Goal: Task Accomplishment & Management: Complete application form

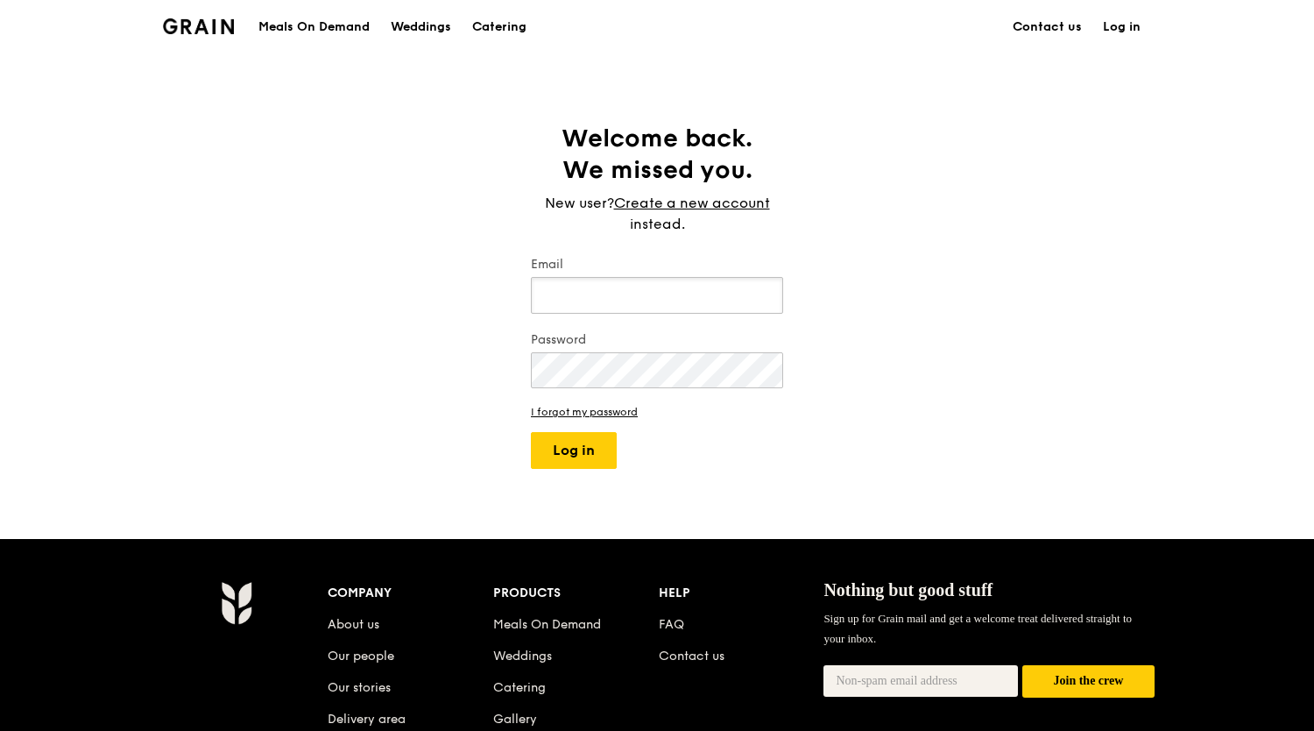
click at [653, 292] on input "Email" at bounding box center [657, 295] width 252 height 37
type input "alvin@grain.com.sg"
click at [531, 432] on button "Log in" at bounding box center [574, 450] width 86 height 37
select select "100"
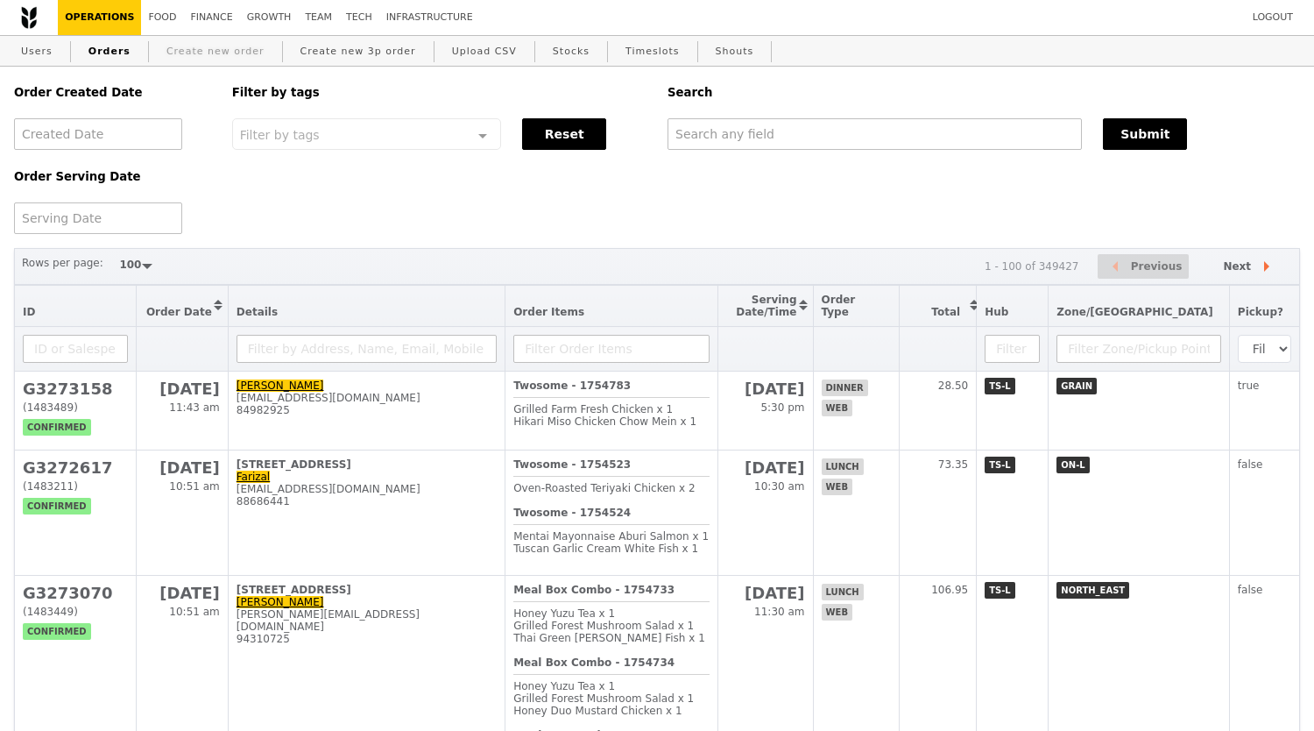
click at [209, 59] on link "Create new order" at bounding box center [215, 52] width 112 height 32
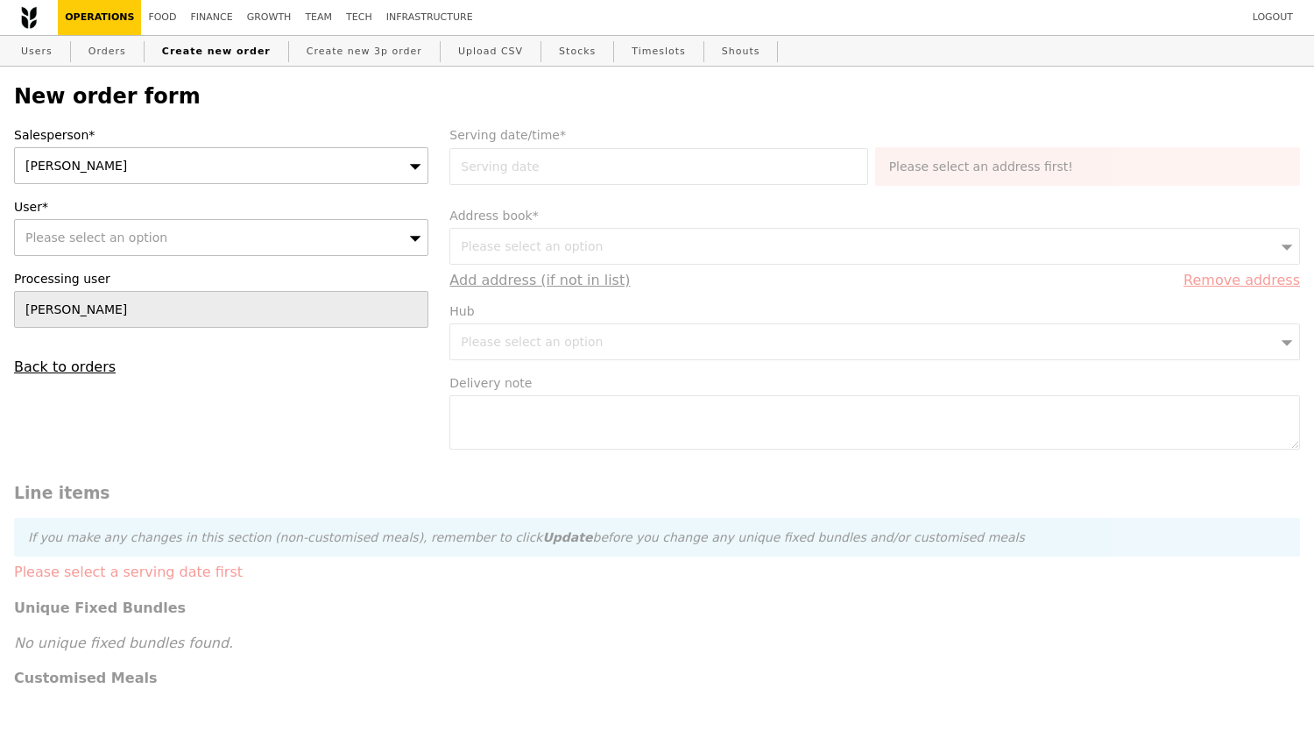
click at [317, 243] on div "Please select an option" at bounding box center [221, 237] width 414 height 37
type input "Confirm"
type input "[DOMAIN_NAME][EMAIL_ADDRESS][DOMAIN_NAME]"
click at [308, 103] on h2 "New order form" at bounding box center [657, 96] width 1286 height 25
click at [46, 57] on link "Users" at bounding box center [37, 52] width 46 height 32
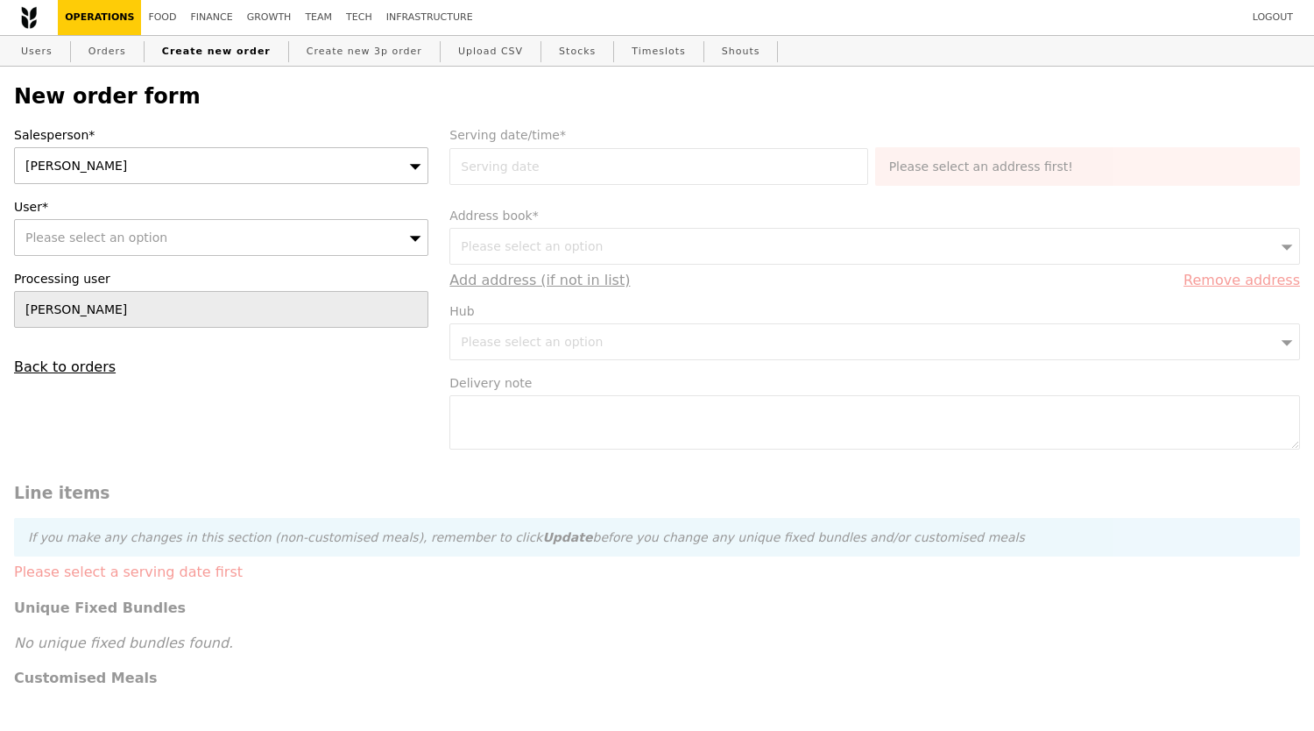
click at [223, 254] on div "Please select an option" at bounding box center [221, 237] width 414 height 37
type input "[DOMAIN_NAME][EMAIL_ADDRESS][DOMAIN_NAME]"
type input "Confirm"
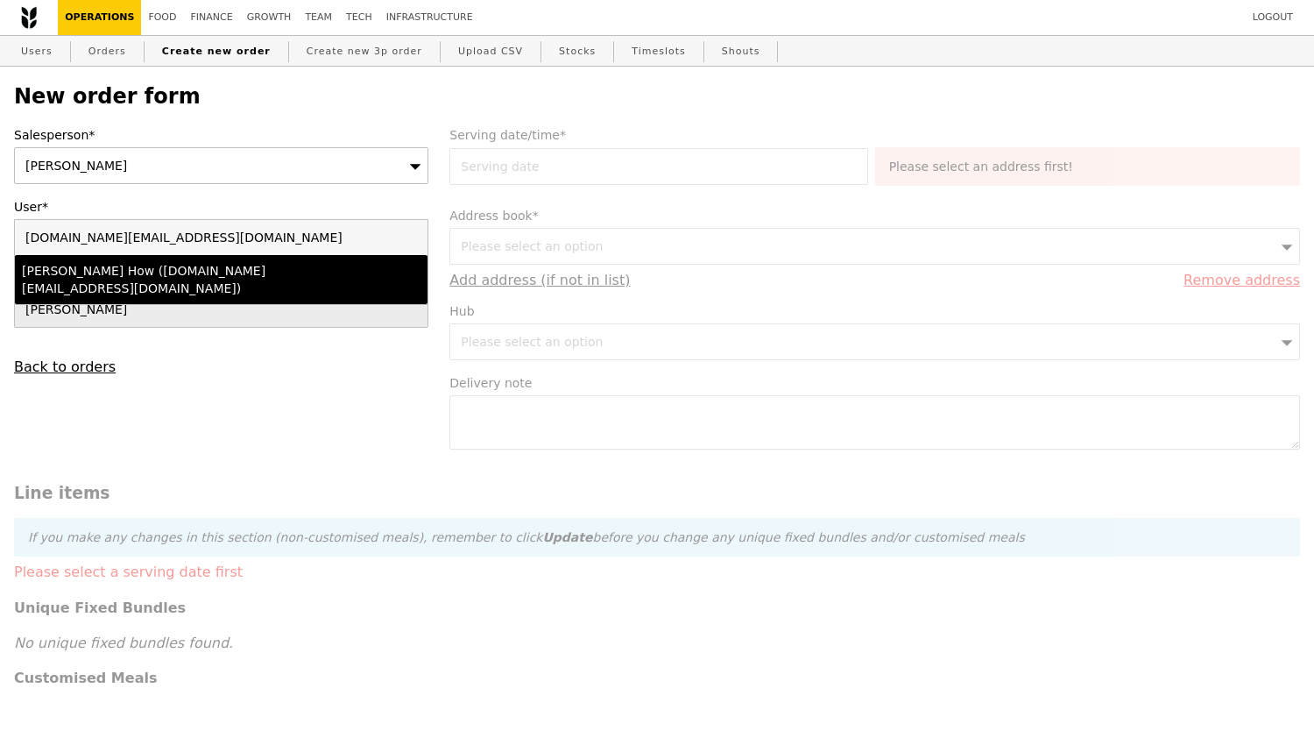
type input "[DOMAIN_NAME][EMAIL_ADDRESS][DOMAIN_NAME]"
click at [184, 283] on li "Sally How (sally.how@neste.com)" at bounding box center [221, 279] width 413 height 49
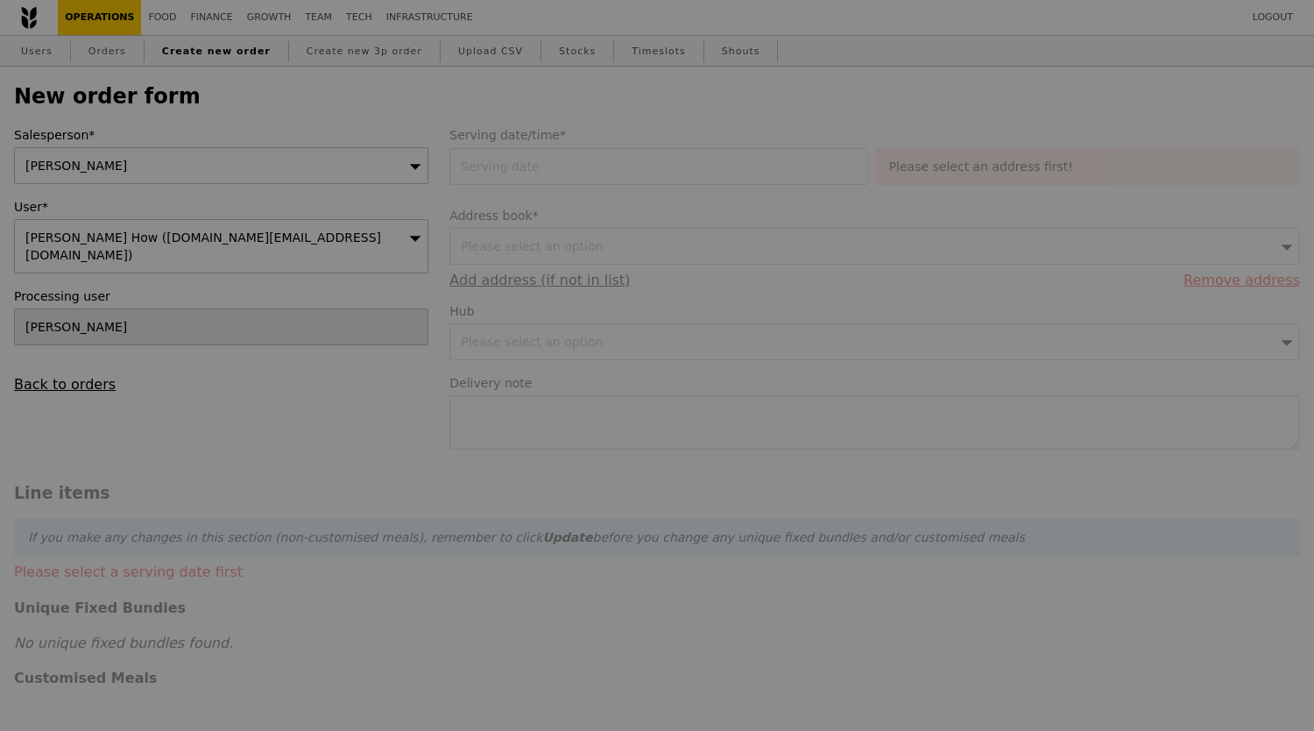
type input "Confirm"
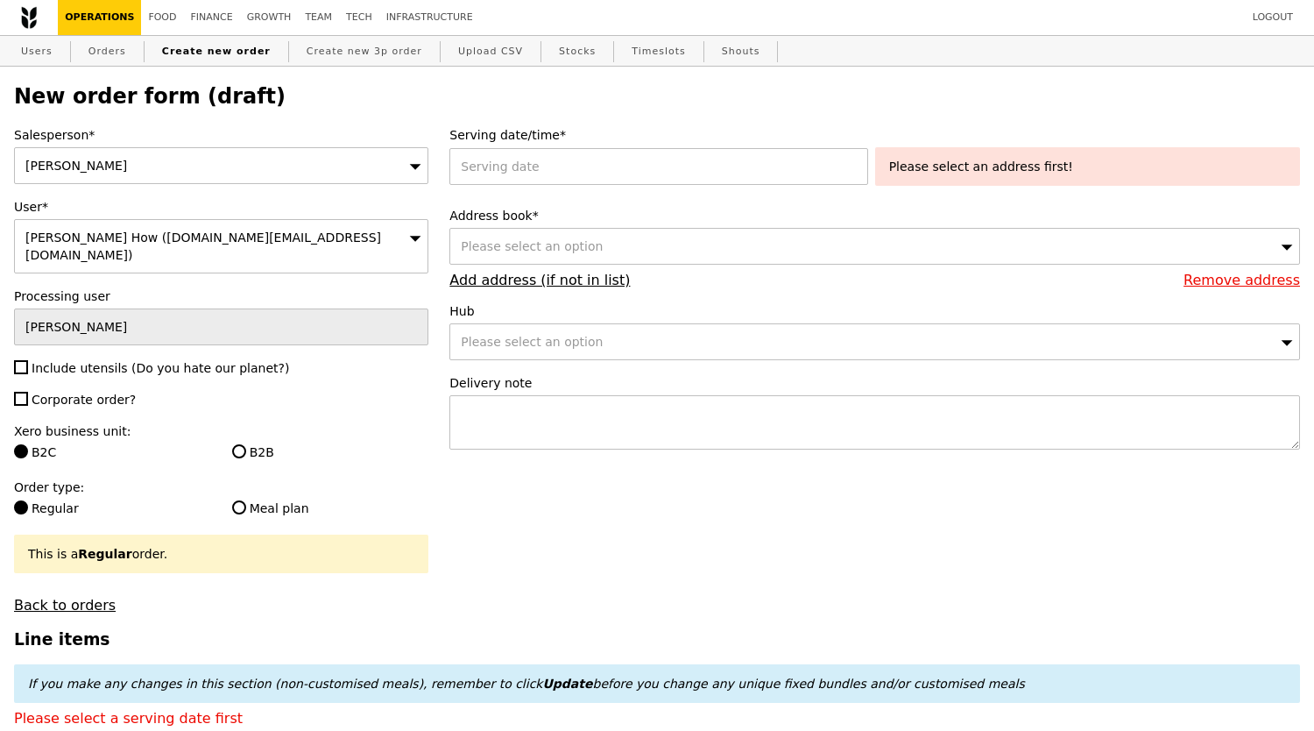
click at [118, 361] on span "Include utensils (Do you hate our planet?)" at bounding box center [161, 368] width 258 height 14
click at [28, 360] on input "Include utensils (Do you hate our planet?)" at bounding box center [21, 367] width 14 height 14
checkbox input "true"
type input "Confirm"
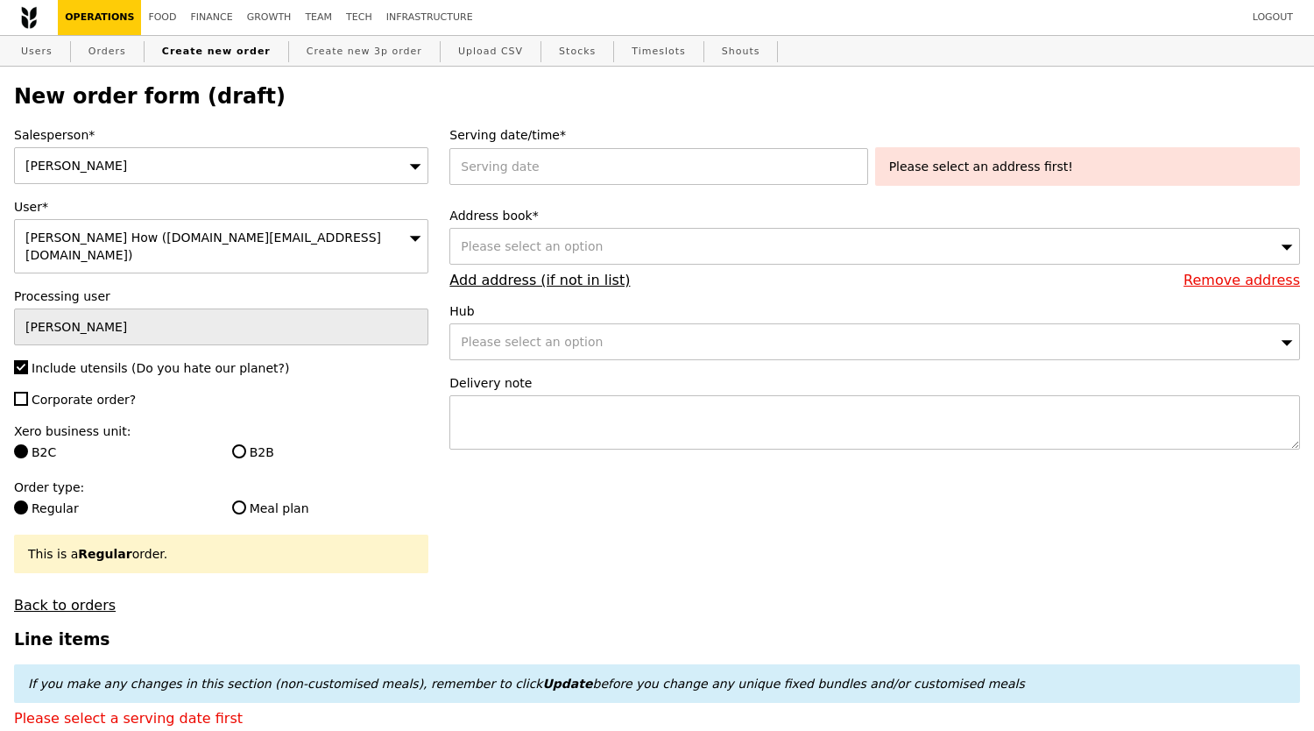
click at [51, 393] on span "Corporate order?" at bounding box center [84, 400] width 104 height 14
click at [28, 392] on input "Corporate order?" at bounding box center [21, 399] width 14 height 14
checkbox input "true"
click at [254, 443] on label "B2B" at bounding box center [330, 452] width 197 height 18
click at [246, 444] on input "B2B" at bounding box center [239, 451] width 14 height 14
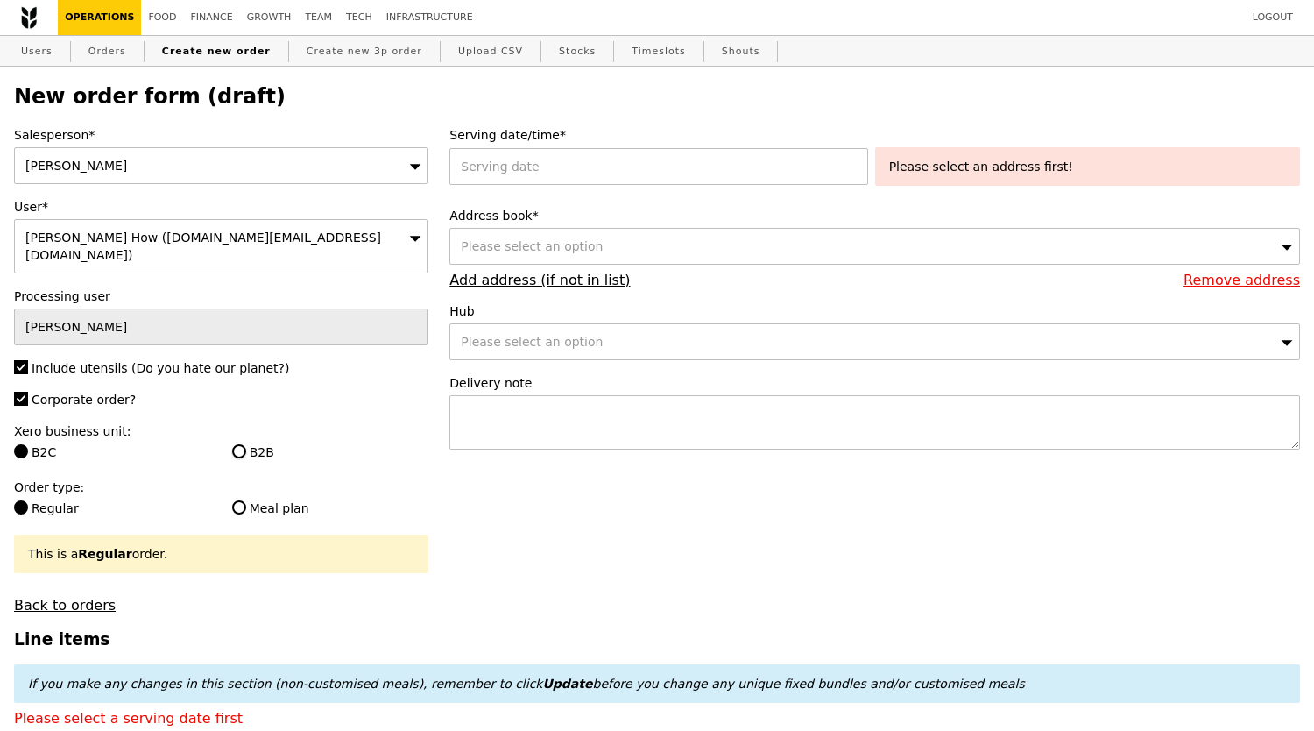
radio input "true"
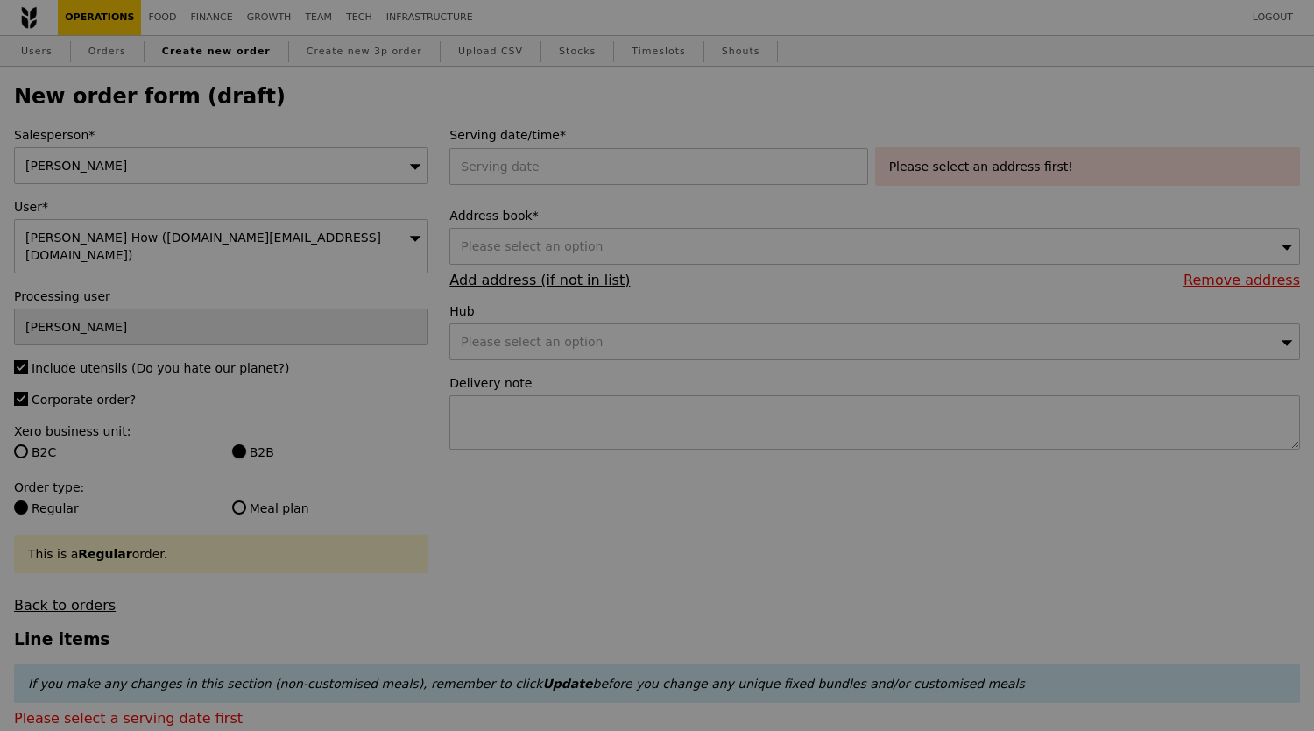
type input "Confirm"
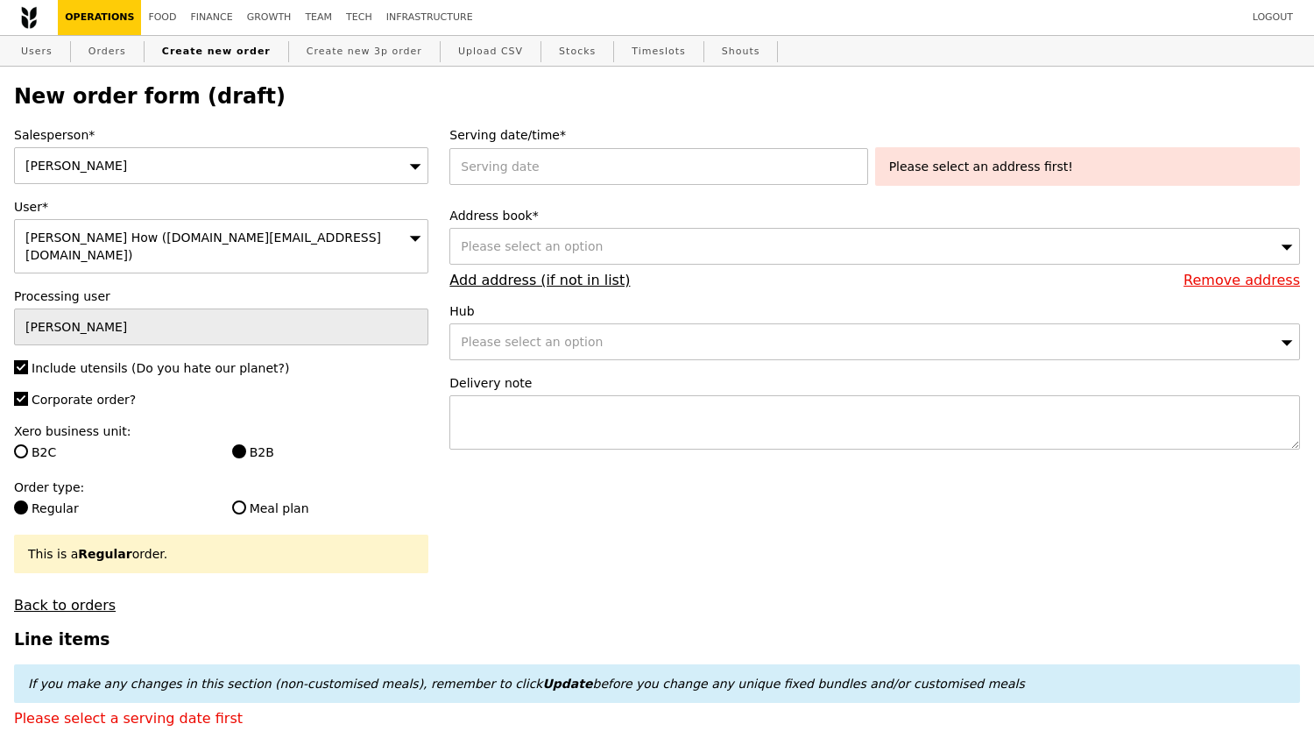
click at [574, 249] on span "Please select an option" at bounding box center [532, 246] width 142 height 14
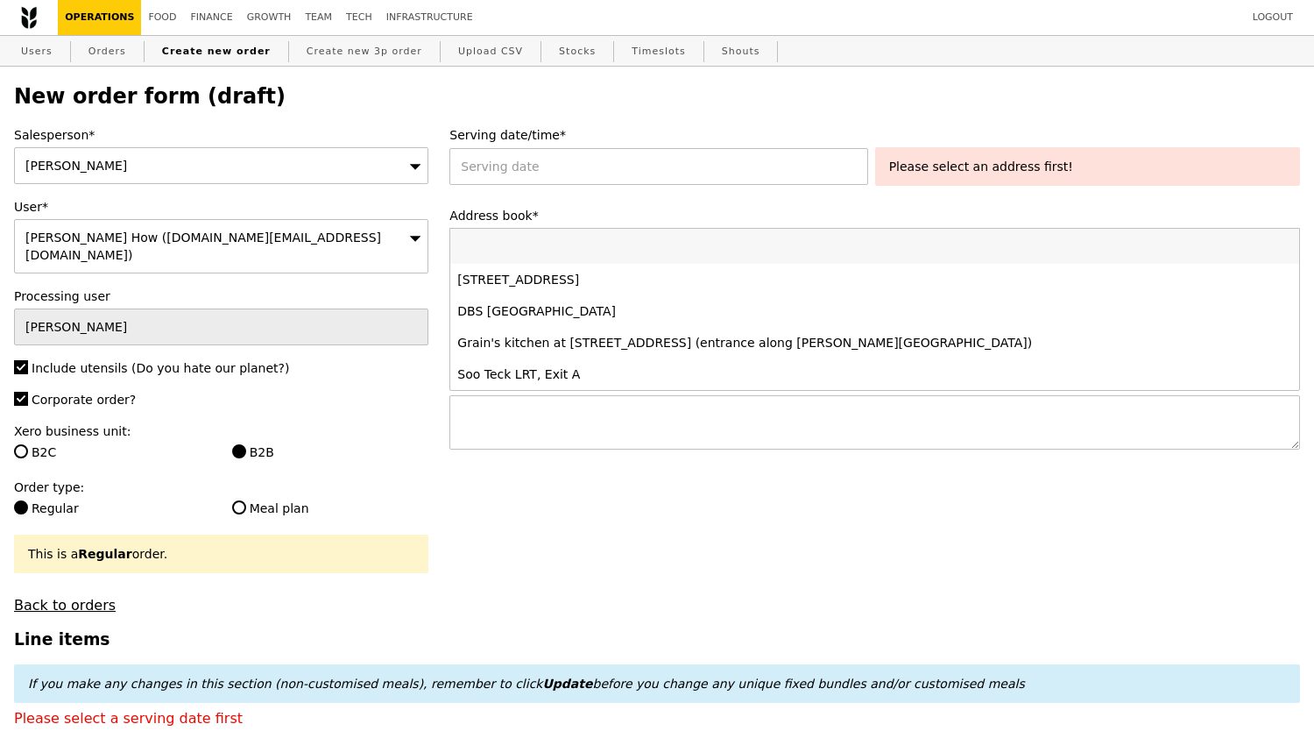
type input "[DOMAIN_NAME][EMAIL_ADDRESS][DOMAIN_NAME]"
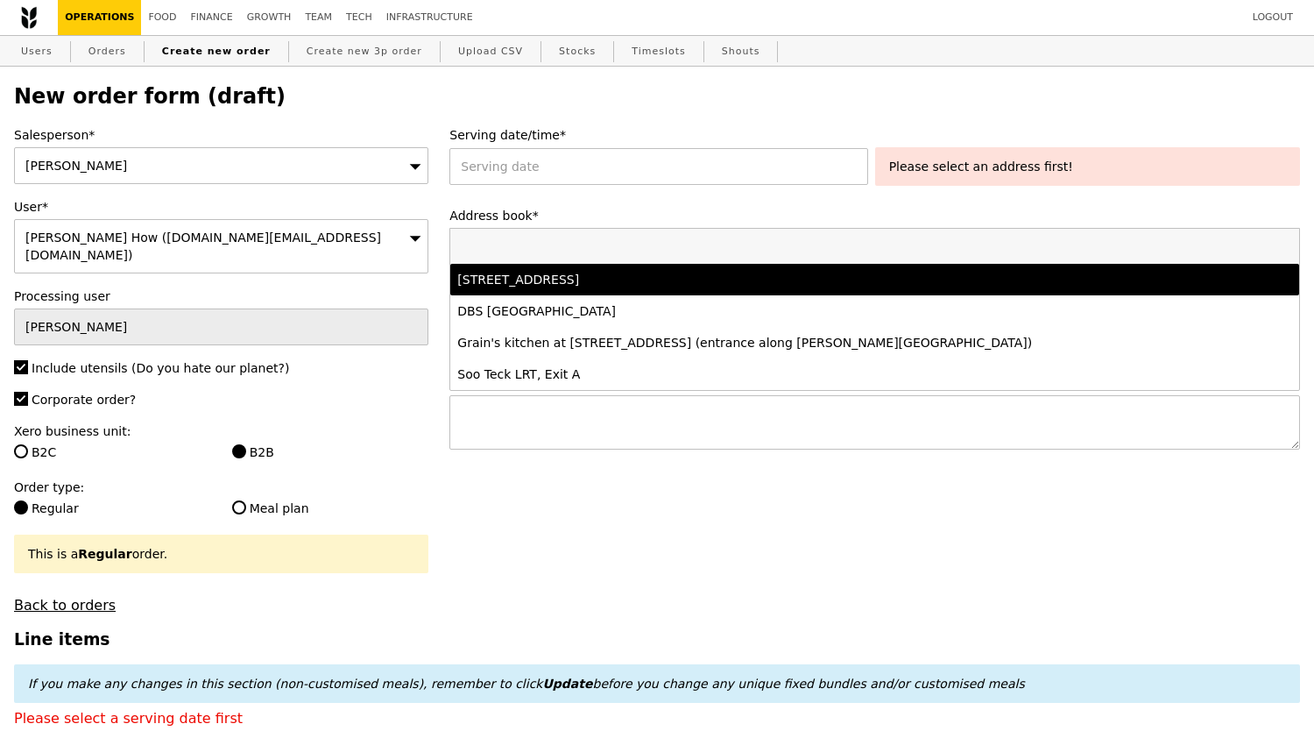
click at [585, 280] on div "7 Temasek Boulevard, #34-01, Singapore 038987" at bounding box center [770, 280] width 626 height 18
type input "Confirm"
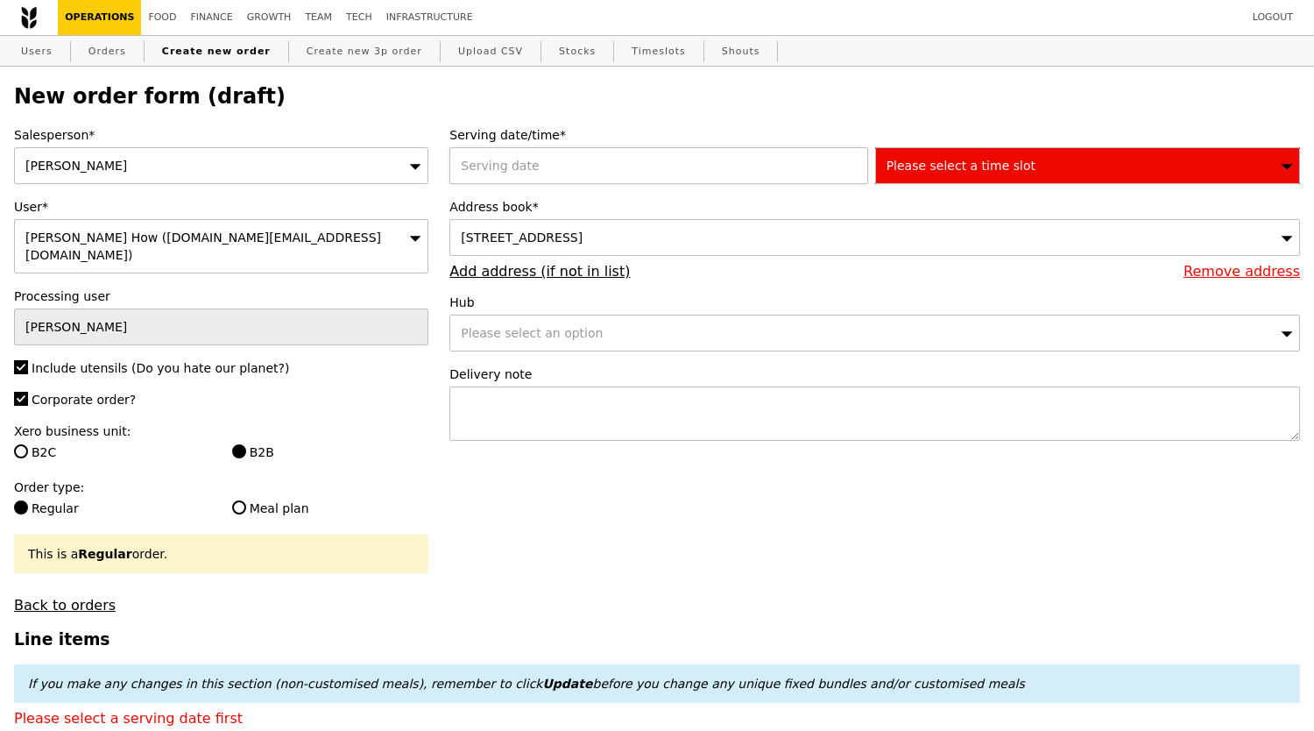
click at [605, 179] on div at bounding box center [662, 165] width 425 height 37
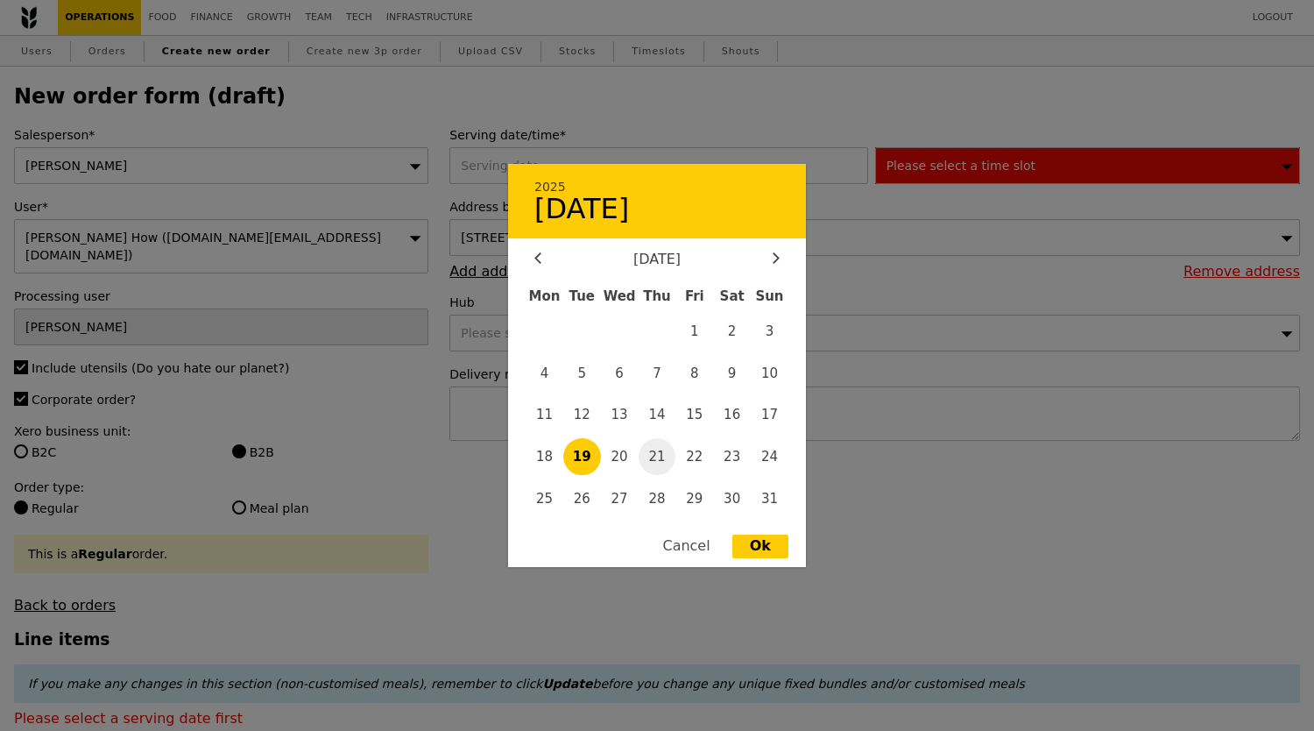
click at [650, 453] on span "21" at bounding box center [658, 457] width 38 height 38
type input "21 Aug 2025"
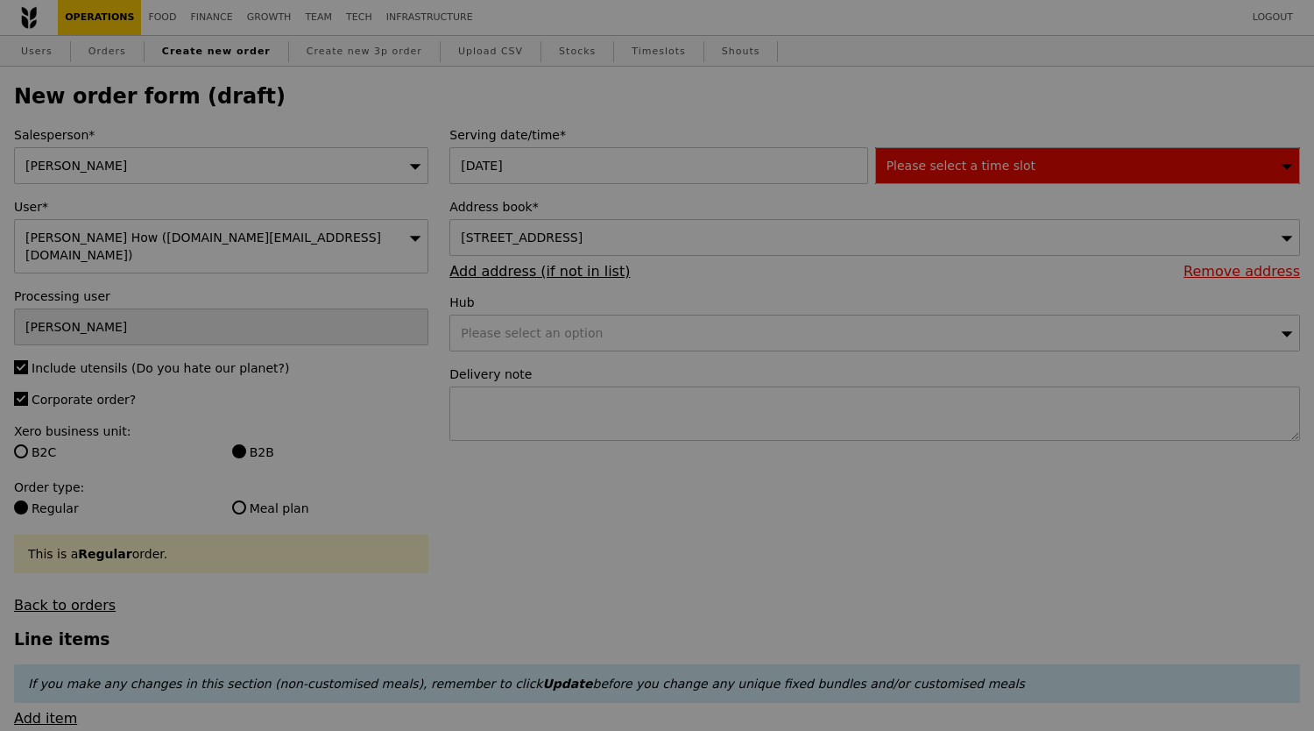
drag, startPoint x: 1024, startPoint y: 167, endPoint x: 982, endPoint y: 169, distance: 41.2
click at [1019, 167] on div at bounding box center [657, 365] width 1314 height 731
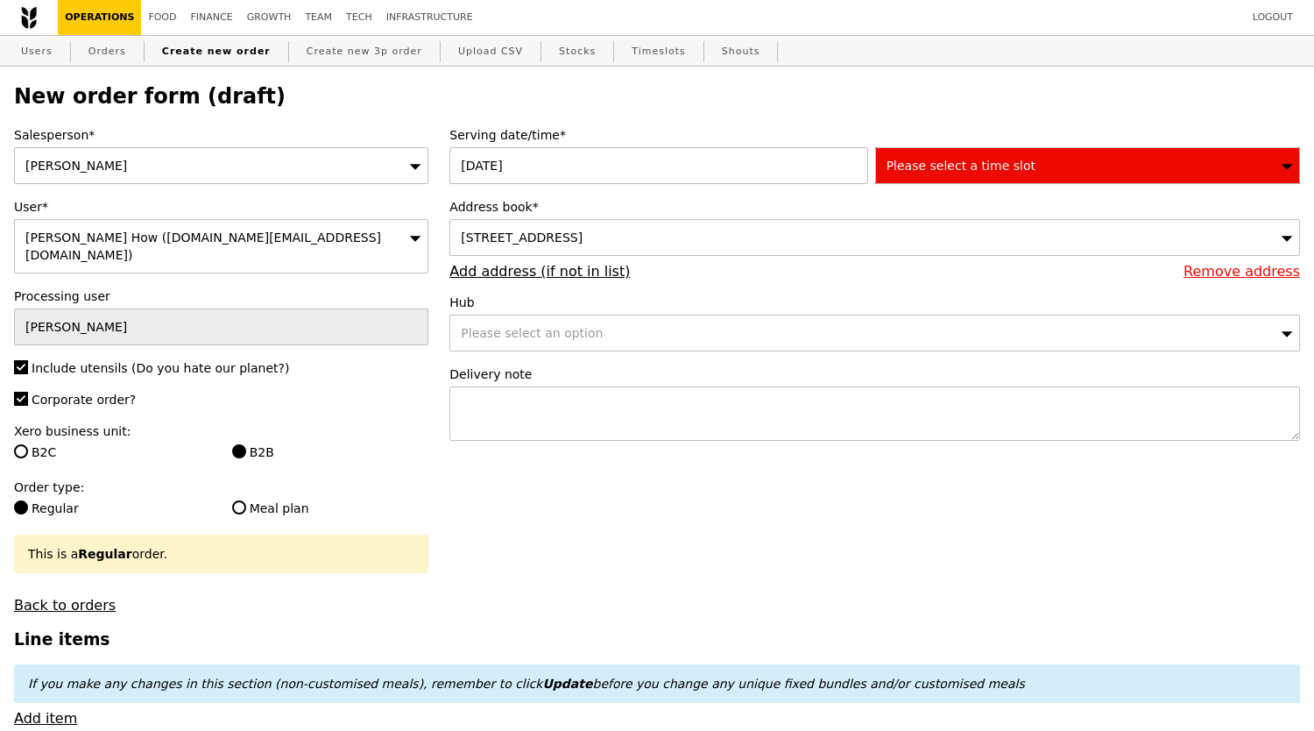
click at [627, 328] on div "Please select an option" at bounding box center [875, 333] width 851 height 37
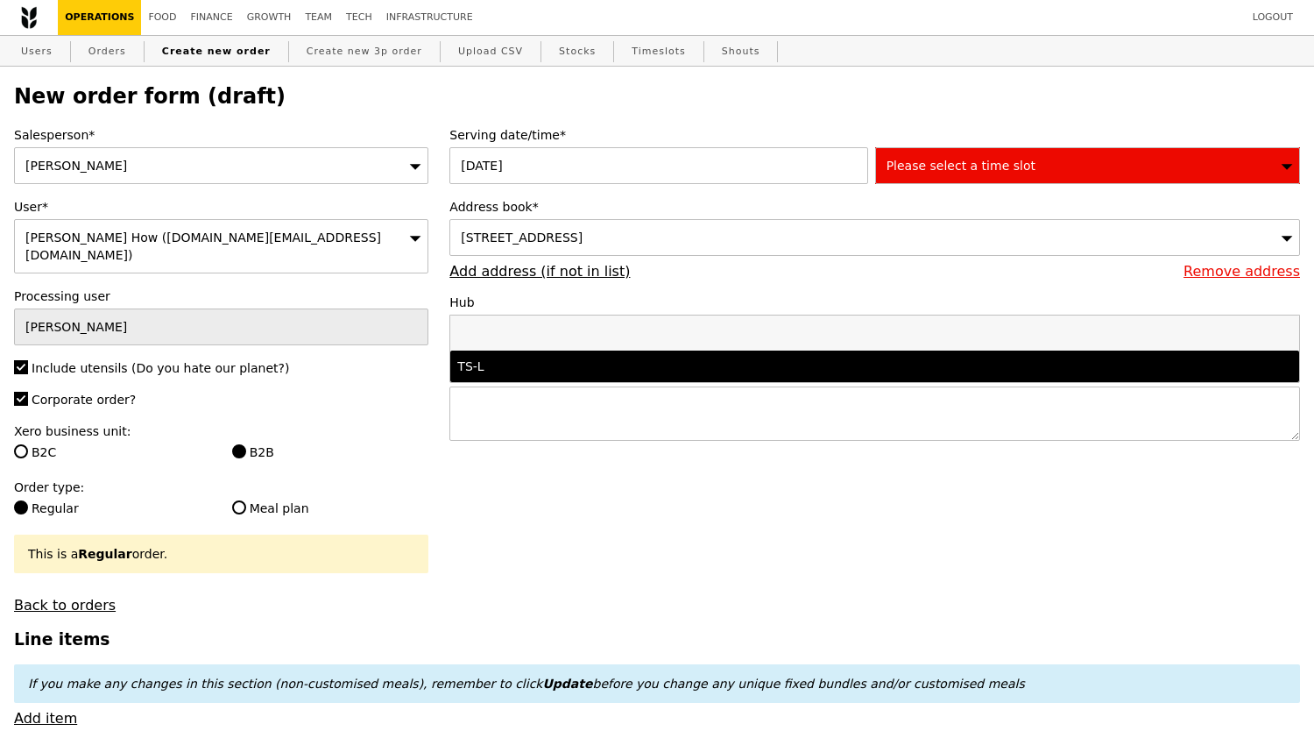
click at [603, 380] on li "TS-L" at bounding box center [874, 367] width 849 height 32
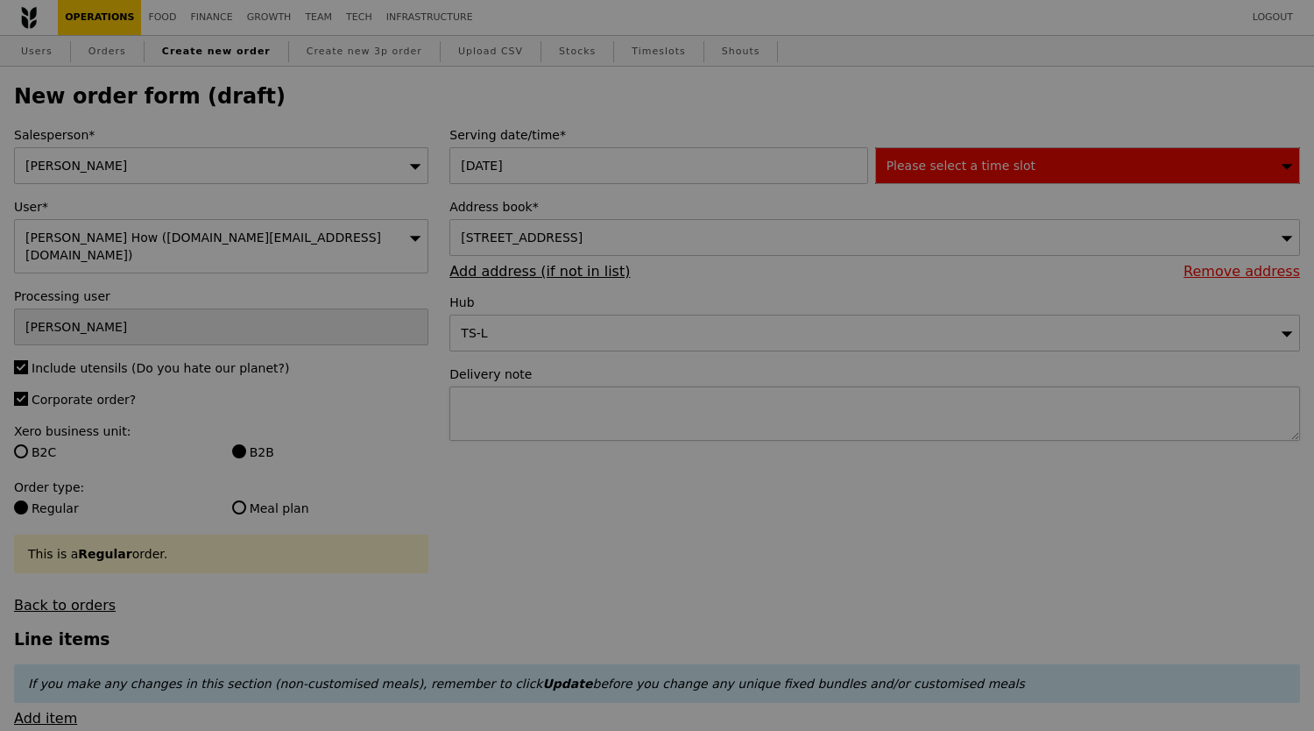
type input "Confirm"
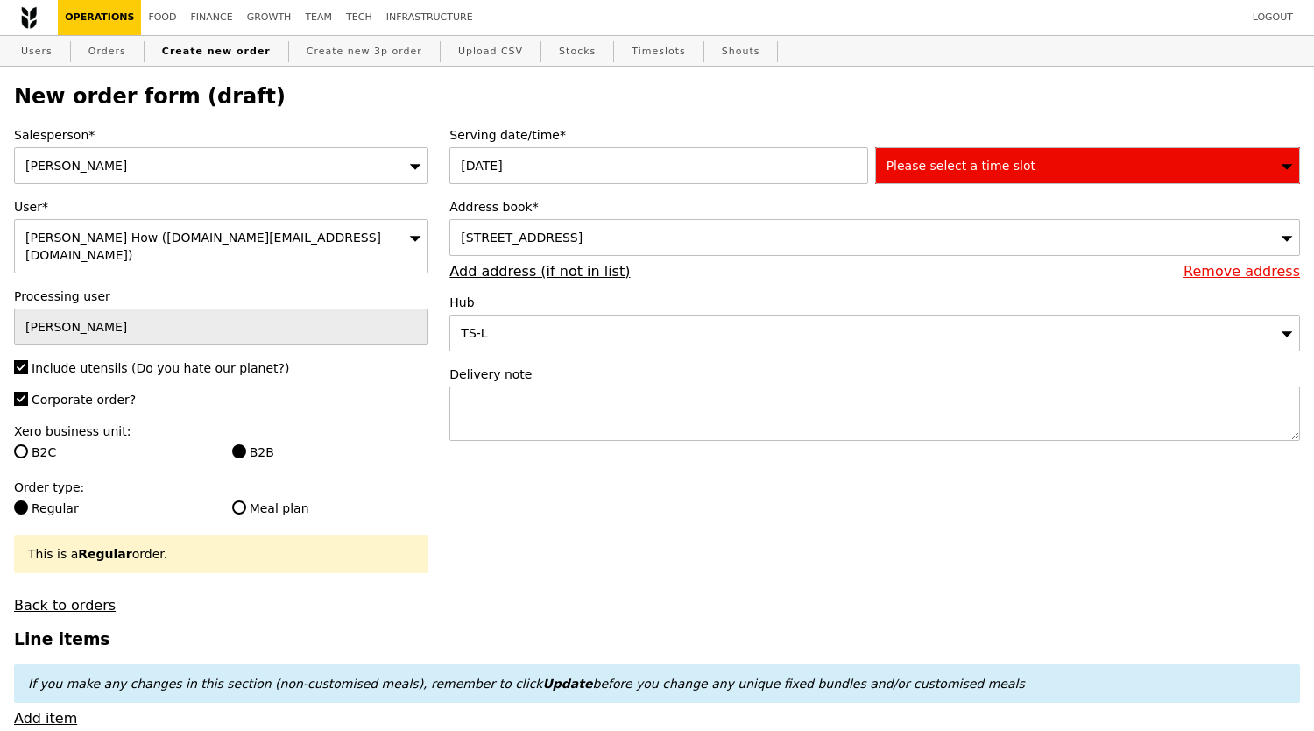
click at [1008, 152] on div "Please select a time slot" at bounding box center [1087, 165] width 425 height 37
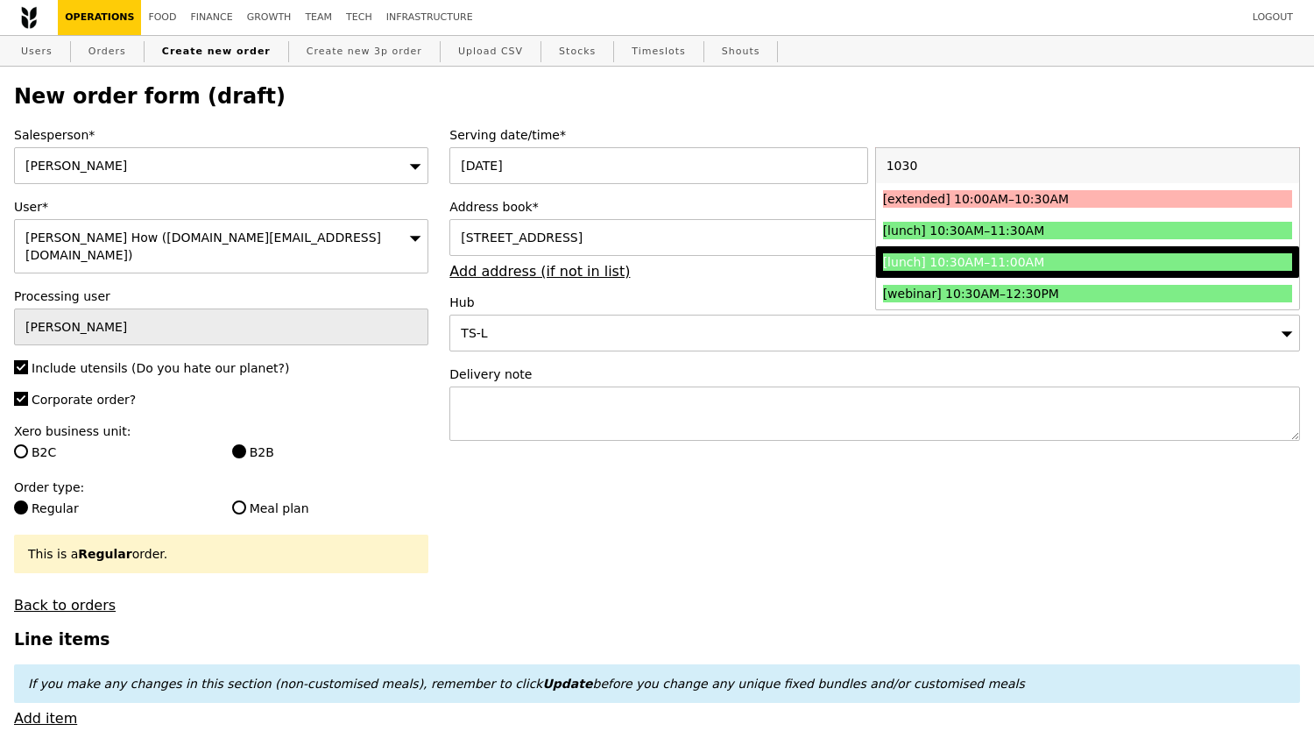
type input "1030"
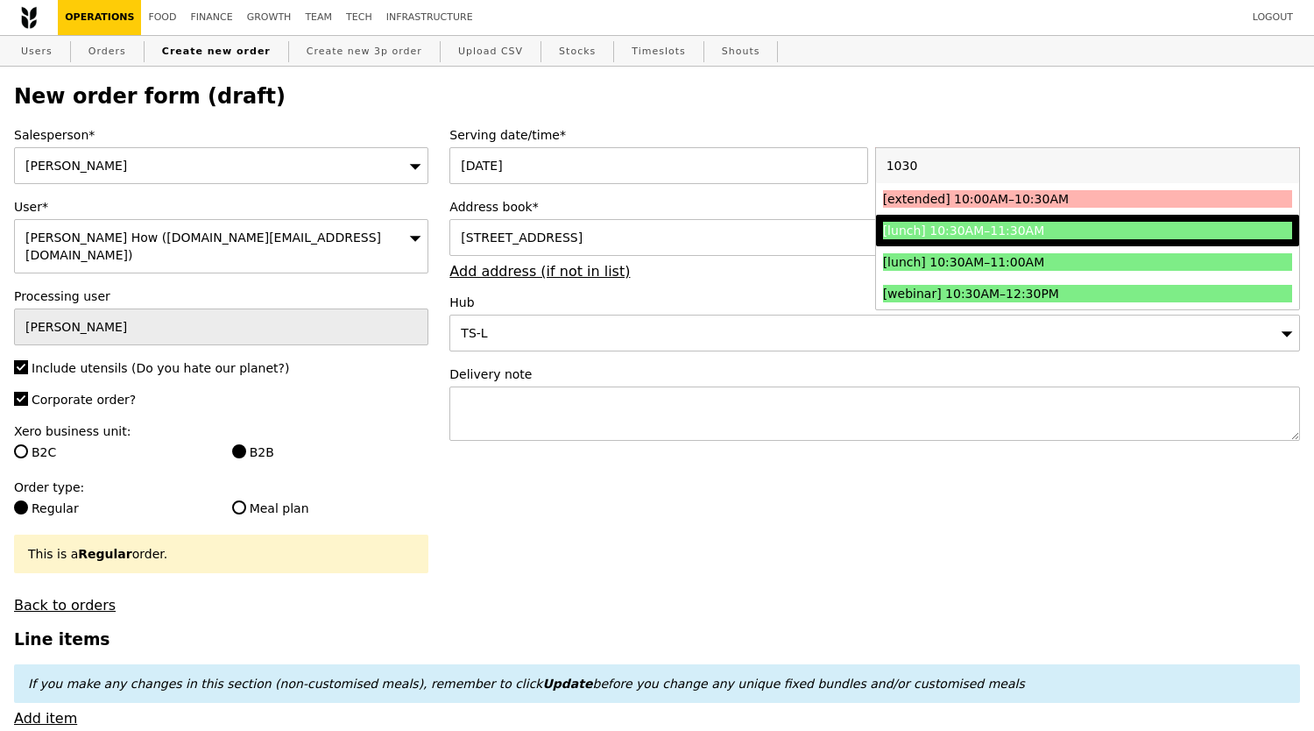
click at [1020, 239] on div "[lunch] 10:30AM–11:30AM" at bounding box center [1036, 231] width 307 height 18
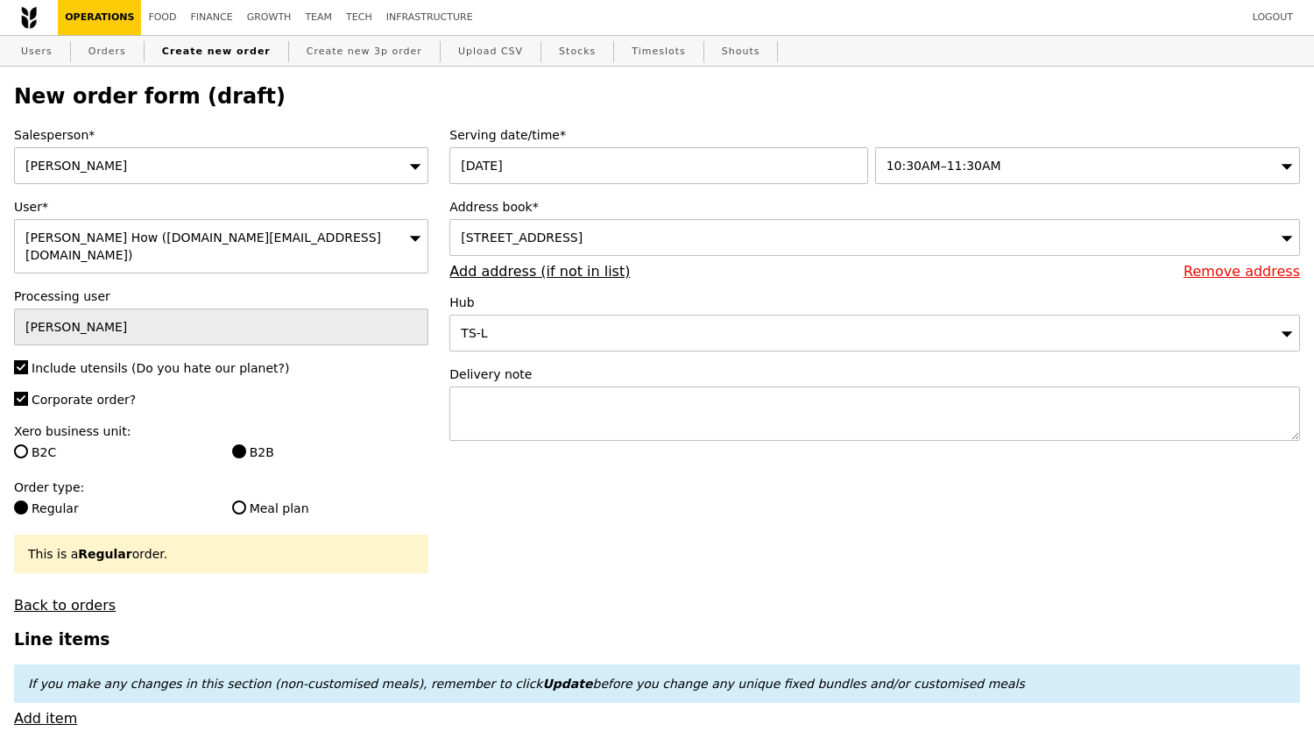
type input "Confirm"
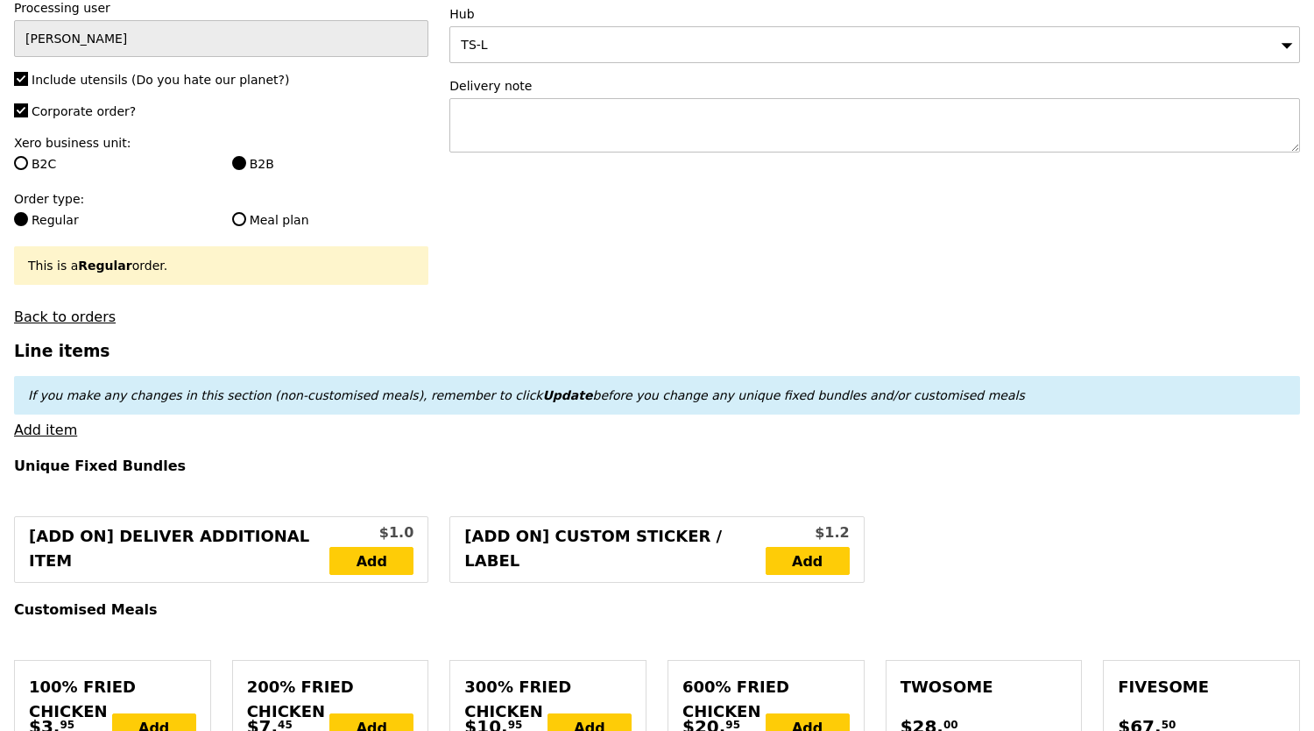
scroll to position [438, 0]
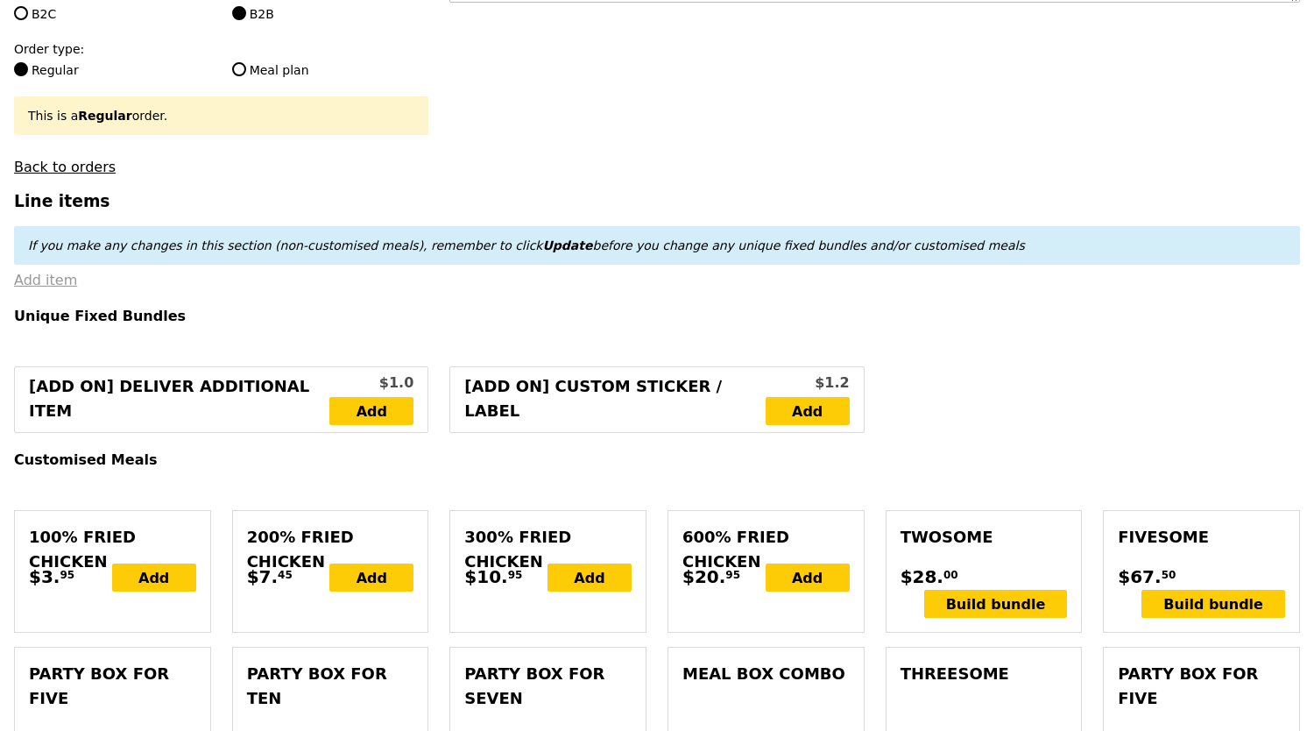
click at [40, 272] on link "Add item" at bounding box center [45, 280] width 63 height 17
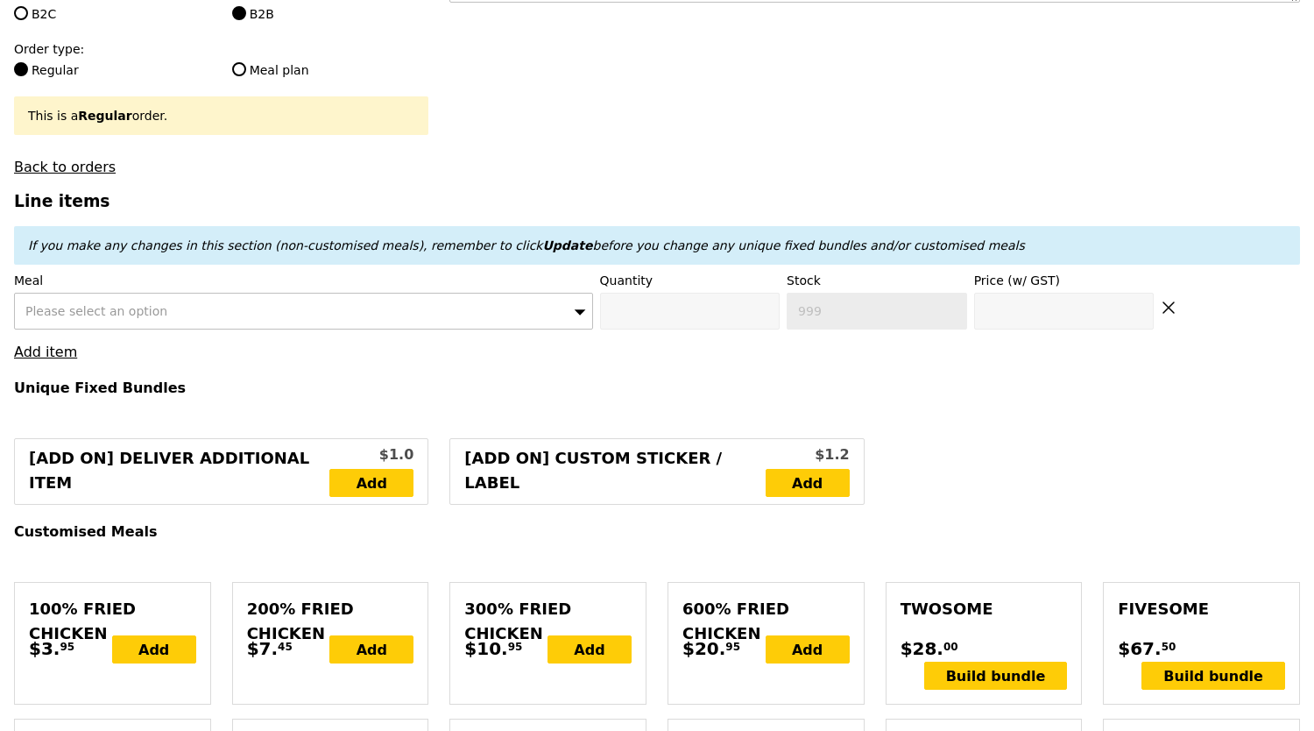
click at [267, 319] on div "Please select an option" at bounding box center [303, 311] width 579 height 37
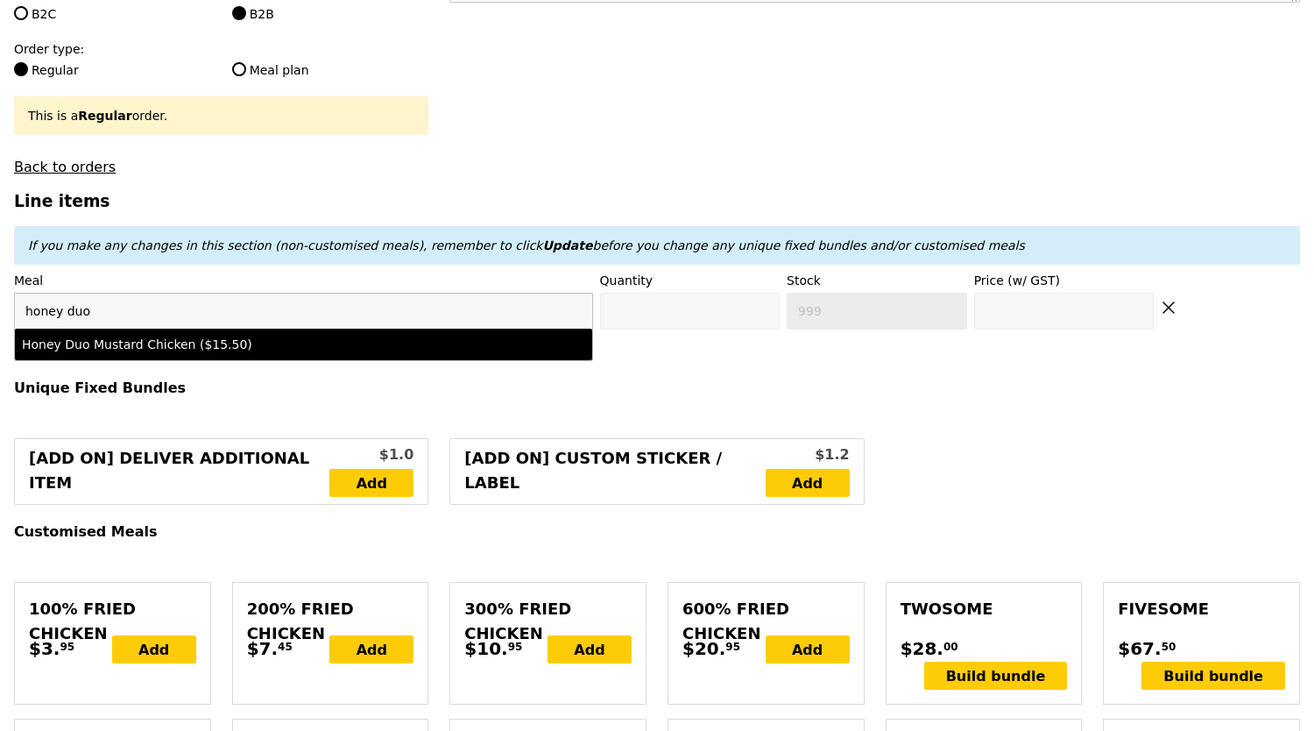
type input "honey duo"
click at [279, 329] on li "Honey Duo Mustard Chicken ($15.50)" at bounding box center [303, 345] width 577 height 32
type input "Confirm anyway"
type input "0"
type input "484"
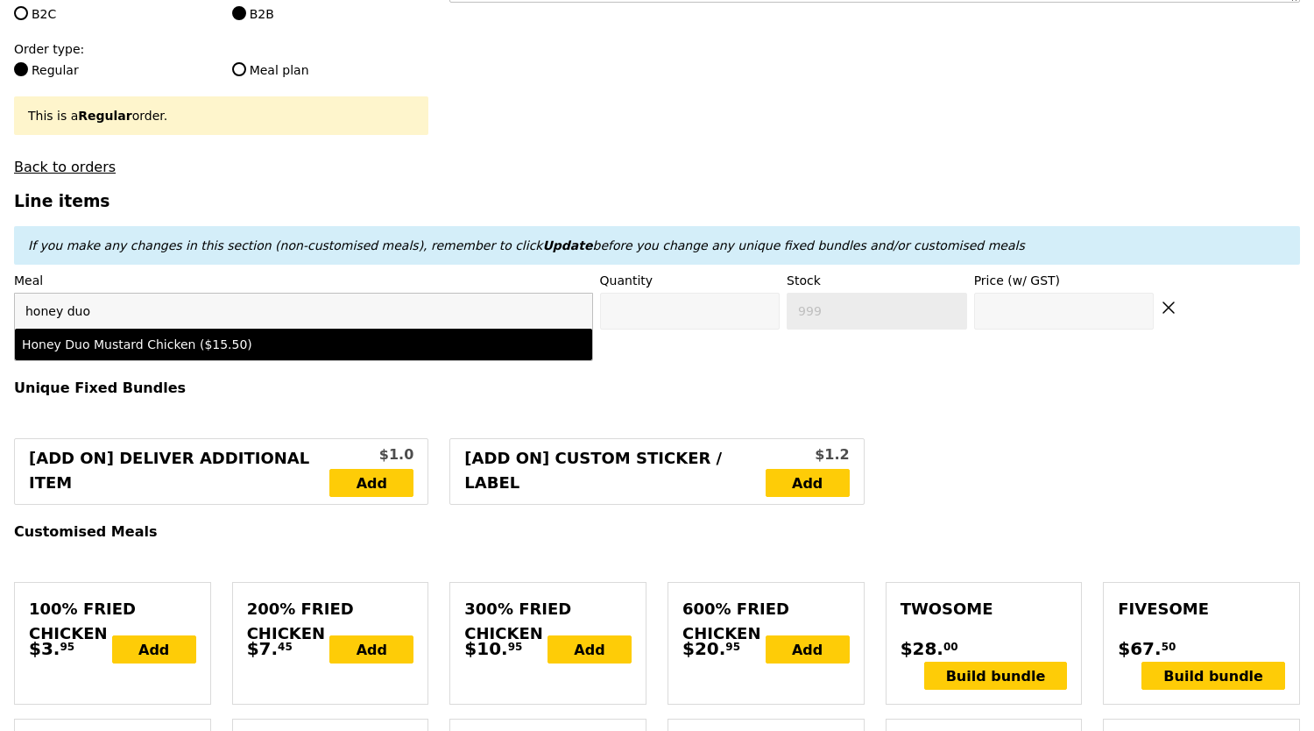
type input "15.5"
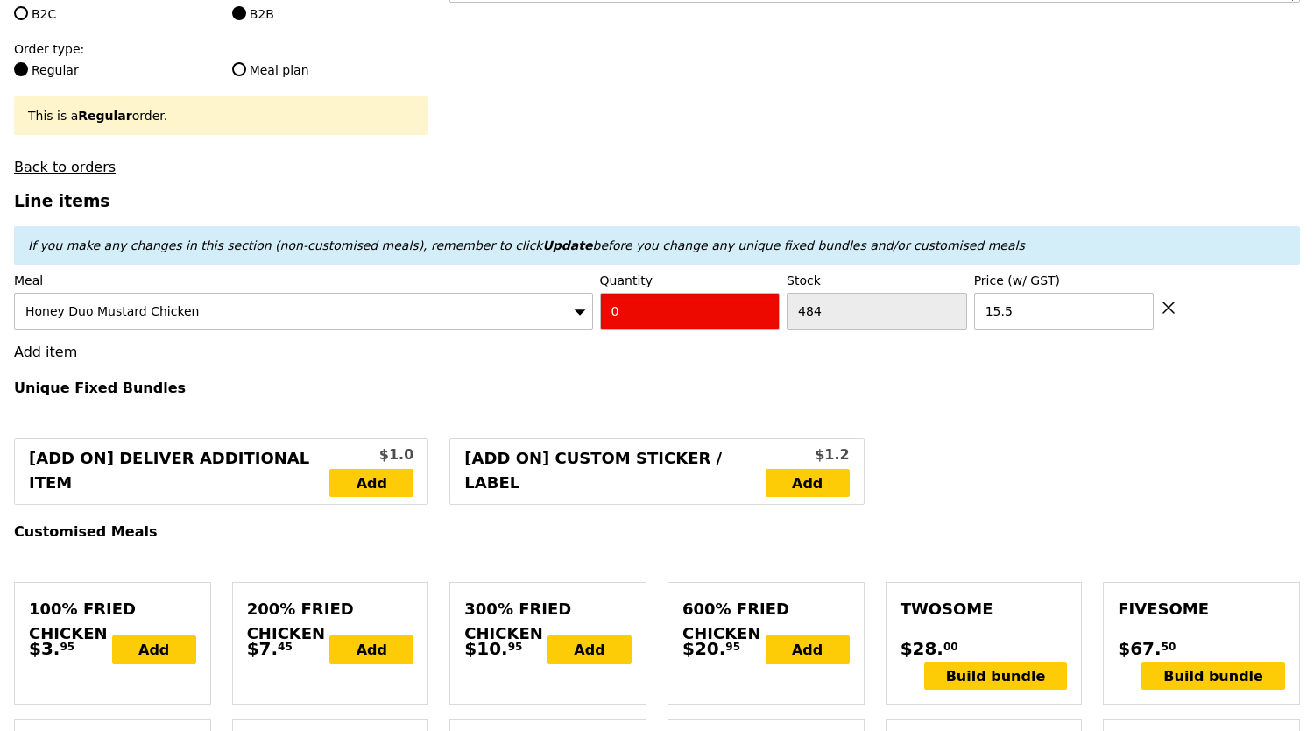
drag, startPoint x: 639, startPoint y: 309, endPoint x: 492, endPoint y: 368, distance: 157.7
type input "Confirm"
type input "3"
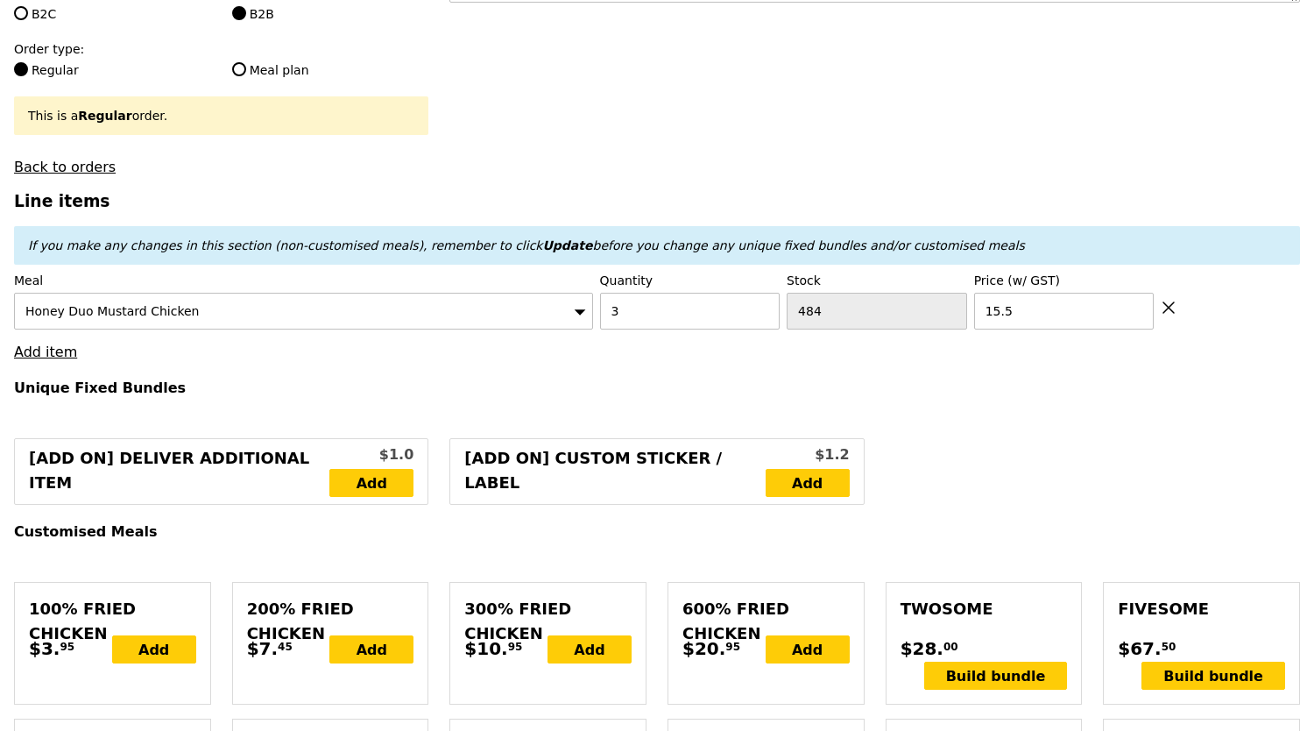
scroll to position [584, 0]
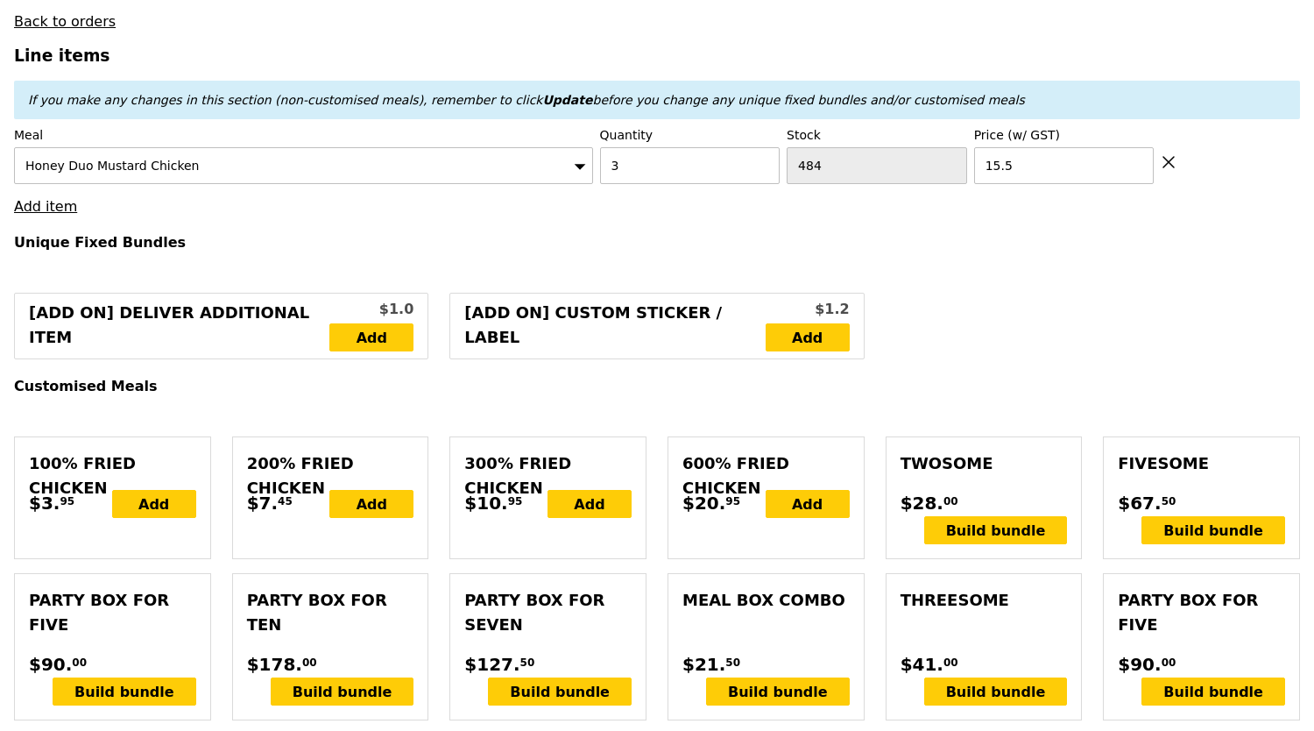
type input "Loading..."
type input "46.50"
type input "1.79"
type input "1.95"
type input "6.06"
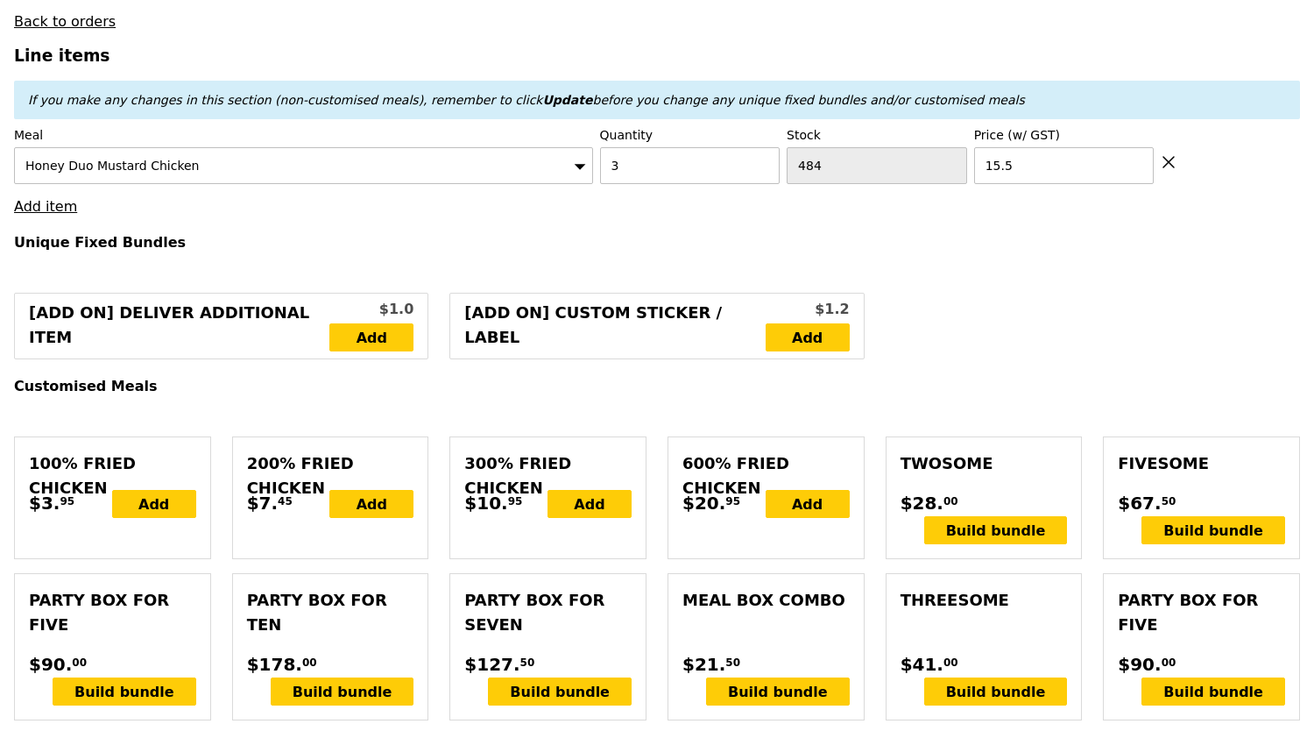
type input "6.60"
type input "55.05"
type input "Confirm"
click at [56, 198] on link "Add item" at bounding box center [45, 206] width 63 height 17
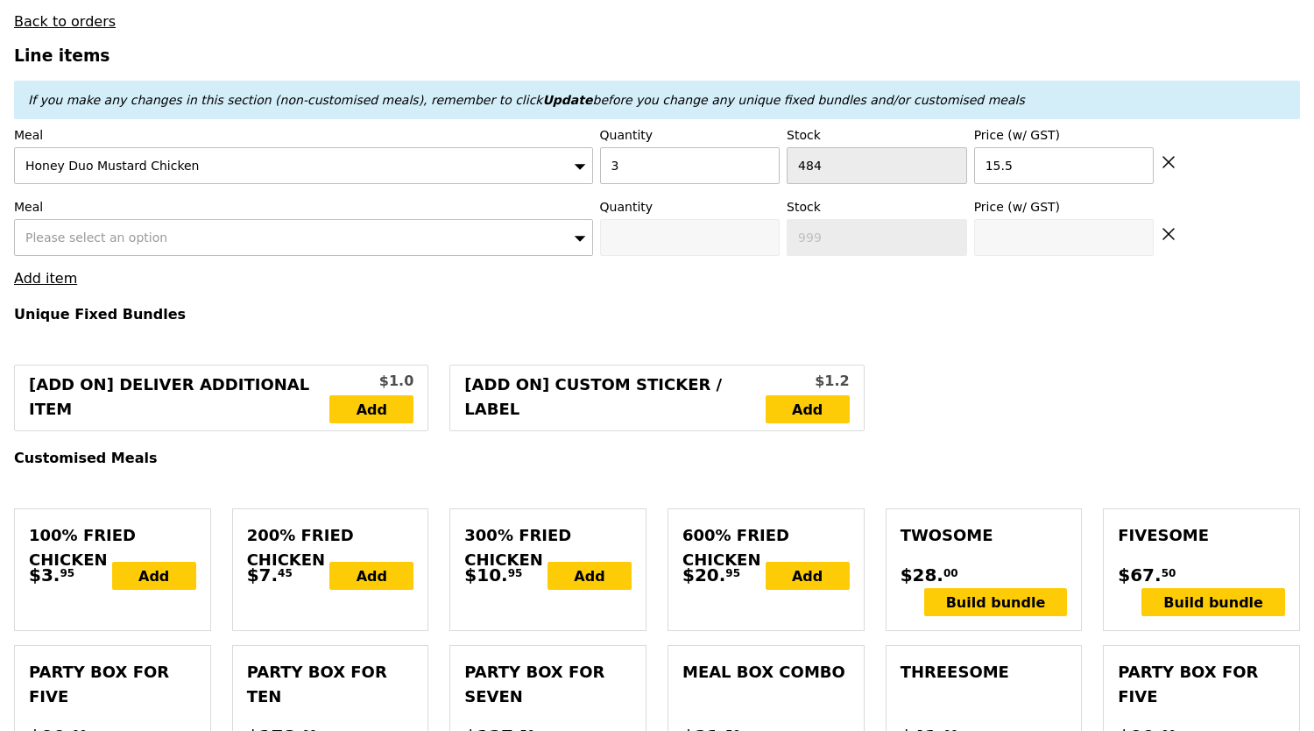
click at [122, 230] on span "Please select an option" at bounding box center [96, 237] width 142 height 14
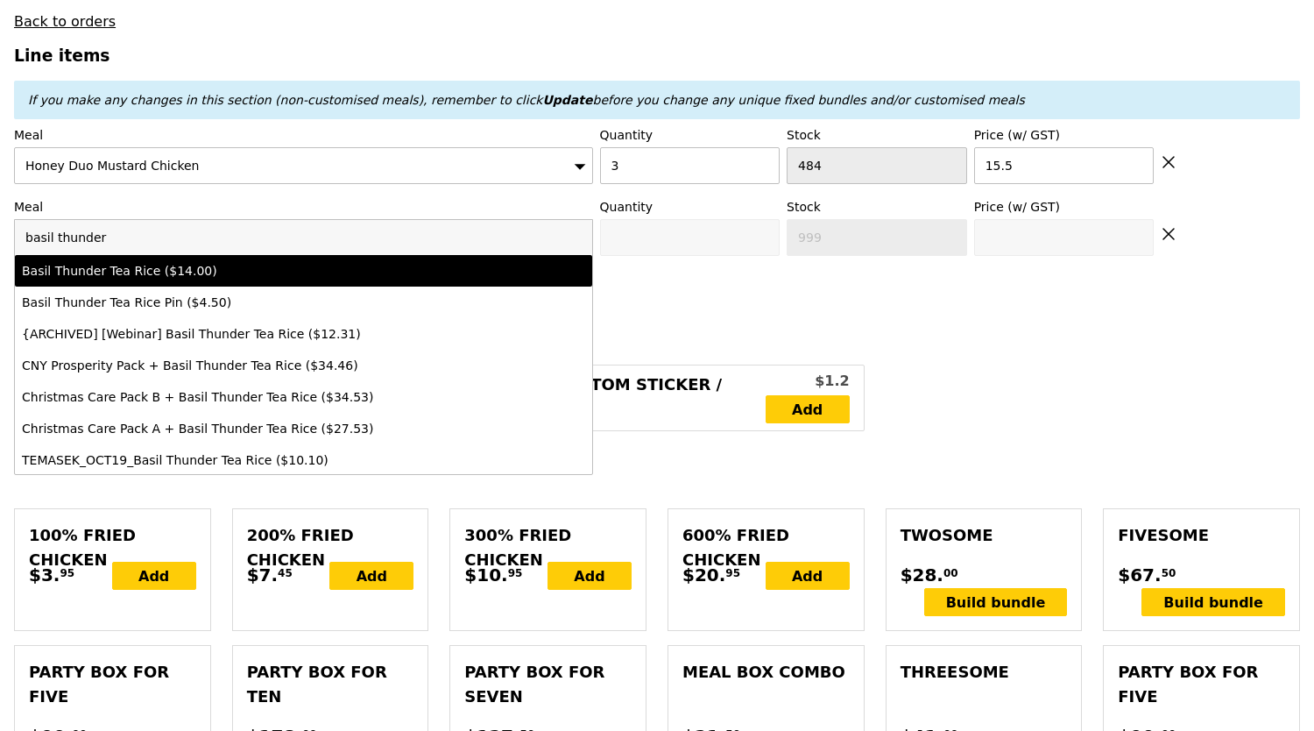
type input "basil thunder"
click at [203, 270] on li "Basil Thunder Tea Rice ($14.00)" at bounding box center [303, 271] width 577 height 32
type input "Confirm anyway"
type input "0"
type input "493"
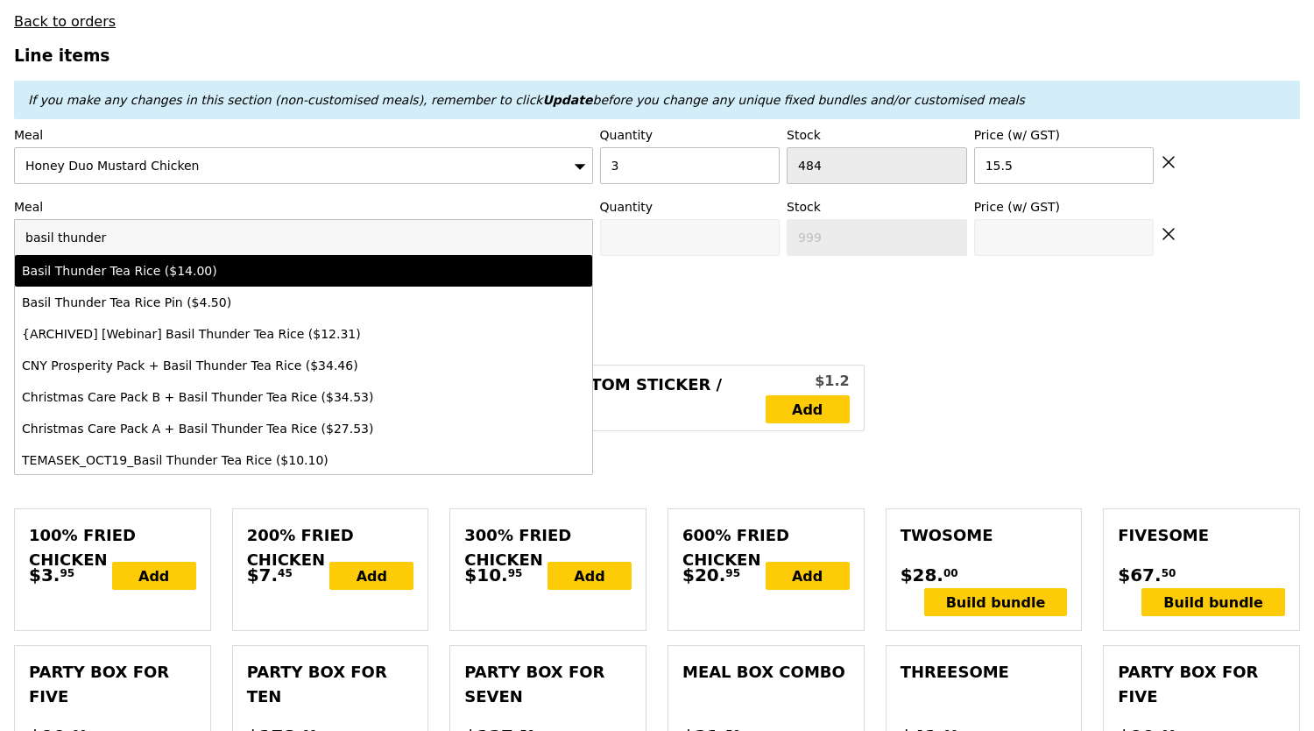
type input "14.0"
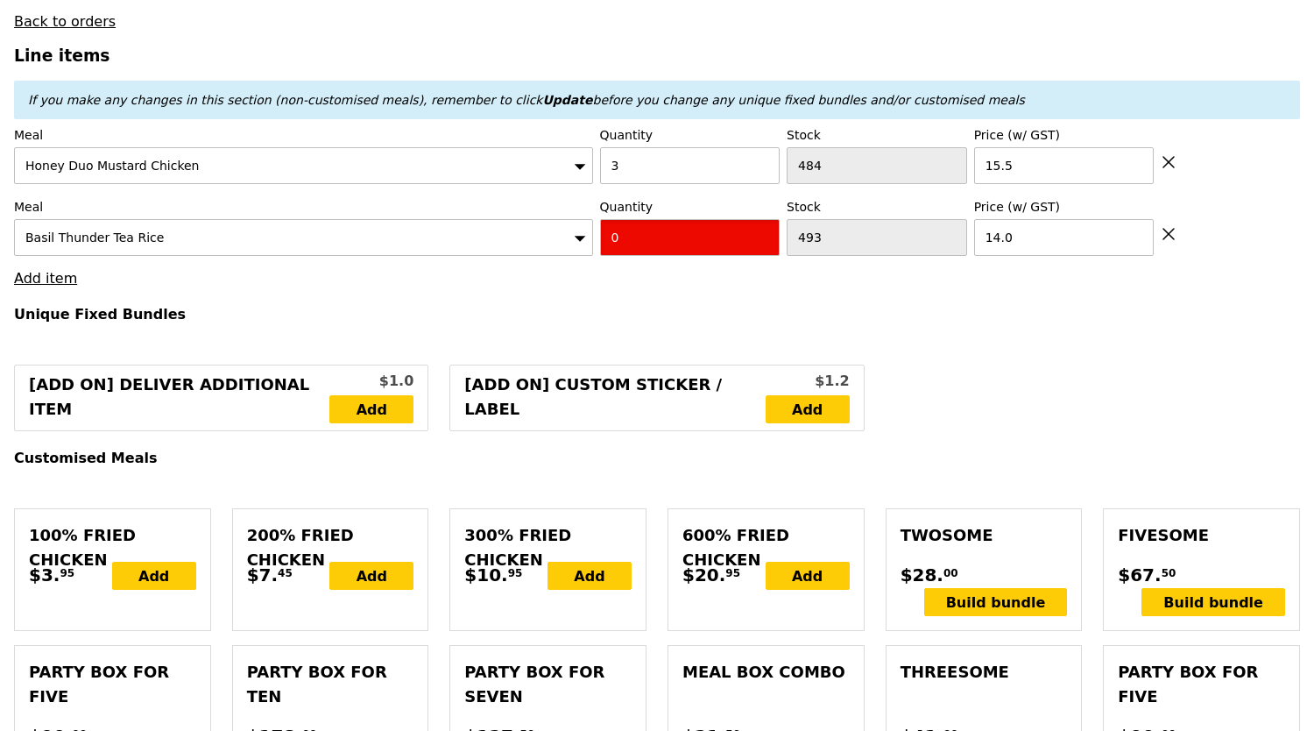
drag, startPoint x: 666, startPoint y: 229, endPoint x: 386, endPoint y: 258, distance: 281.9
type input "Confirm"
type input "1"
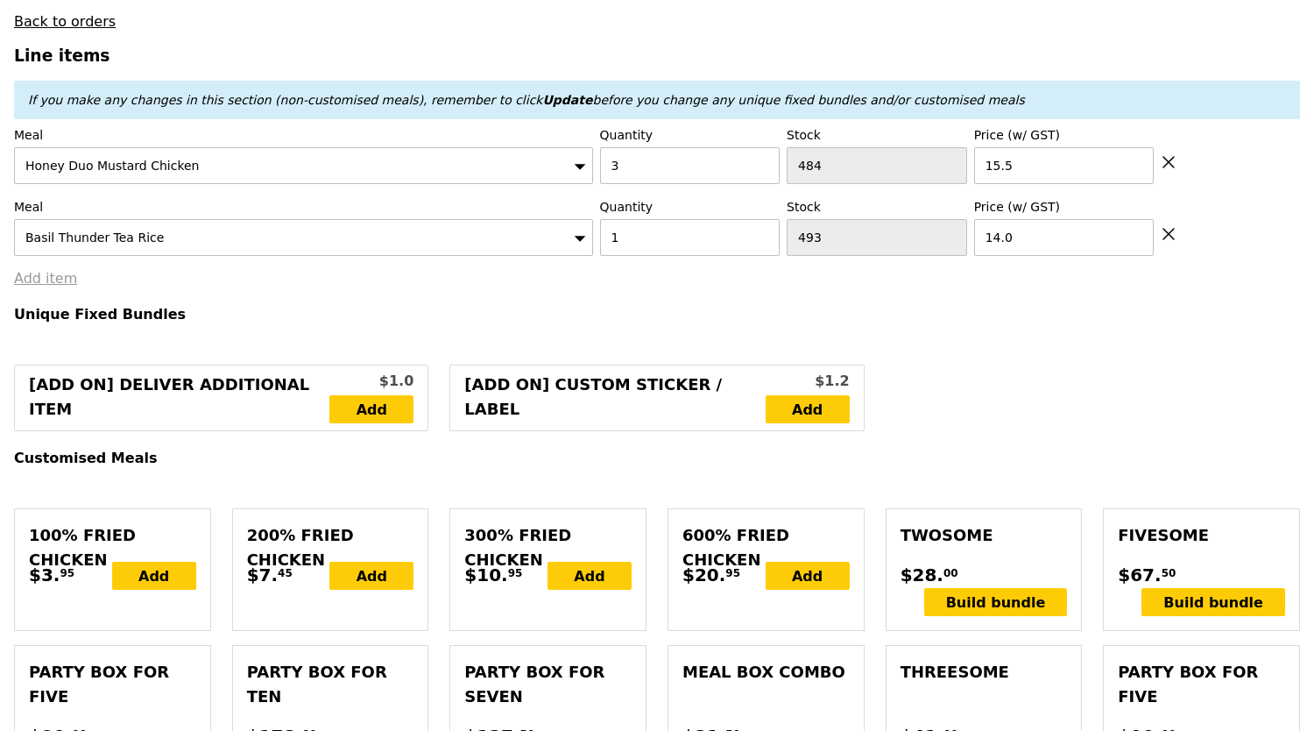
click at [46, 272] on link "Add item" at bounding box center [45, 278] width 63 height 17
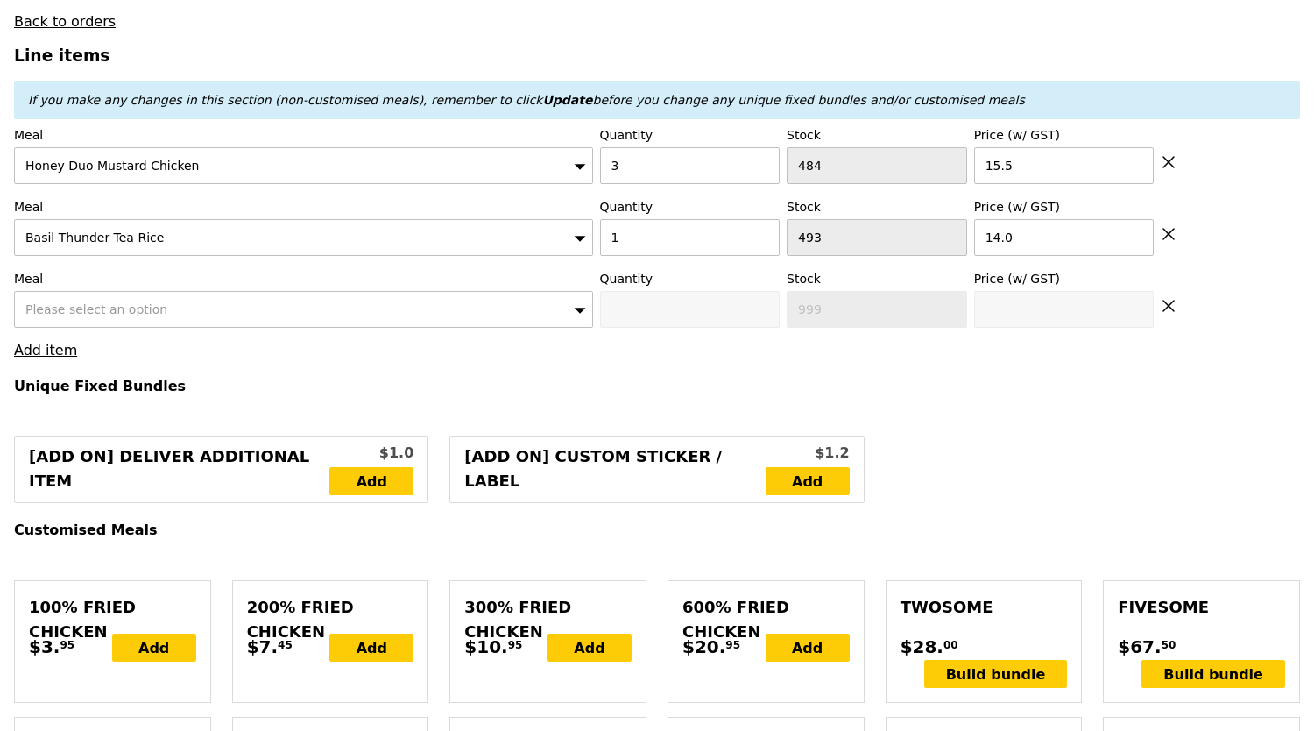
type input "Loading..."
type input "60.50"
type input "4.77"
type input "5.20"
type input "67.65"
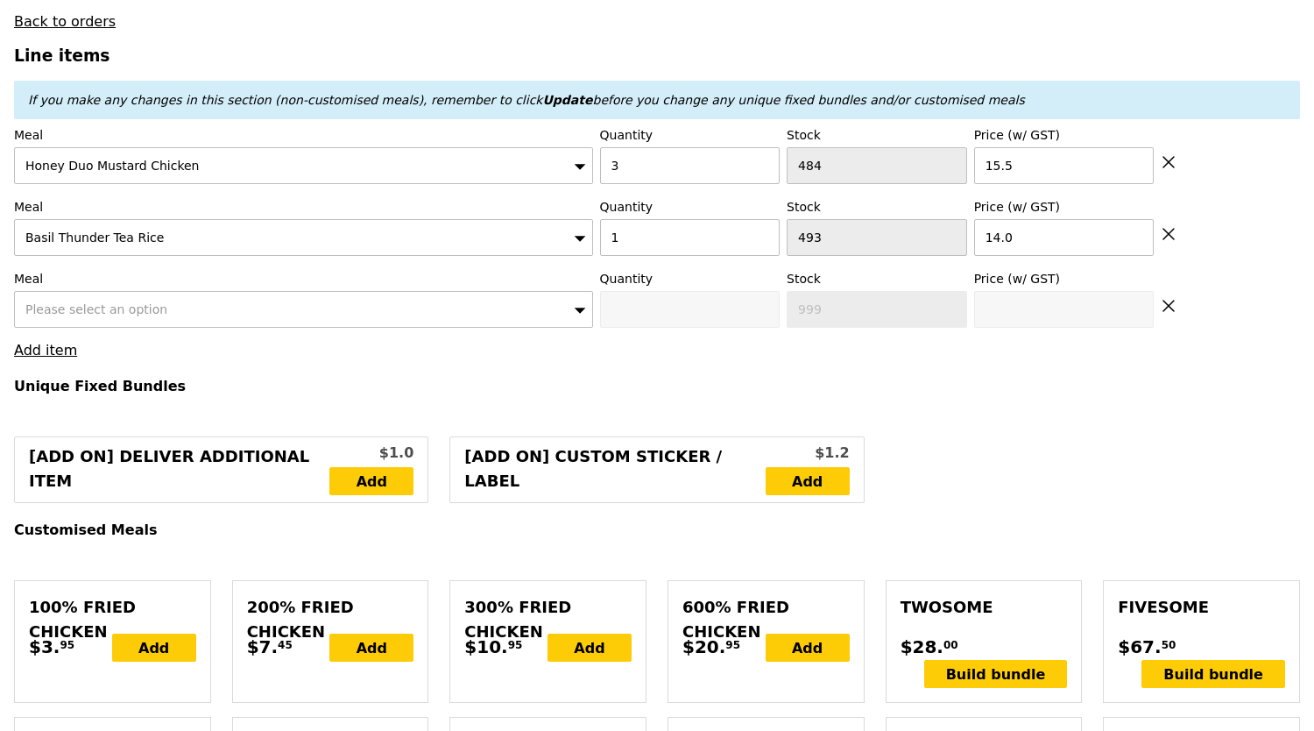
click at [175, 312] on div "Please select an option" at bounding box center [303, 309] width 579 height 37
type input "Confirm"
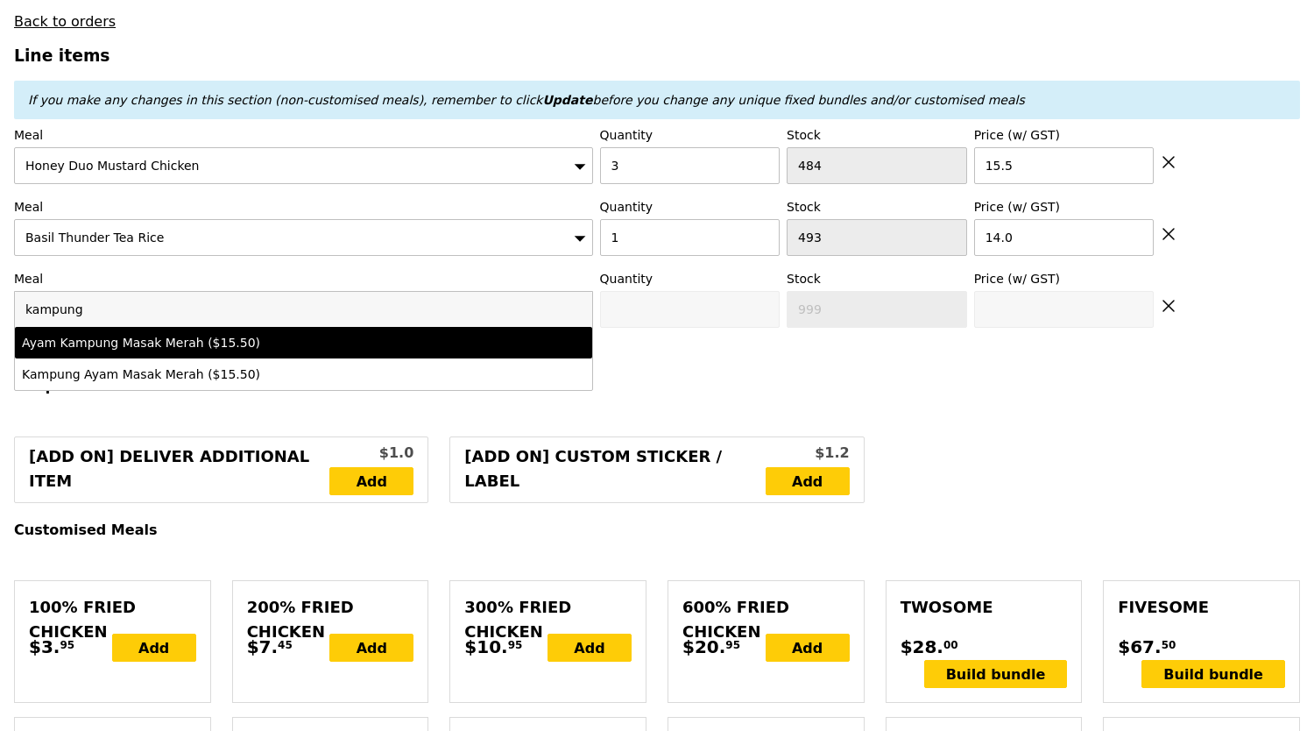
type input "kampung"
click at [164, 334] on div "Ayam Kampung Masak Merah ($15.50)" at bounding box center [233, 343] width 422 height 18
type input "Confirm anyway"
type input "0"
type input "482"
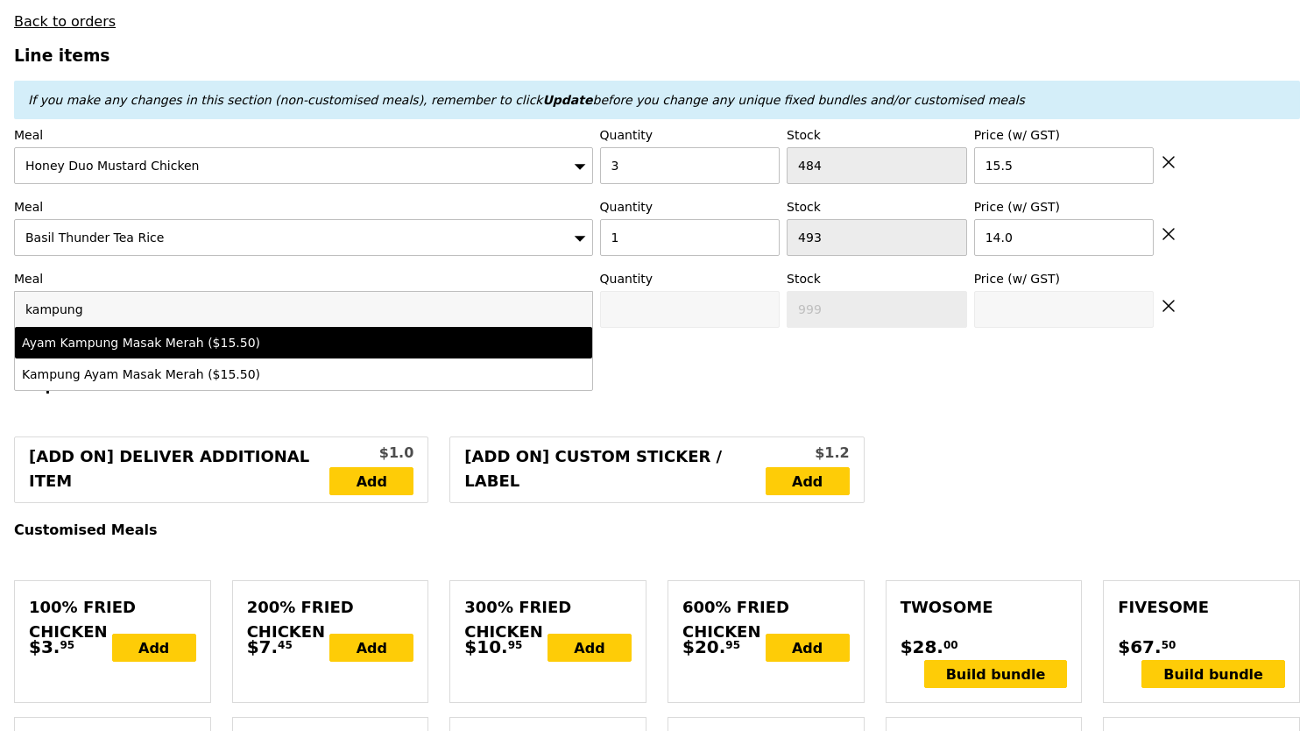
type input "15.5"
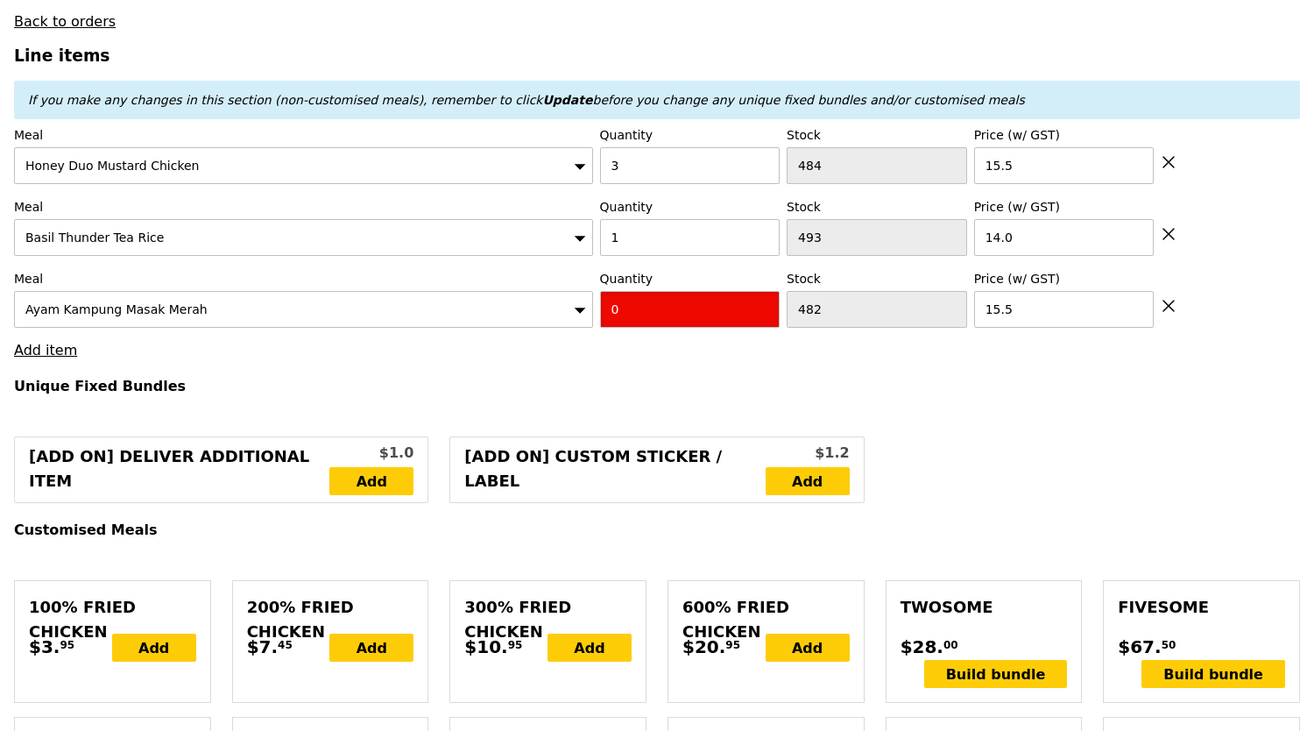
drag, startPoint x: 619, startPoint y: 295, endPoint x: 526, endPoint y: 322, distance: 96.8
click at [526, 315] on div "Meal Ayam Kampung Masak Merah Quantity 0 Stock 482 Price (w/ GST) 15.5" at bounding box center [657, 299] width 1286 height 58
type input "Confirm"
type input "2"
drag, startPoint x: 543, startPoint y: 360, endPoint x: 75, endPoint y: 346, distance: 468.1
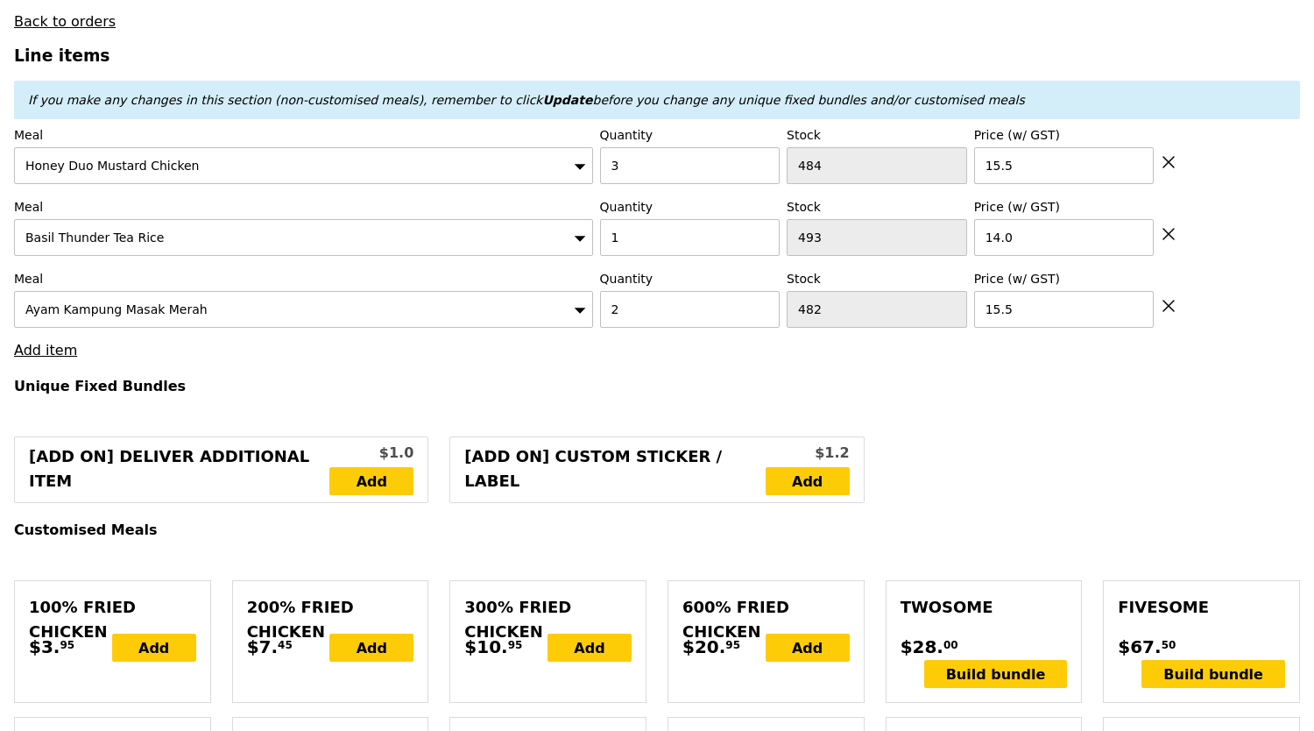
click at [56, 342] on link "Add item" at bounding box center [45, 350] width 63 height 17
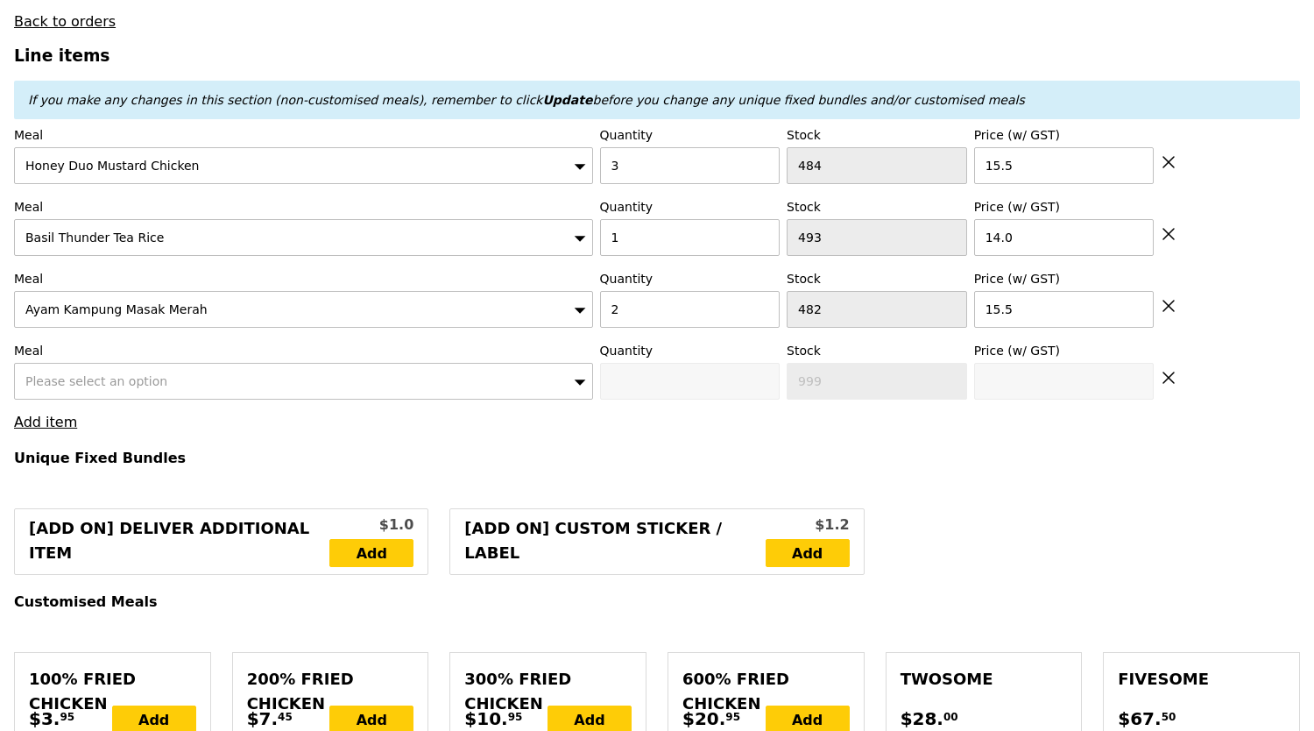
click at [110, 374] on span "Please select an option" at bounding box center [96, 381] width 142 height 14
type input "Loading..."
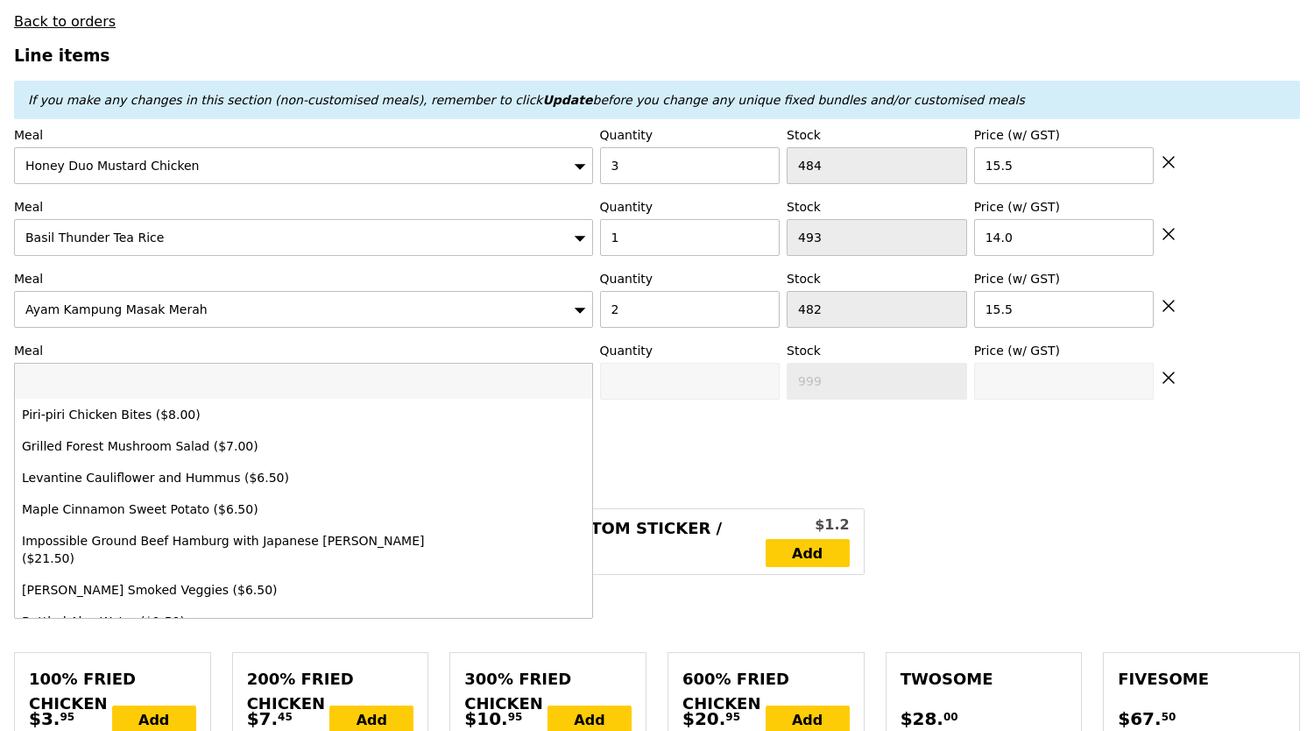
type input "91.50"
type input "3.62"
type input "3.95"
type input "97.40"
type input "Confirm"
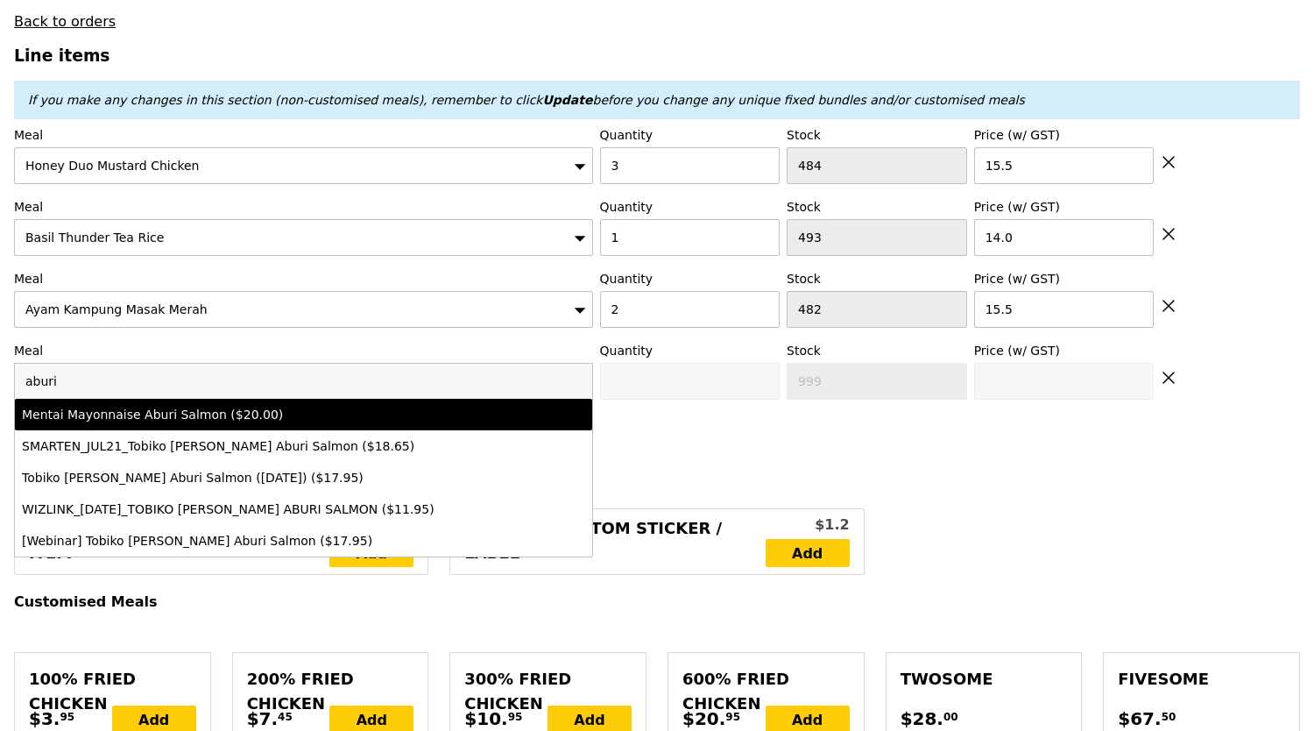
type input "aburi"
click at [138, 399] on li "Mentai Mayonnaise Aburi Salmon ($20.00)" at bounding box center [303, 415] width 577 height 32
type input "Confirm anyway"
type input "0"
type input "482"
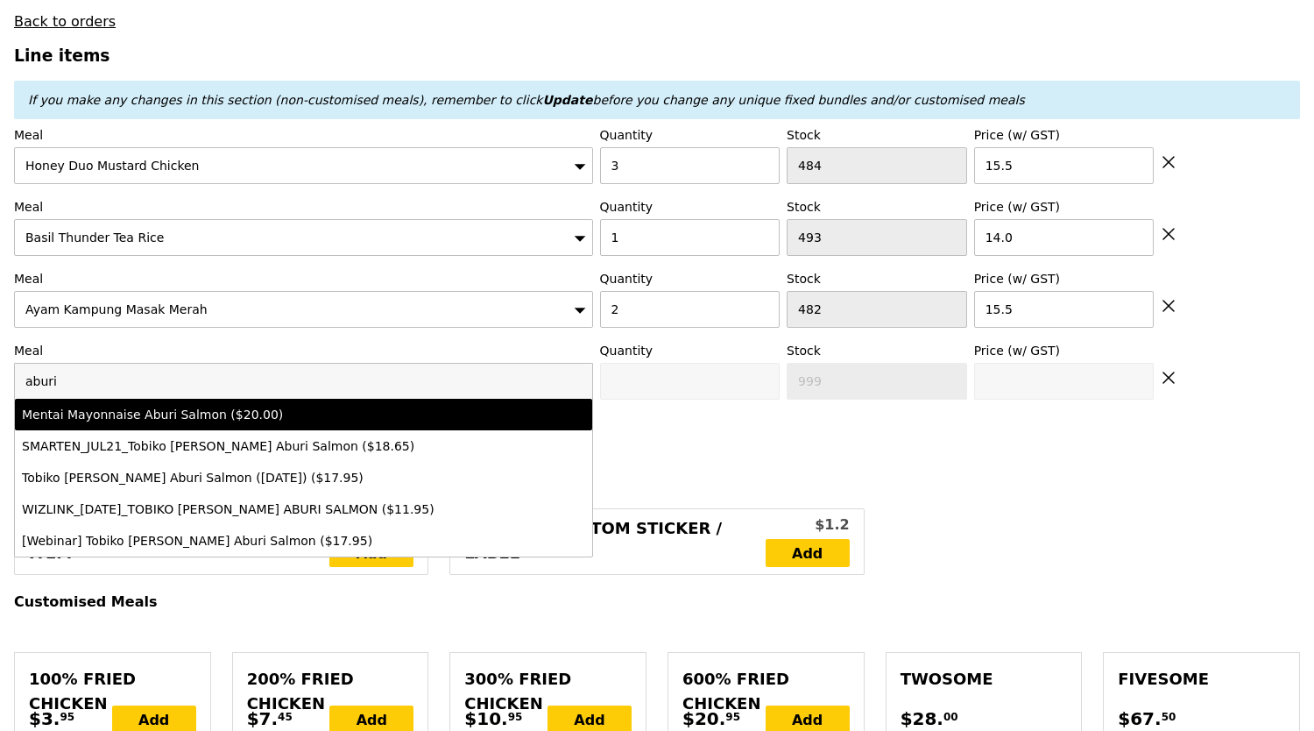
type input "20.0"
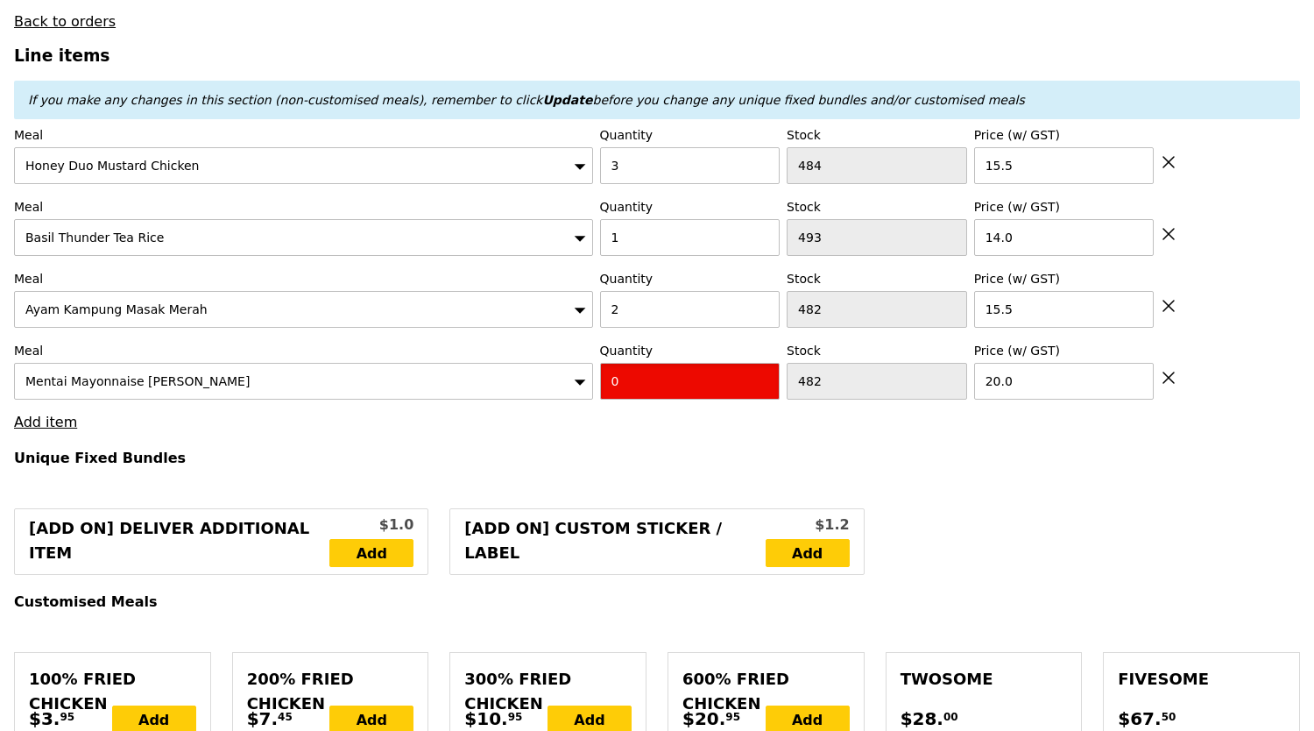
drag, startPoint x: 710, startPoint y: 370, endPoint x: 368, endPoint y: 378, distance: 341.8
click at [370, 378] on div "Meal Mentai Mayonnaise Aburi Salmon Quantity 0 Stock 482 Price (w/ GST) 20.0" at bounding box center [657, 371] width 1286 height 58
type input "Confirm"
type input "4"
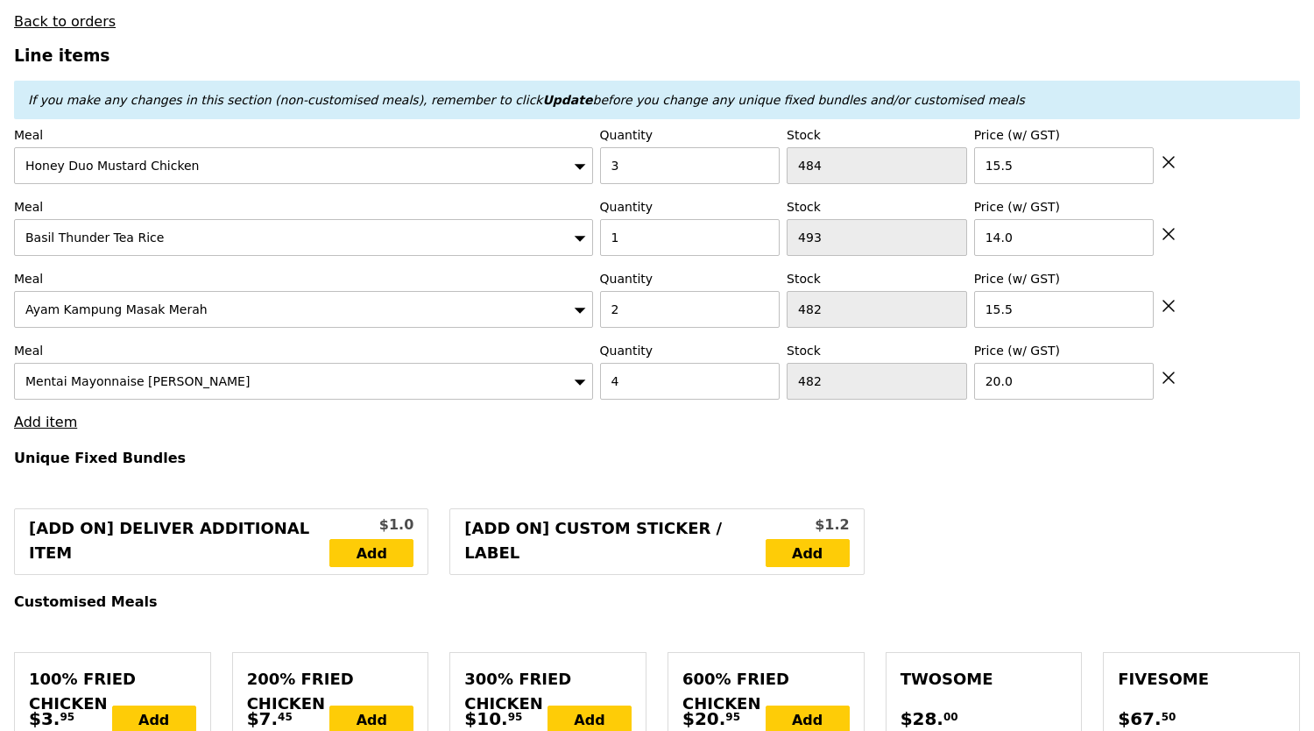
click at [50, 418] on link "Add item" at bounding box center [45, 422] width 63 height 17
type input "Loading..."
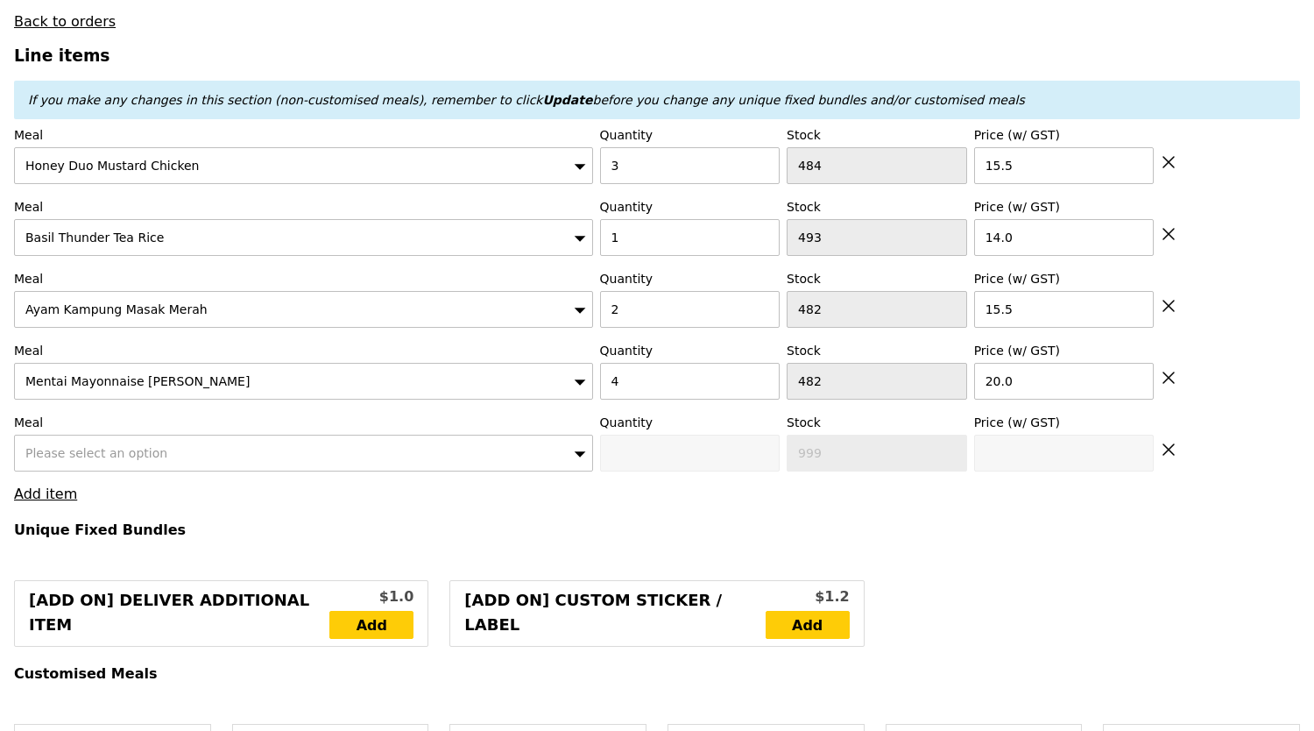
click at [124, 446] on span "Please select an option" at bounding box center [96, 453] width 142 height 14
type input "171.50"
type input "177.40"
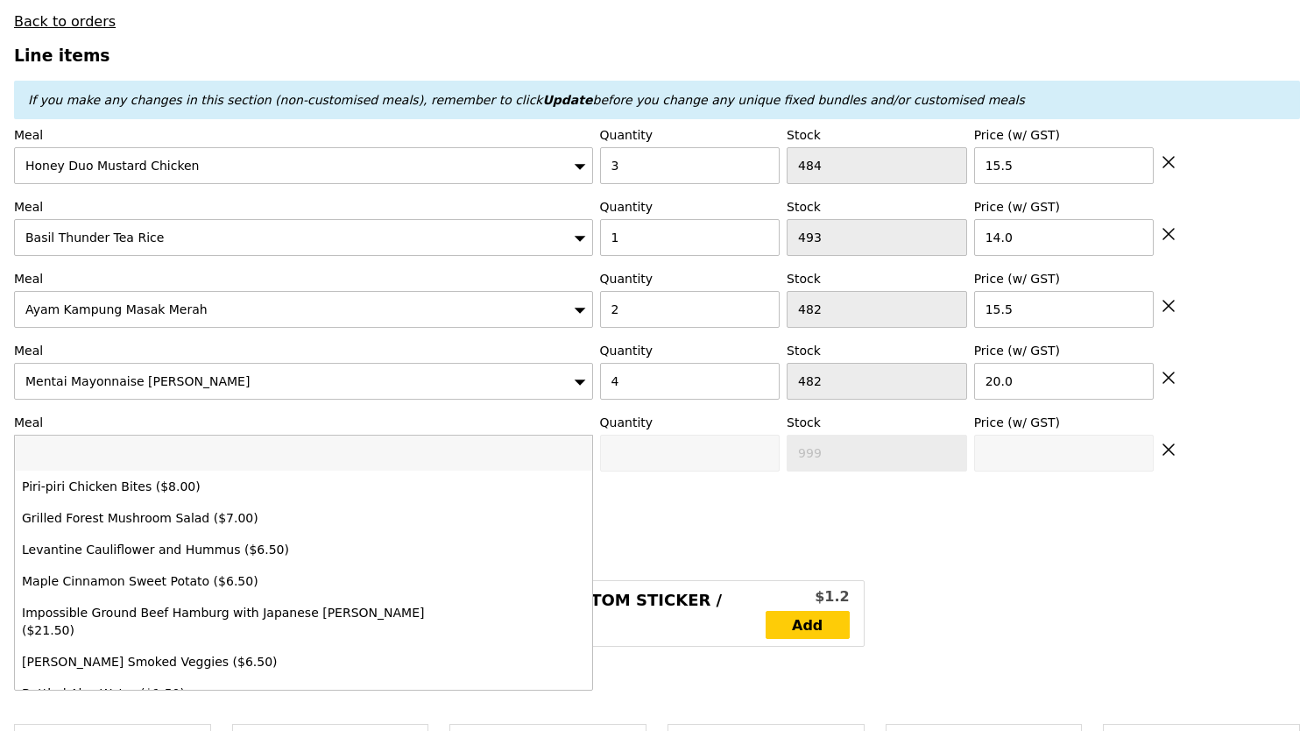
type input "Confirm"
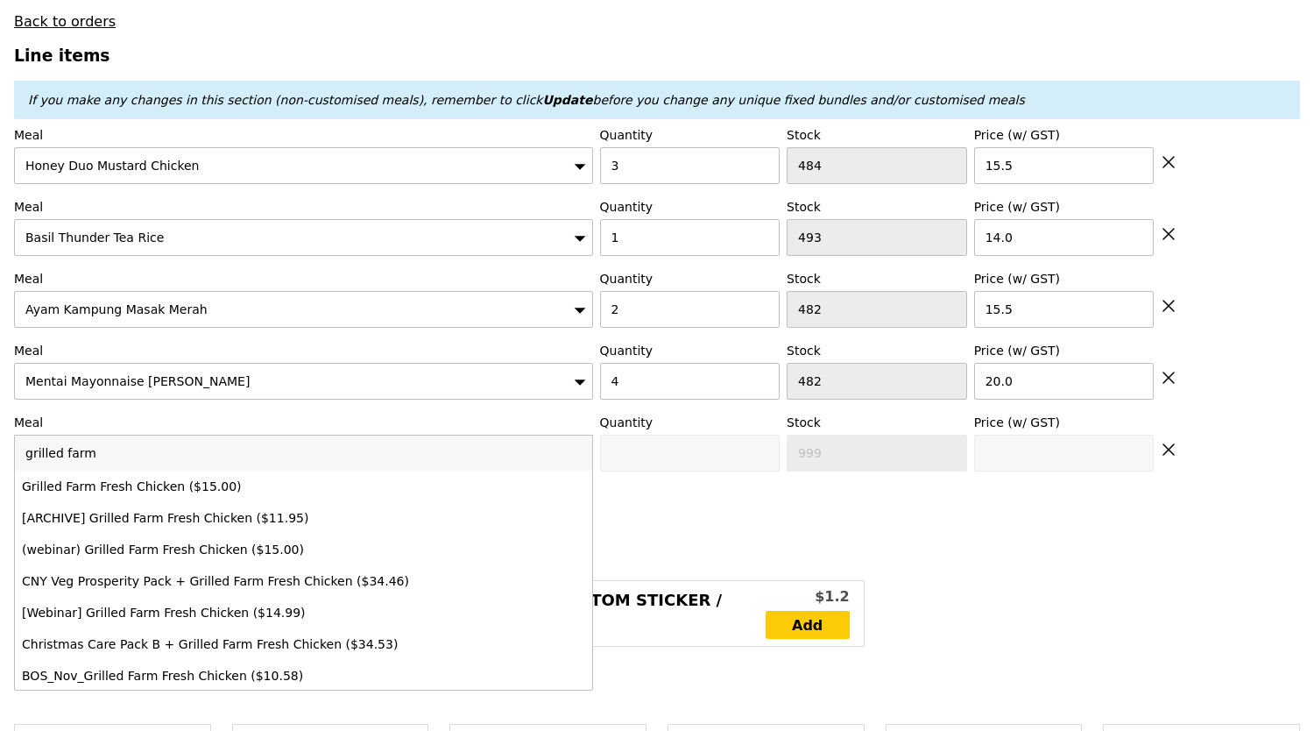
type input "grilled farm"
click at [344, 471] on li "Grilled Farm Fresh Chicken ($15.00)" at bounding box center [303, 487] width 577 height 32
type input "Confirm anyway"
type input "0"
type input "465"
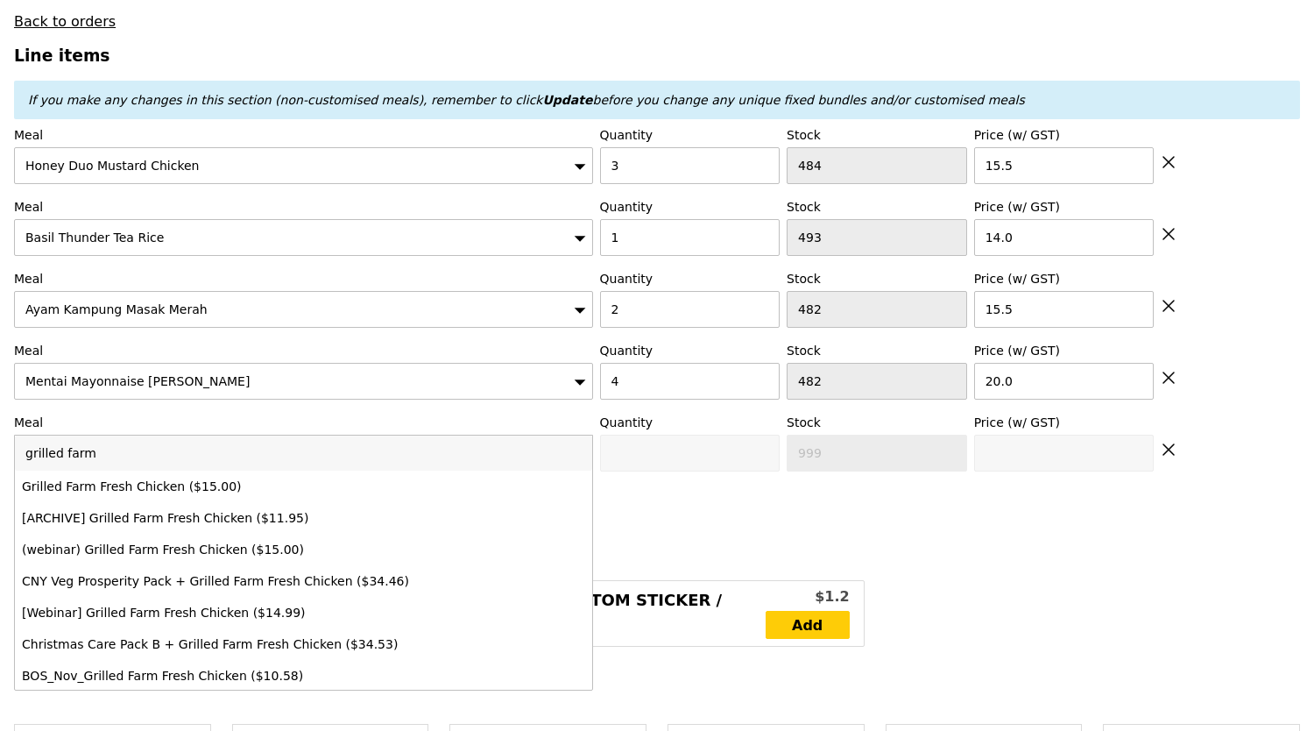
type input "15.0"
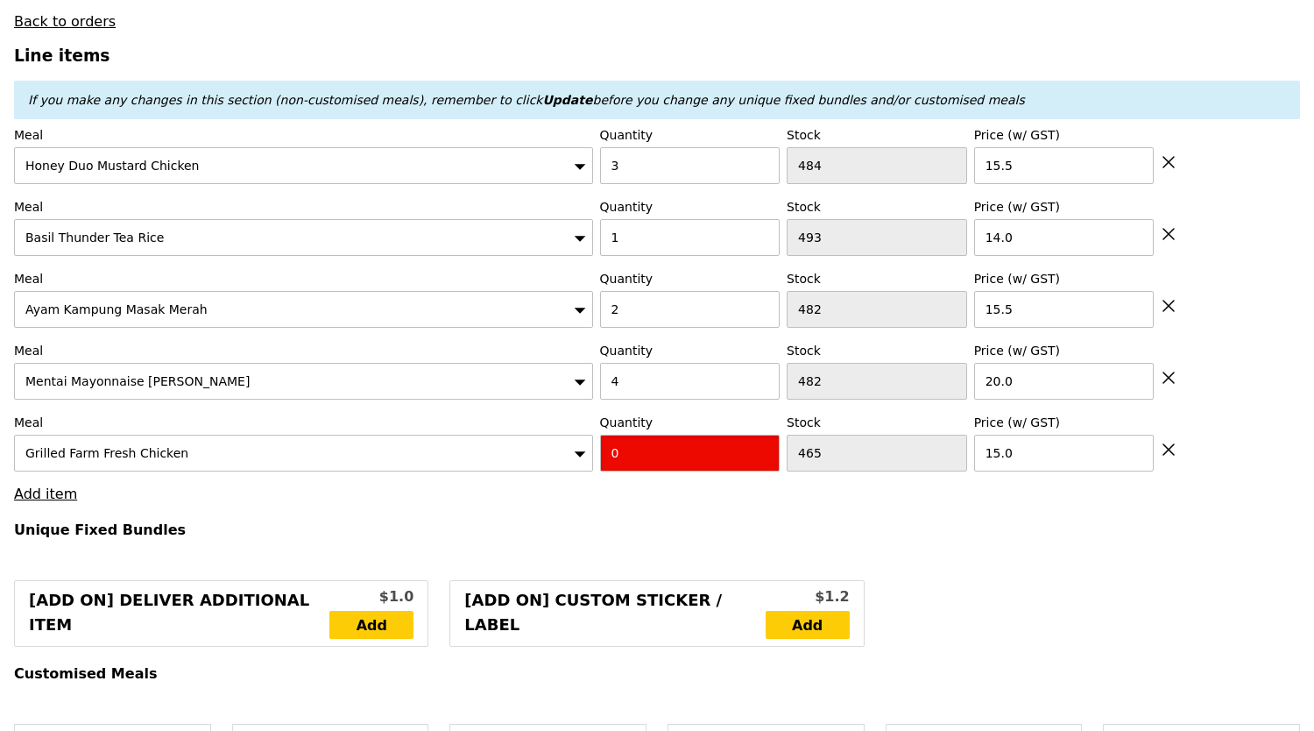
drag, startPoint x: 717, startPoint y: 446, endPoint x: 569, endPoint y: 464, distance: 149.2
click at [580, 457] on div "Meal Grilled Farm Fresh Chicken Quantity 0 Stock 465 Price (w/ GST) 15.0" at bounding box center [657, 443] width 1286 height 58
type input "Confirm"
type input "2"
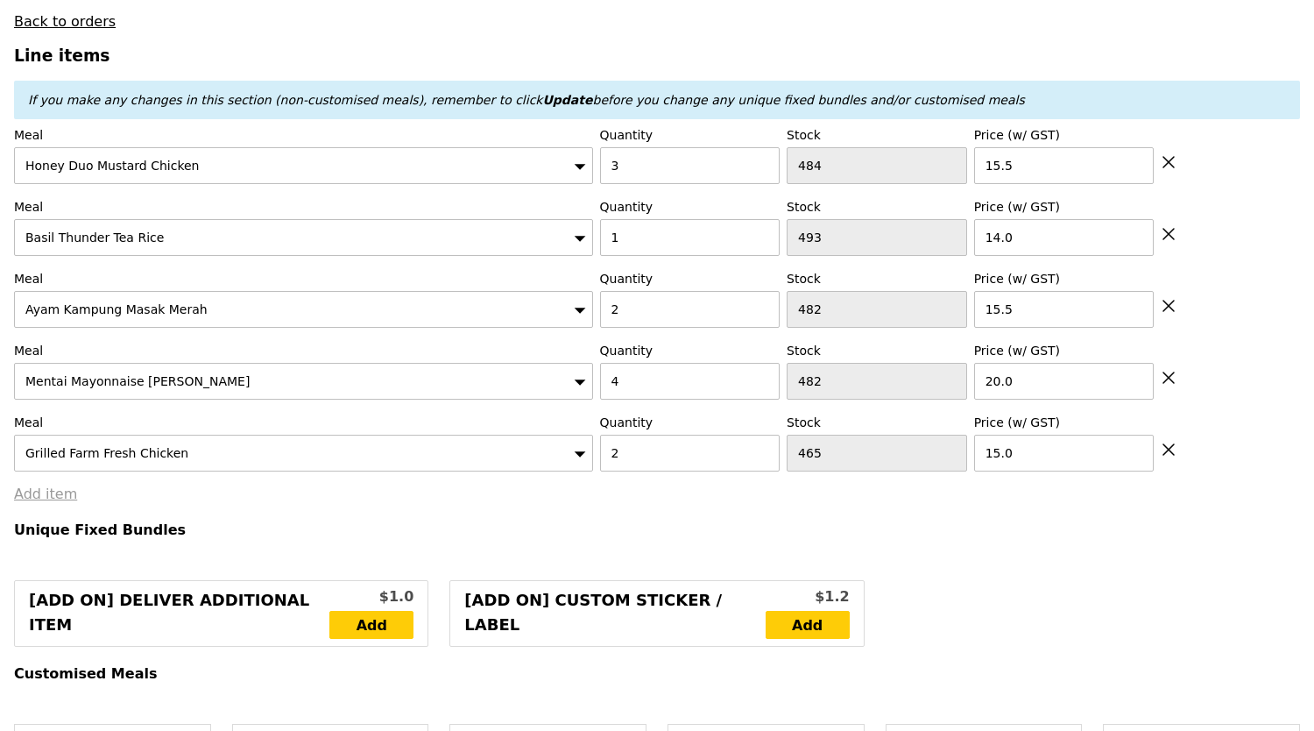
click at [32, 486] on link "Add item" at bounding box center [45, 493] width 63 height 17
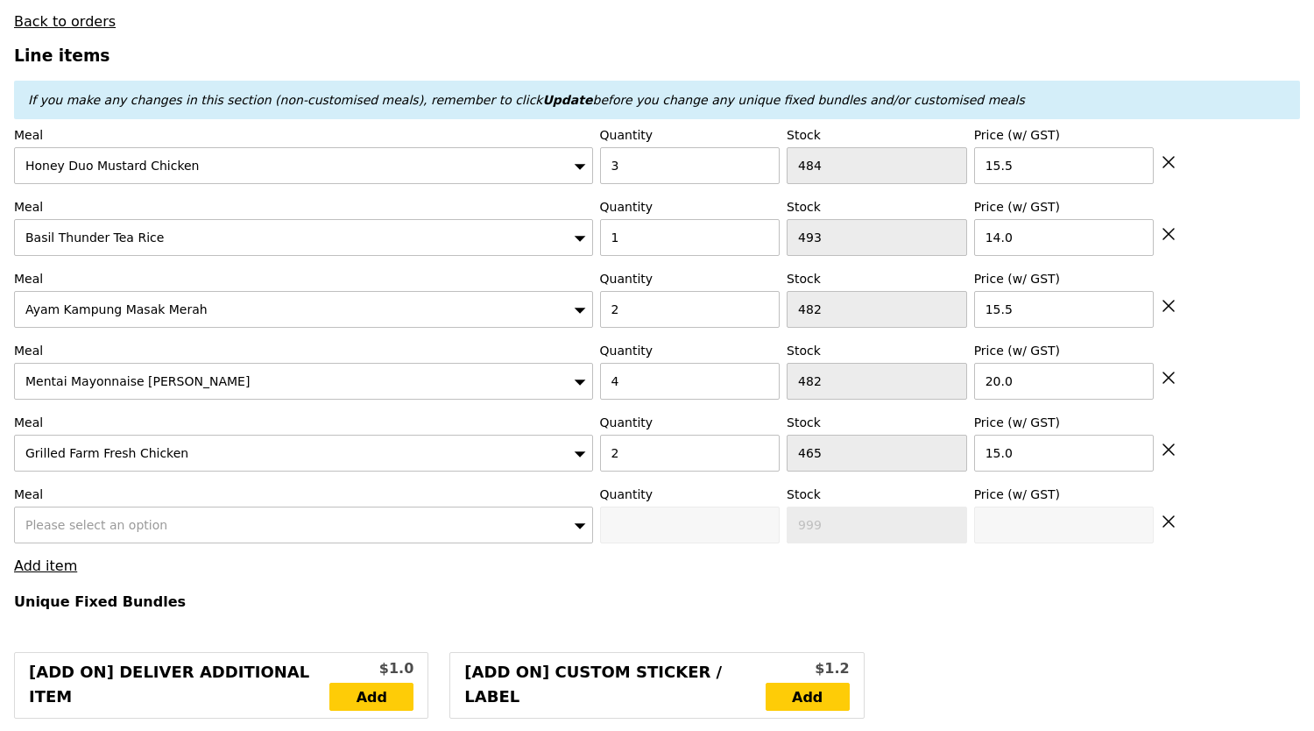
type input "Loading..."
click at [97, 518] on span "Please select an option" at bounding box center [96, 525] width 142 height 14
type input "201.50"
type input "207.40"
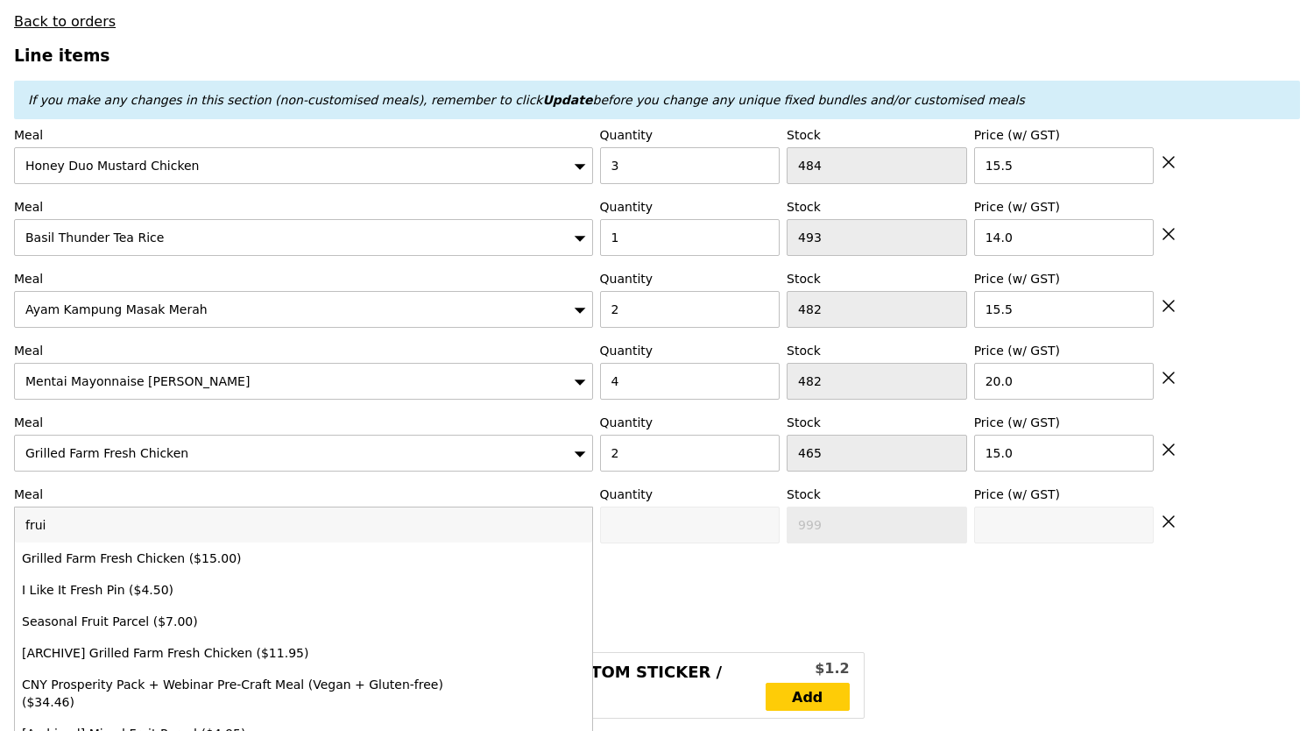
type input "fruit"
type input "Confirm"
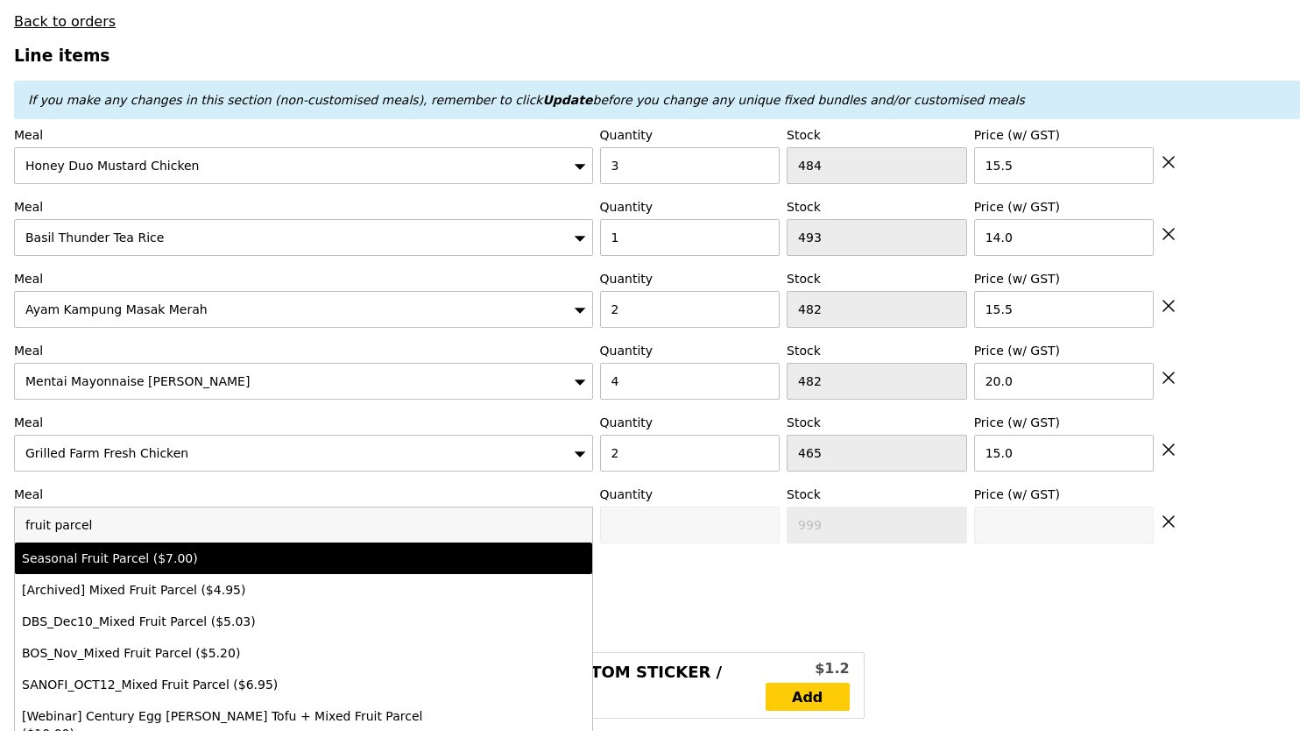
type input "fruit parcel"
click at [117, 549] on div "Seasonal Fruit Parcel ($7.00)" at bounding box center [233, 558] width 422 height 18
type input "Confirm anyway"
type input "0"
type input "472"
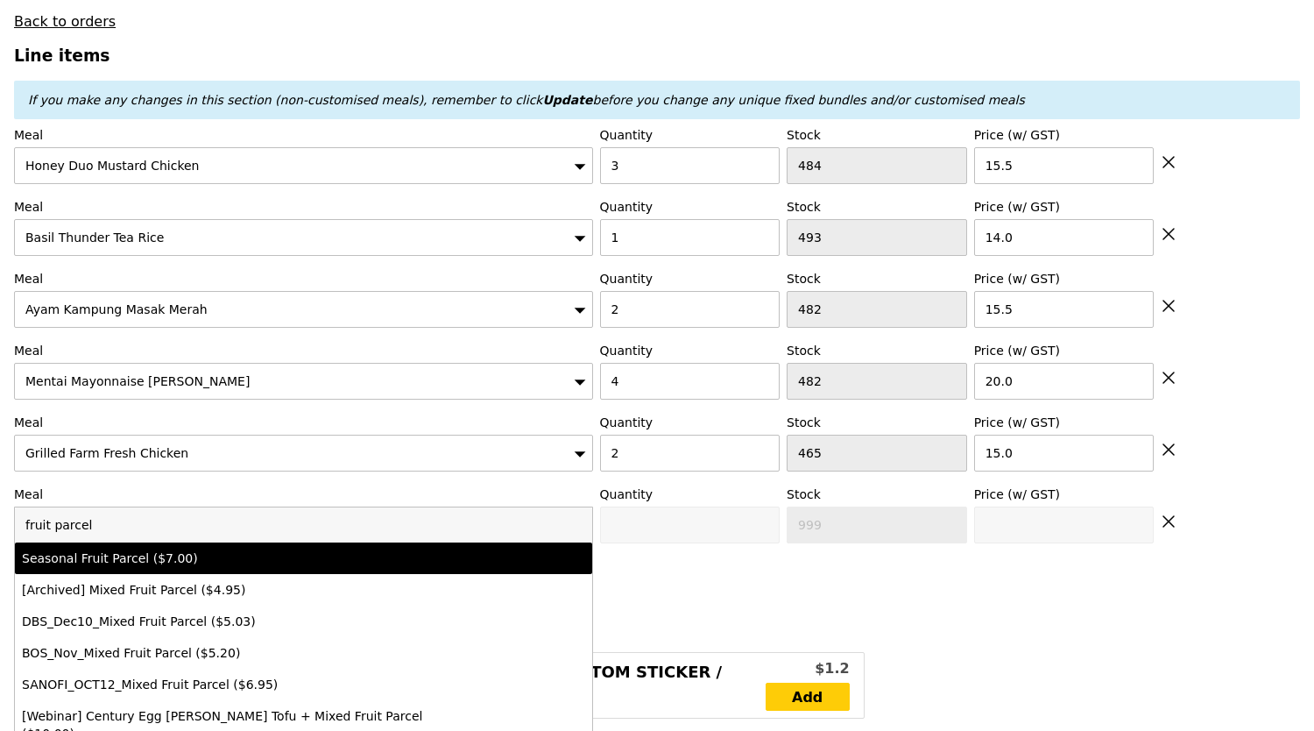
type input "7.0"
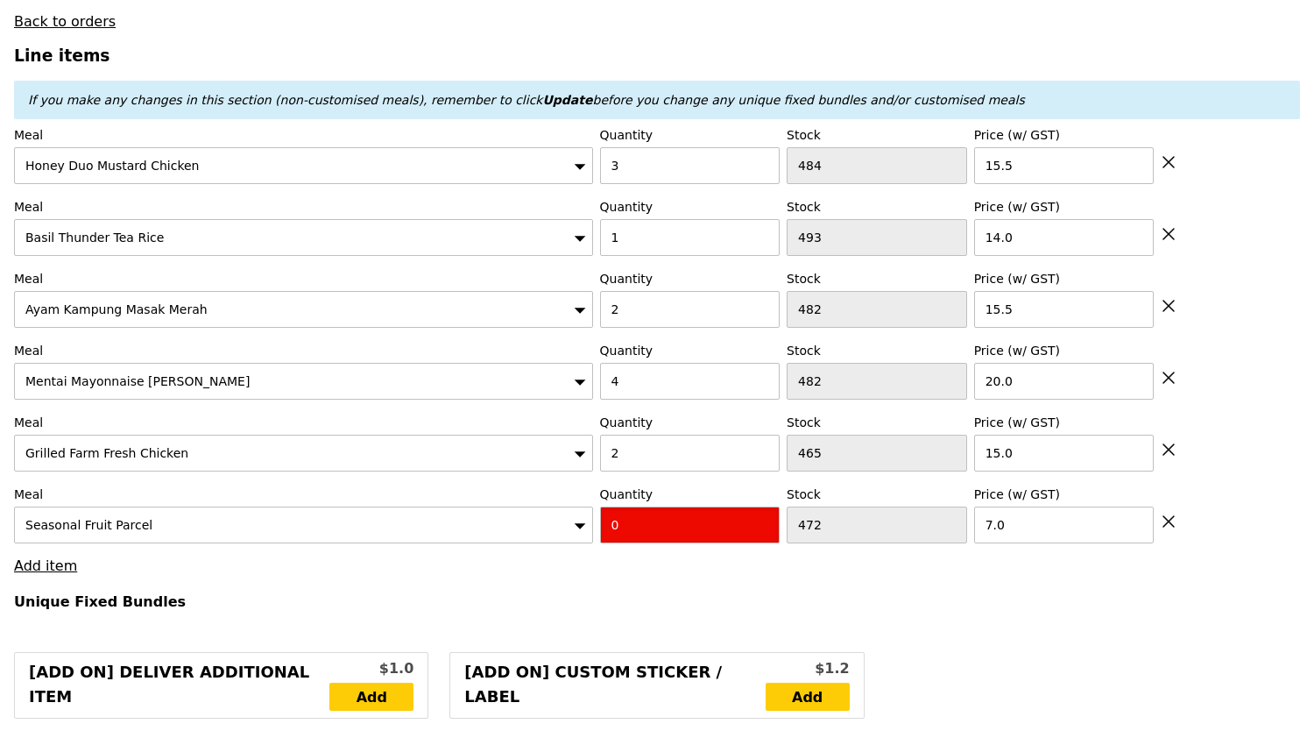
drag, startPoint x: 659, startPoint y: 514, endPoint x: 396, endPoint y: 534, distance: 263.7
type input "Confirm"
type input "12"
click at [456, 599] on h4 "Unique Fixed Bundles" at bounding box center [657, 601] width 1286 height 17
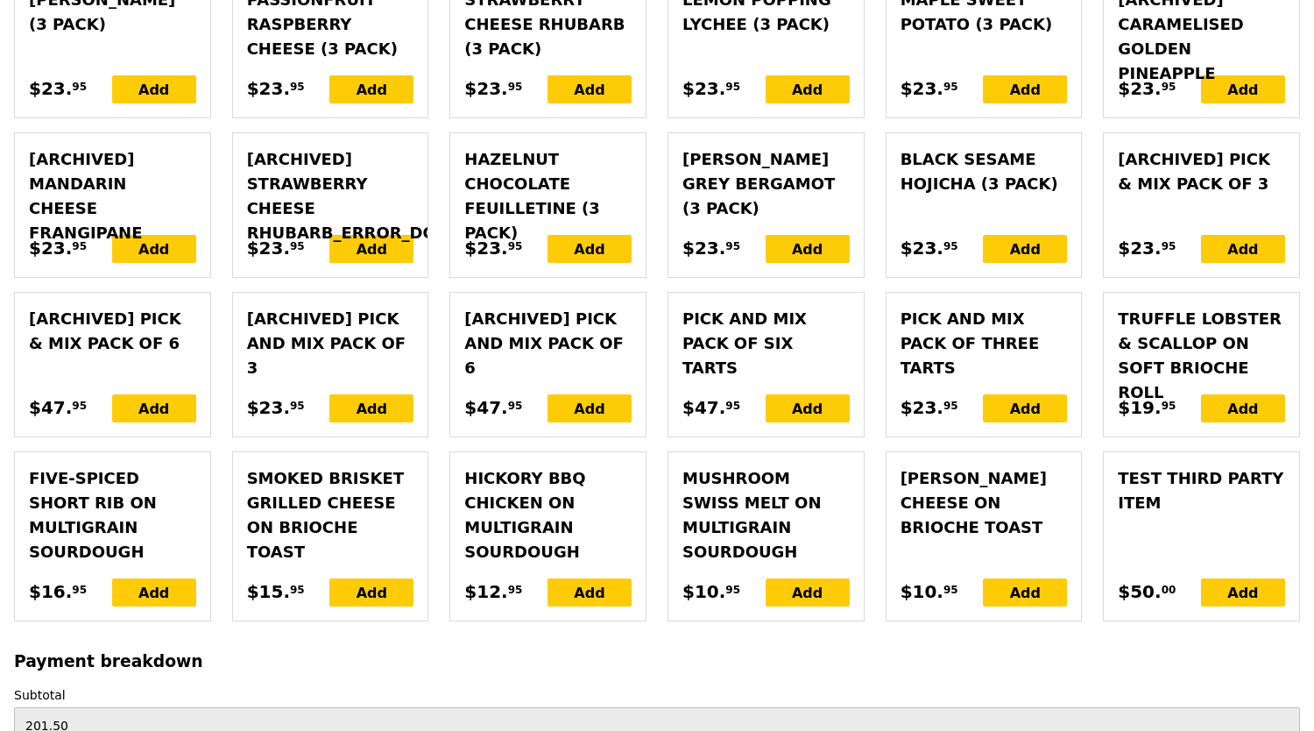
scroll to position [4687, 0]
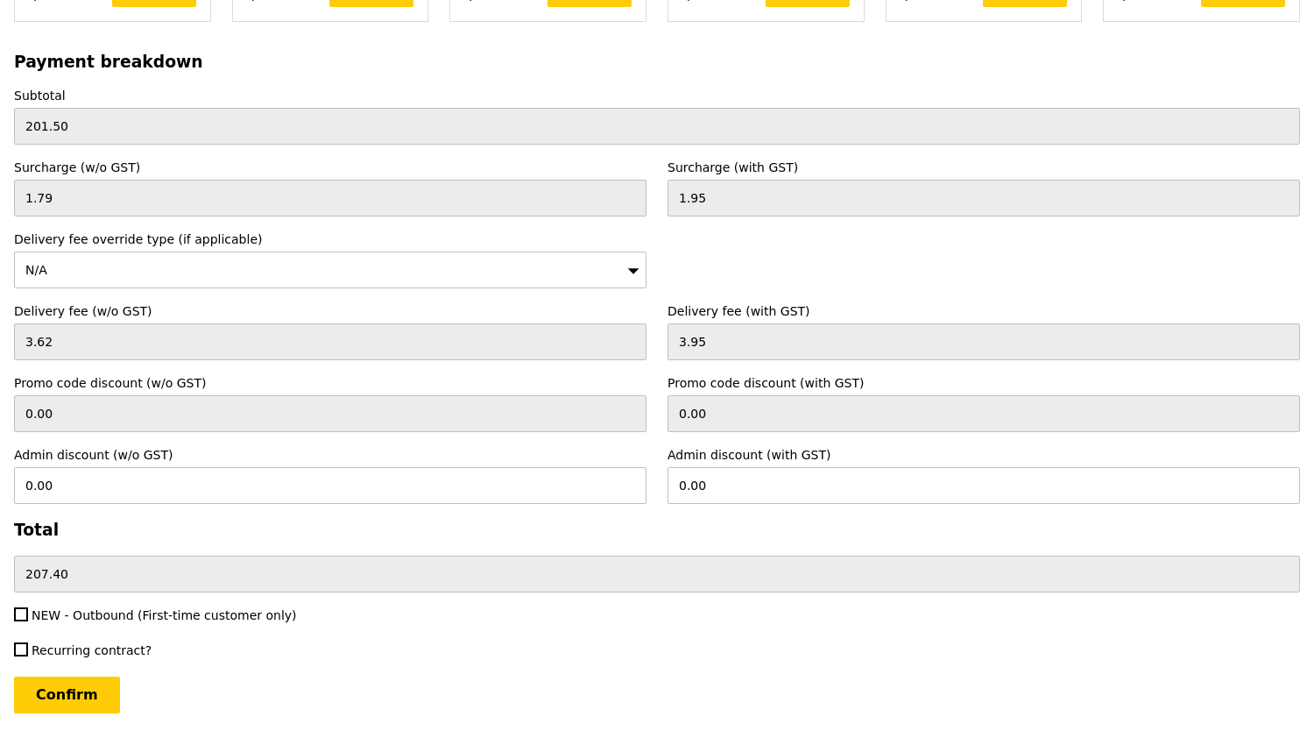
type input "Loading..."
type input "285.50"
type input "291.40"
type input "Confirm"
click at [172, 608] on span "NEW - Outbound (First-time customer only)" at bounding box center [165, 615] width 266 height 14
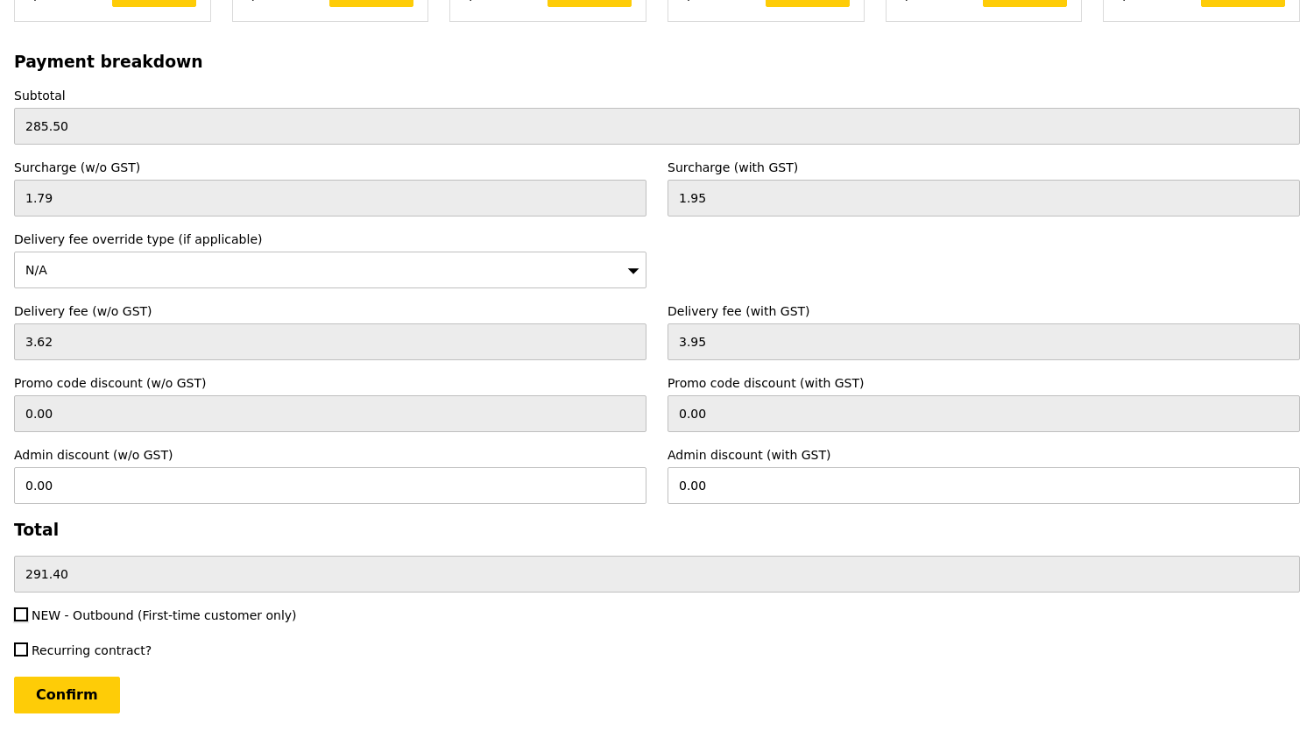
click at [28, 607] on input "NEW - Outbound (First-time customer only)" at bounding box center [21, 614] width 14 height 14
checkbox input "true"
click at [91, 676] on input "Confirm" at bounding box center [67, 694] width 106 height 37
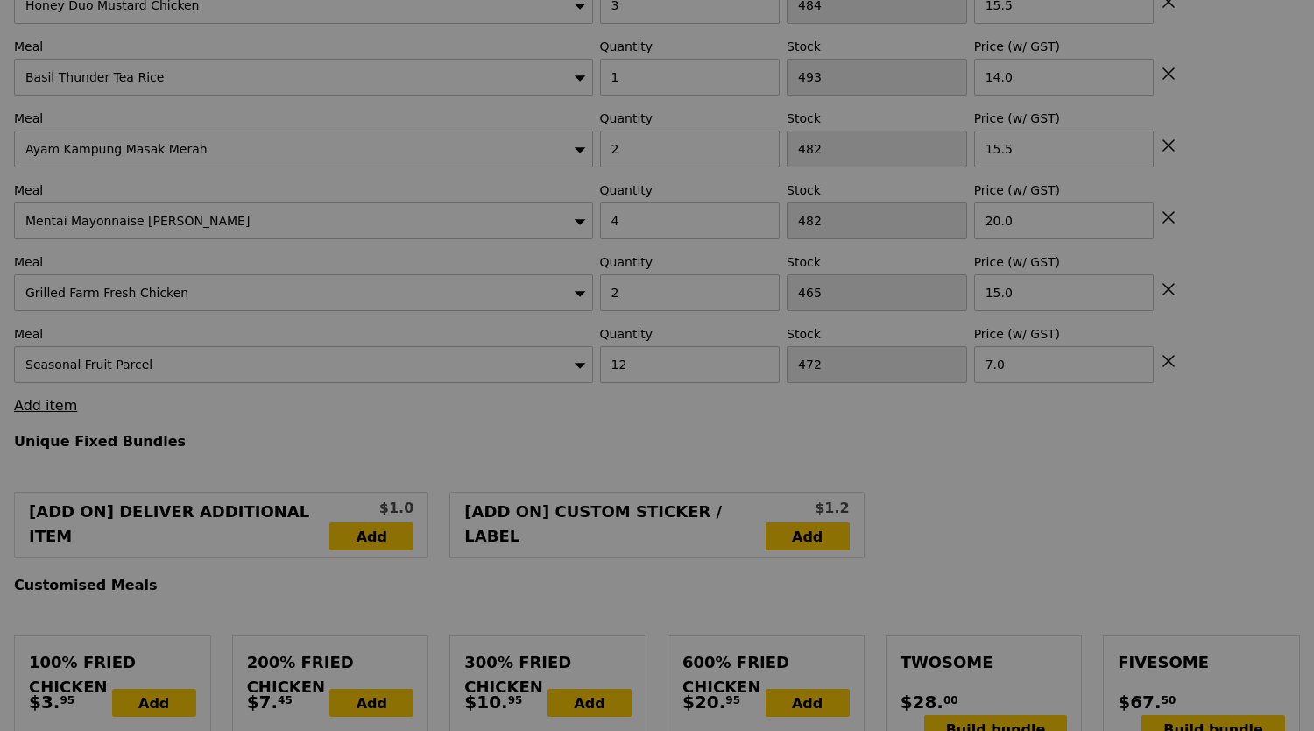
scroll to position [0, 0]
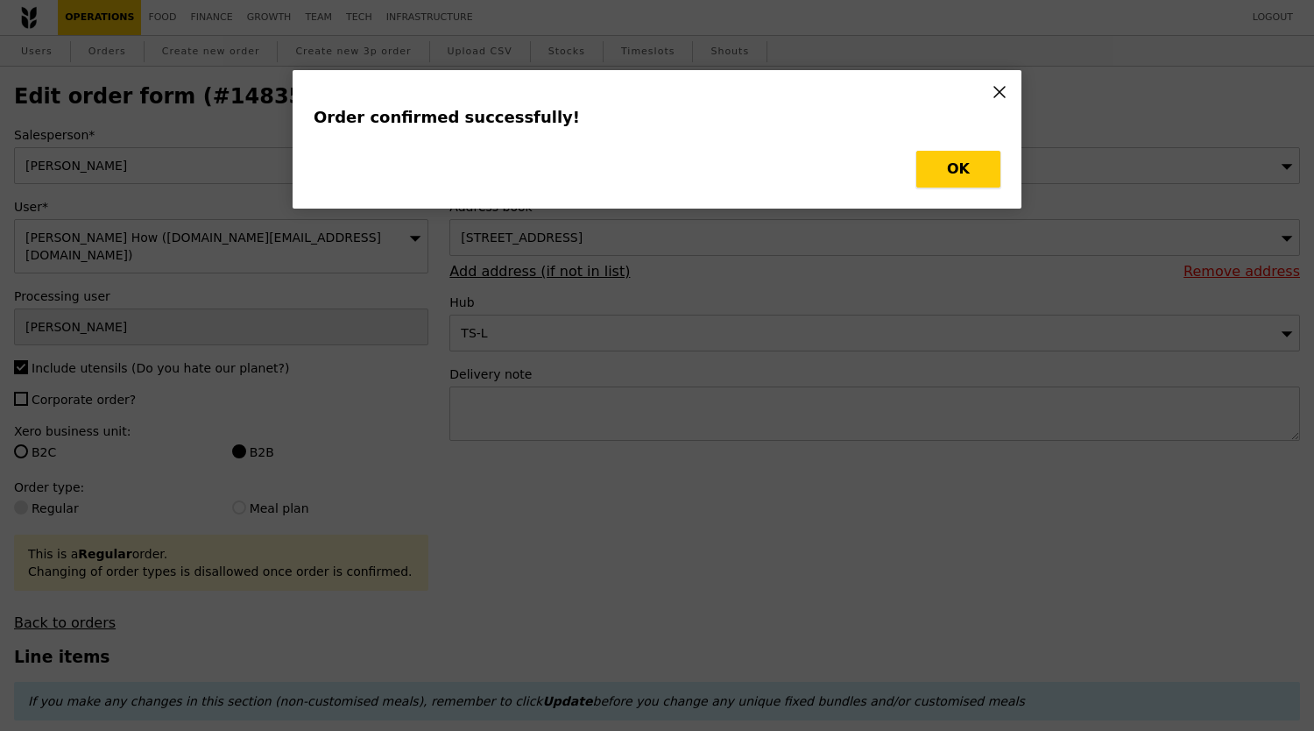
click at [966, 164] on button "OK" at bounding box center [959, 169] width 84 height 37
type input "Loading..."
checkbox input "false"
type input "12"
type input "472"
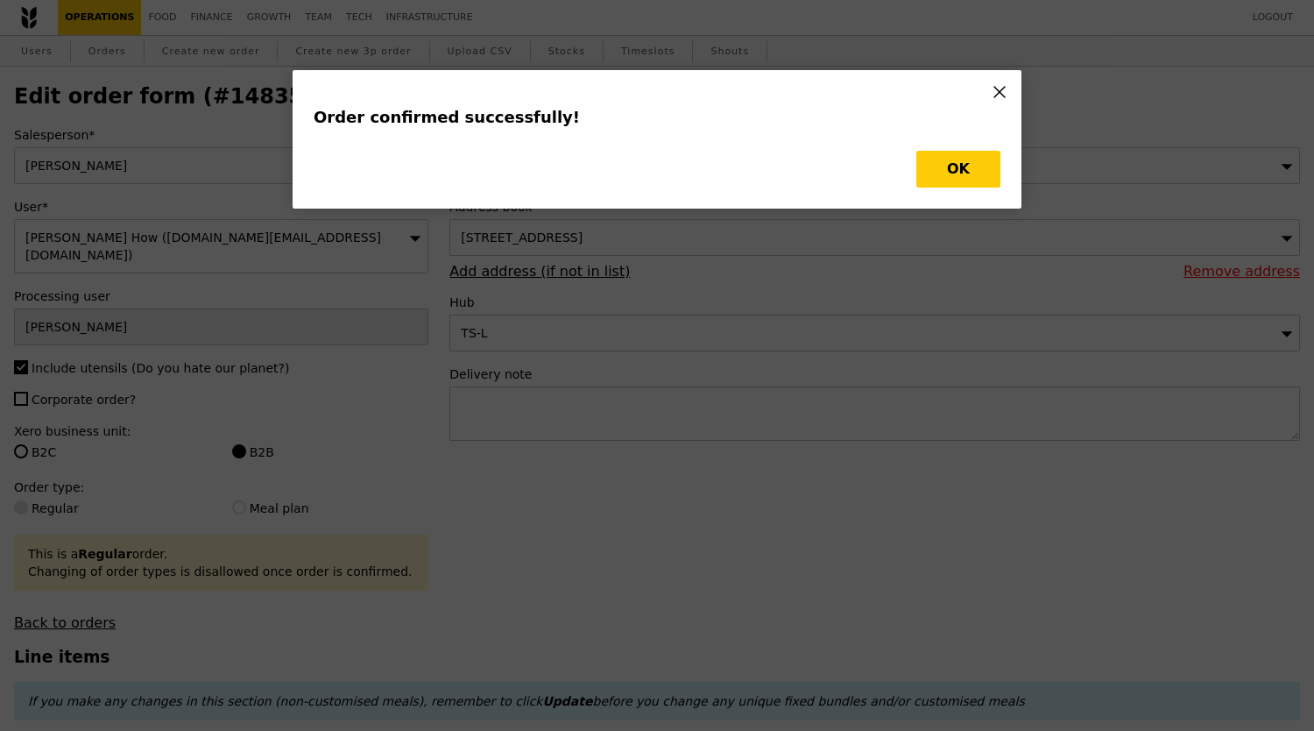
type input "7.00"
type input "2"
type input "465"
type input "15.00"
type input "4"
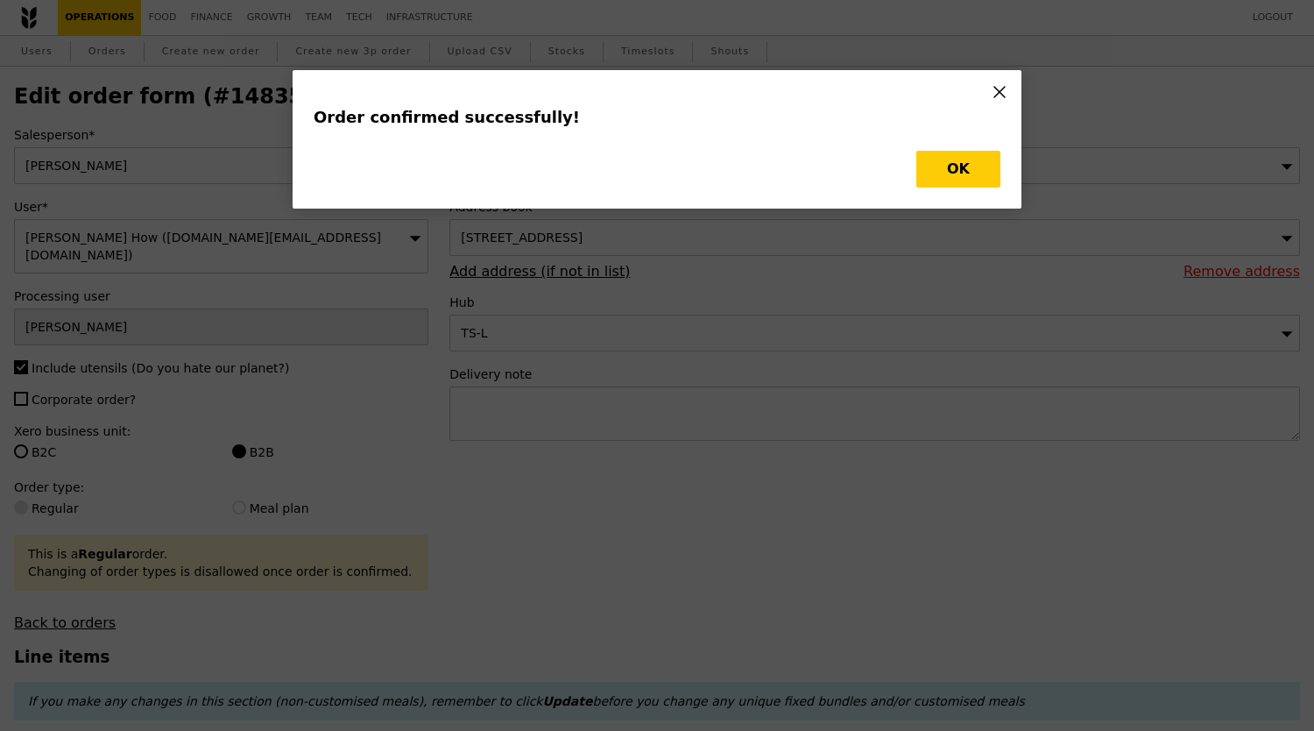
type input "20.00"
type input "2"
type input "15.50"
type input "1"
type input "493"
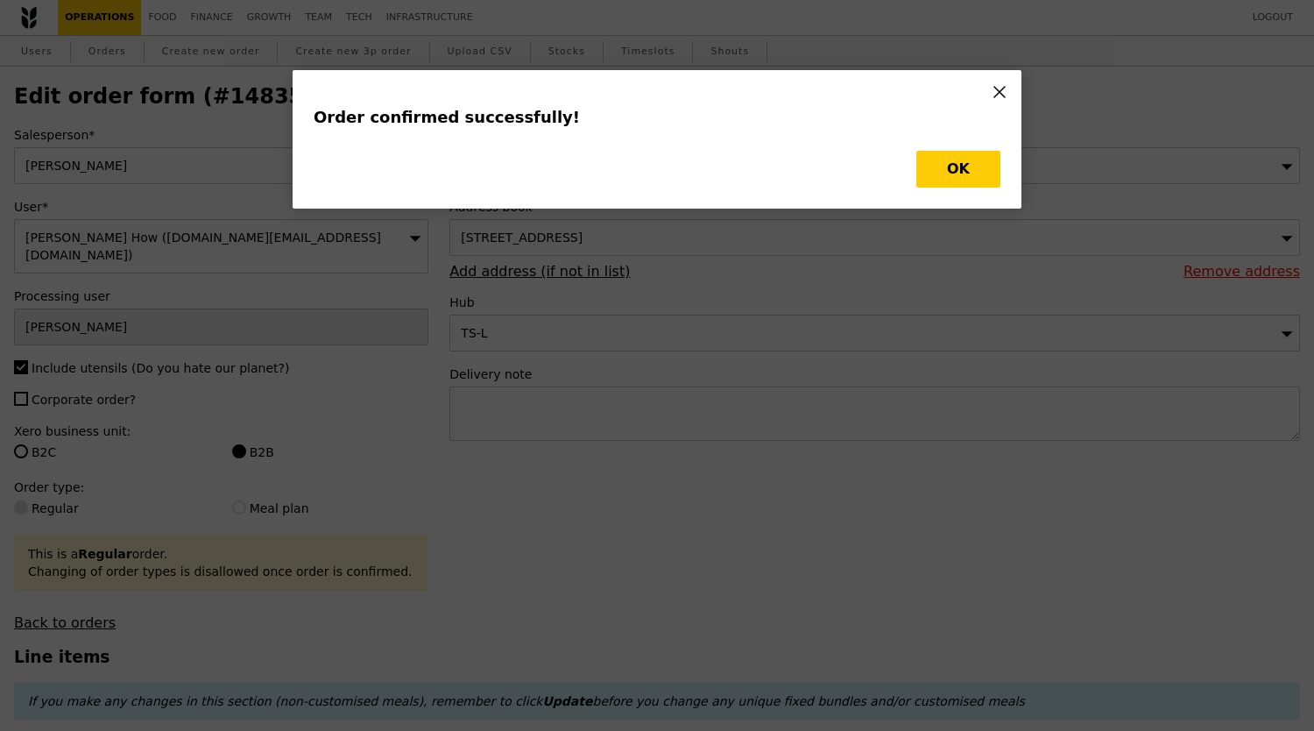
type input "14.00"
type input "3"
type input "484"
type input "15.50"
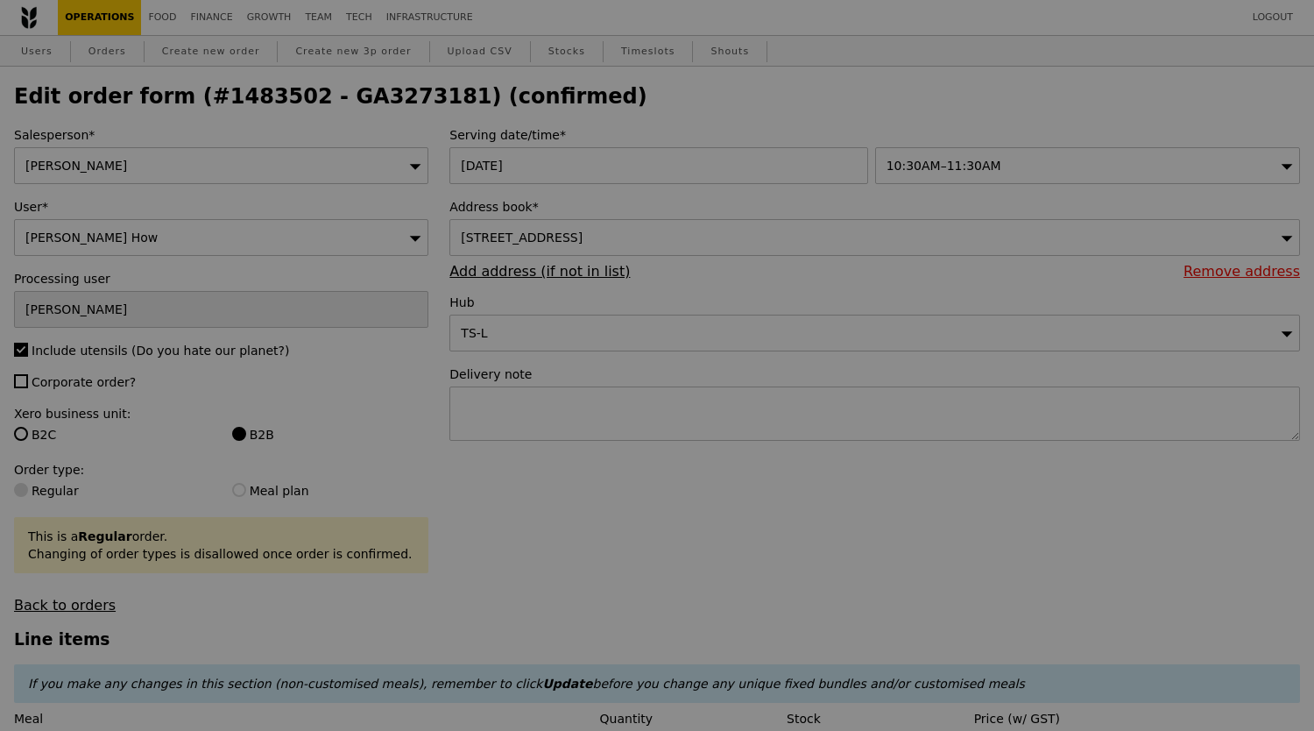
type input "460"
type input "463"
type input "478"
type input "480"
type input "492"
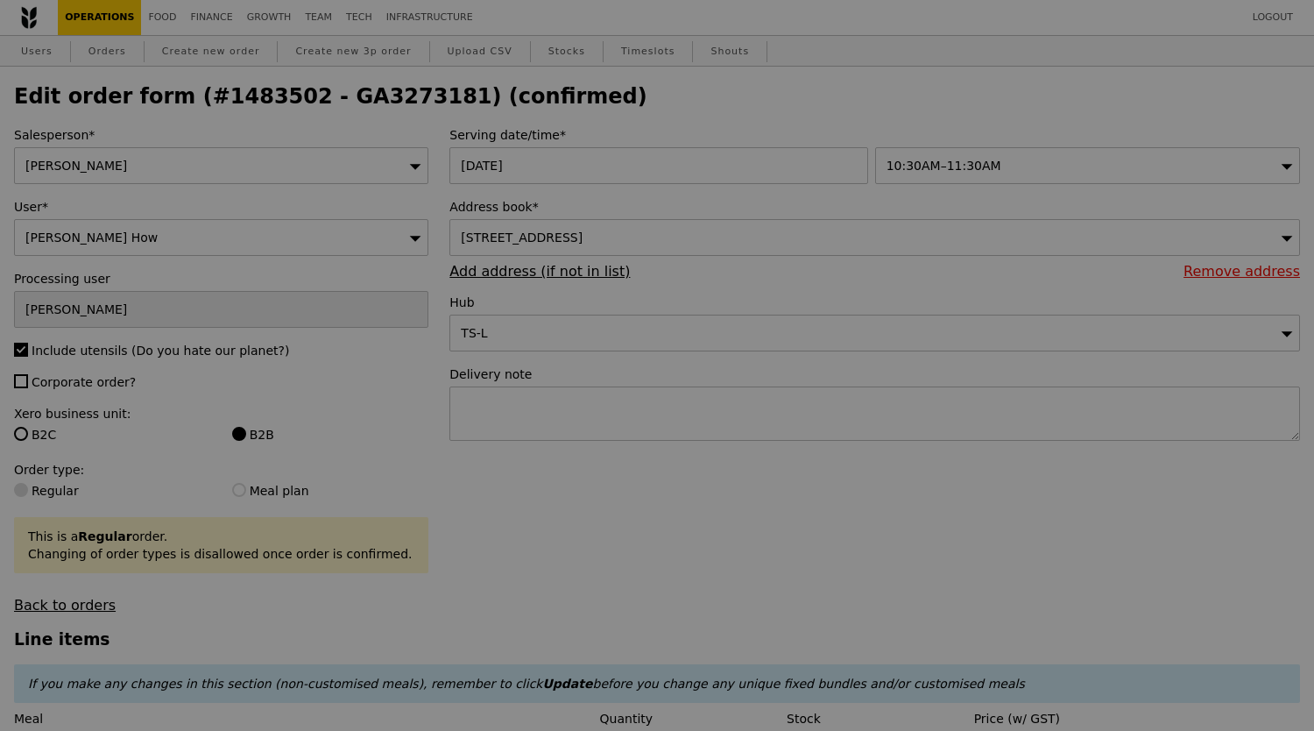
type input "481"
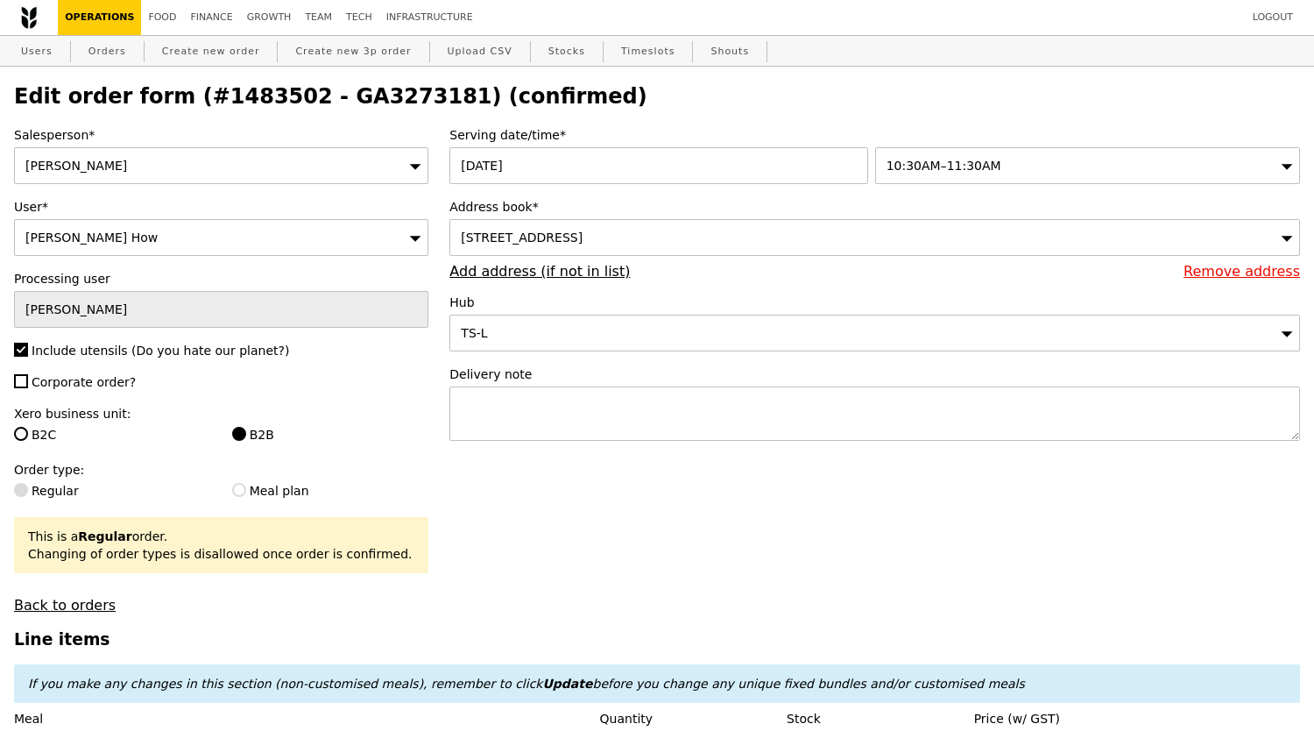
type input "Update"
drag, startPoint x: 299, startPoint y: 100, endPoint x: 410, endPoint y: 101, distance: 111.3
click at [410, 101] on h2 "Edit order form (#1483502 - GA3273181) (confirmed)" at bounding box center [657, 96] width 1286 height 25
copy h2 "GA3273181"
click at [117, 49] on link "Orders" at bounding box center [107, 52] width 52 height 32
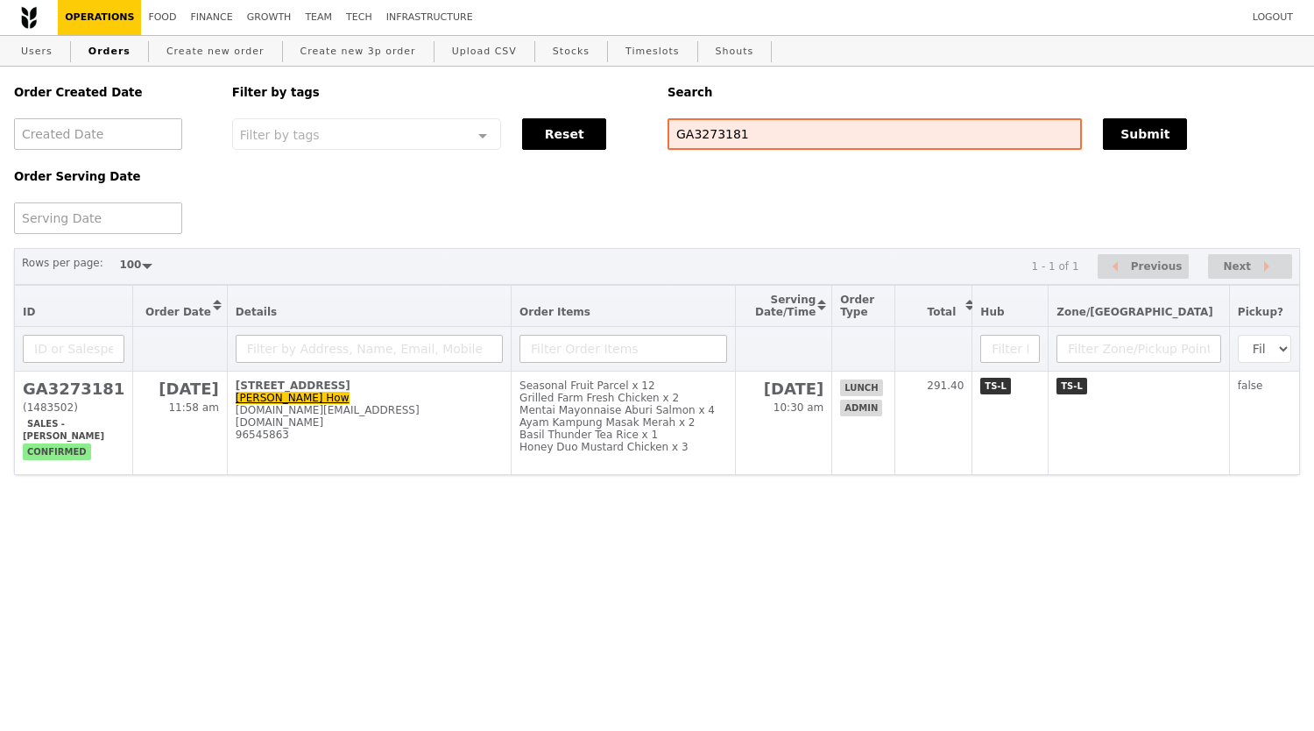
select select "100"
click at [815, 220] on div "Order Created Date Order Serving Date Filter by tags Filter by tags Meal_Plan W…" at bounding box center [659, 150] width 1311 height 167
click at [800, 273] on div "Rows per page: 50 100 200 1 - 1 of 1 Previous Next" at bounding box center [659, 267] width 1290 height 38
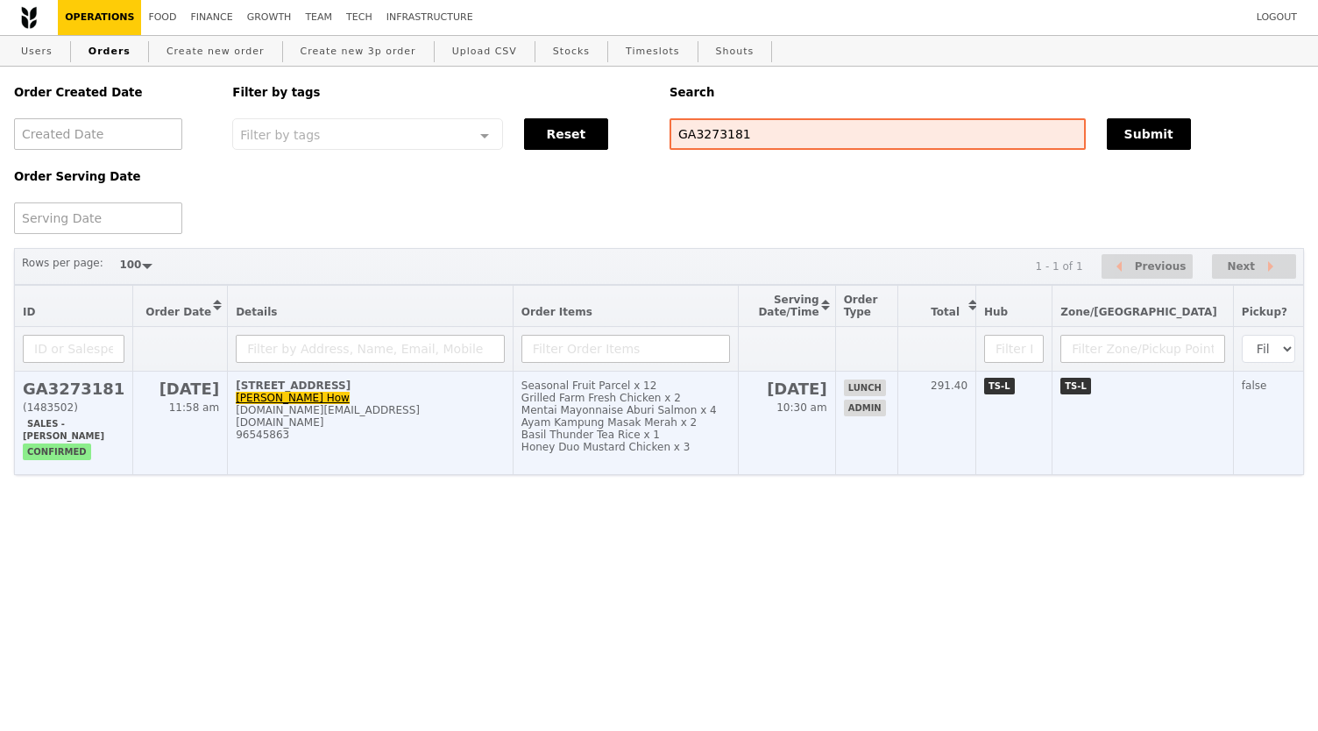
click at [599, 392] on div "Seasonal Fruit Parcel x 12" at bounding box center [625, 385] width 209 height 12
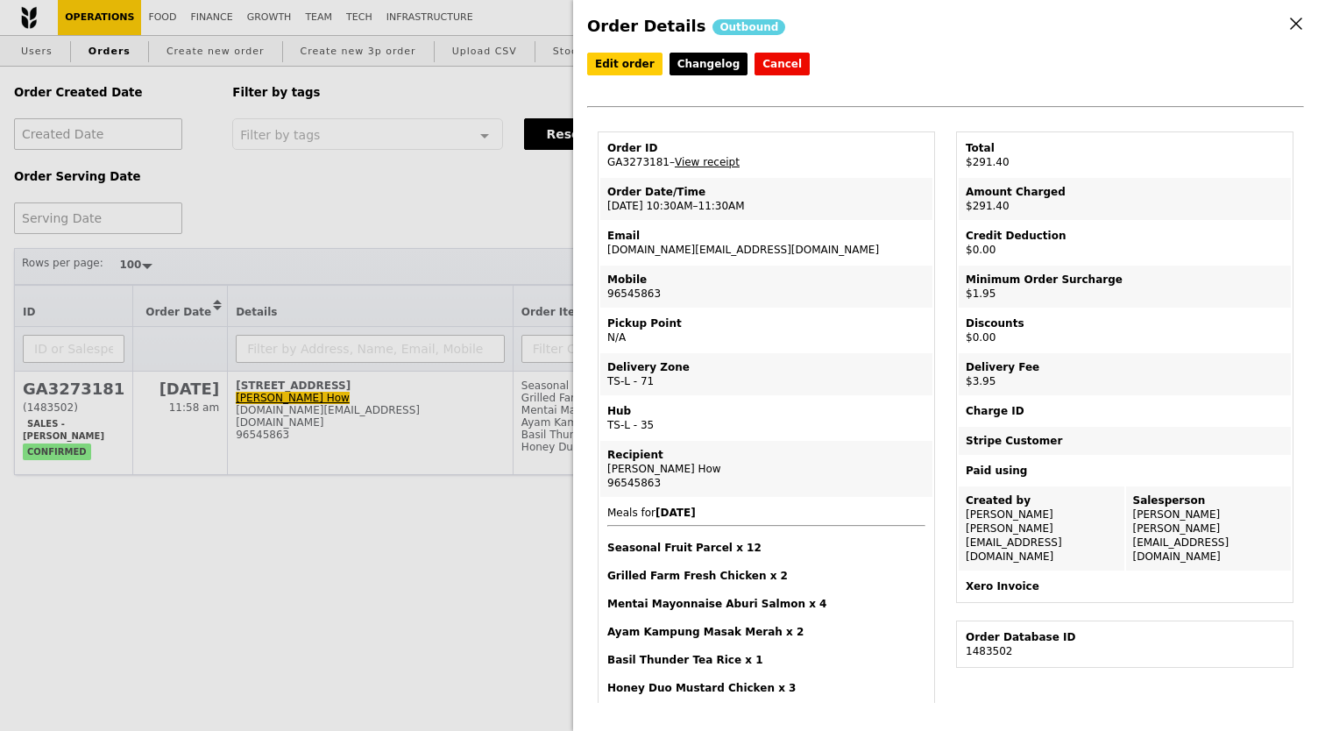
click at [681, 173] on td "Order ID GA3273181 – View receipt" at bounding box center [766, 155] width 332 height 42
click at [683, 168] on link "View receipt" at bounding box center [707, 162] width 65 height 12
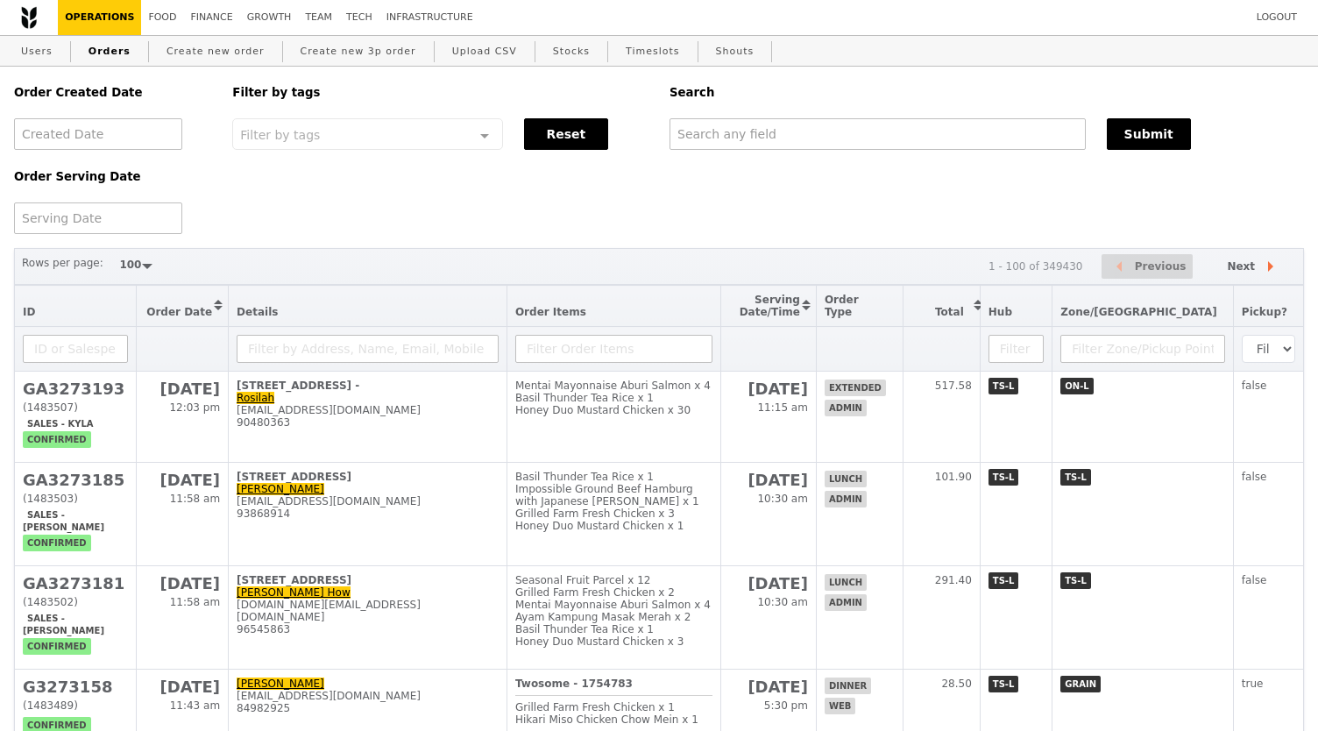
select select "100"
click at [934, 24] on div "Logout Operations Food Finance Growth Team Tech Infrastructure" at bounding box center [657, 17] width 1314 height 35
click at [563, 234] on div "Order Created Date Order Serving Date Filter by tags Filter by tags Meal_Plan W…" at bounding box center [657, 150] width 1307 height 167
click at [699, 202] on div "Order Created Date Order Serving Date Filter by tags Filter by tags Meal_Plan W…" at bounding box center [657, 150] width 1307 height 167
click at [826, 230] on div "Order Created Date Order Serving Date Filter by tags Filter by tags Meal_Plan W…" at bounding box center [657, 150] width 1307 height 167
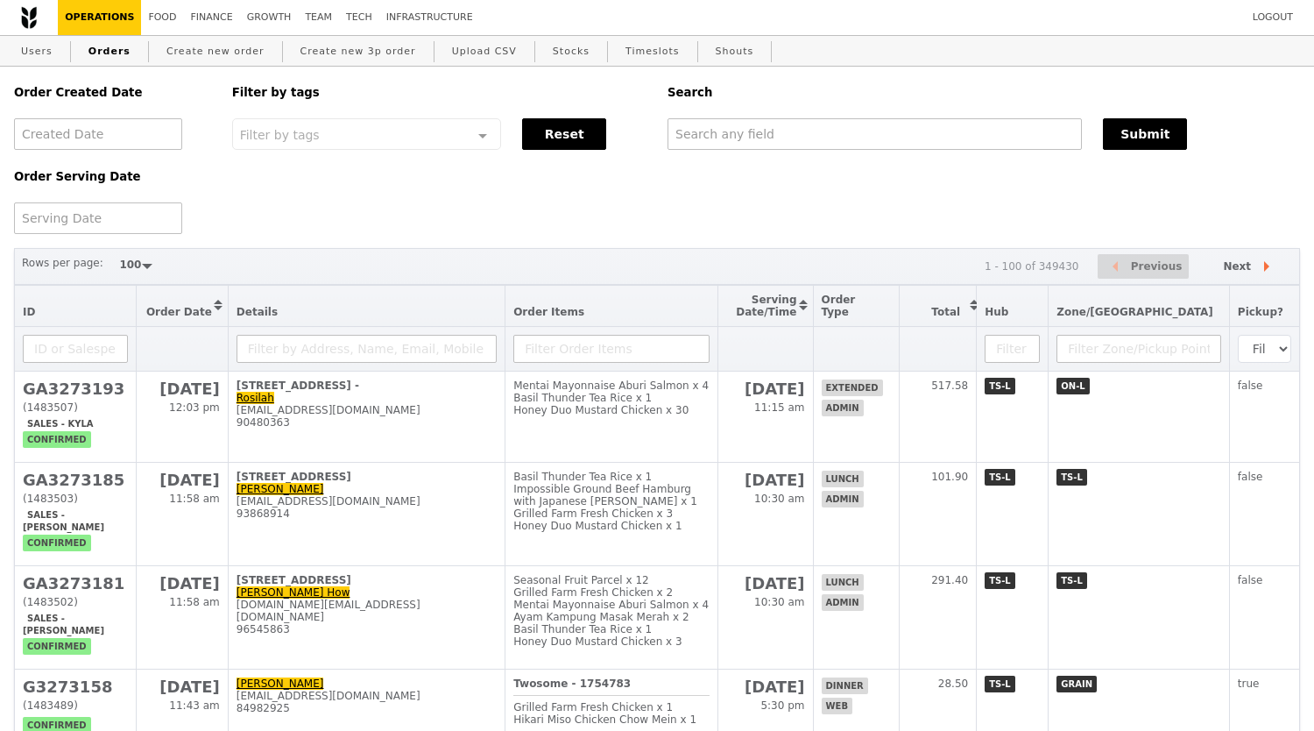
click at [509, 190] on div "Order Created Date Order Serving Date Filter by tags Filter by tags Meal_Plan W…" at bounding box center [657, 150] width 1307 height 167
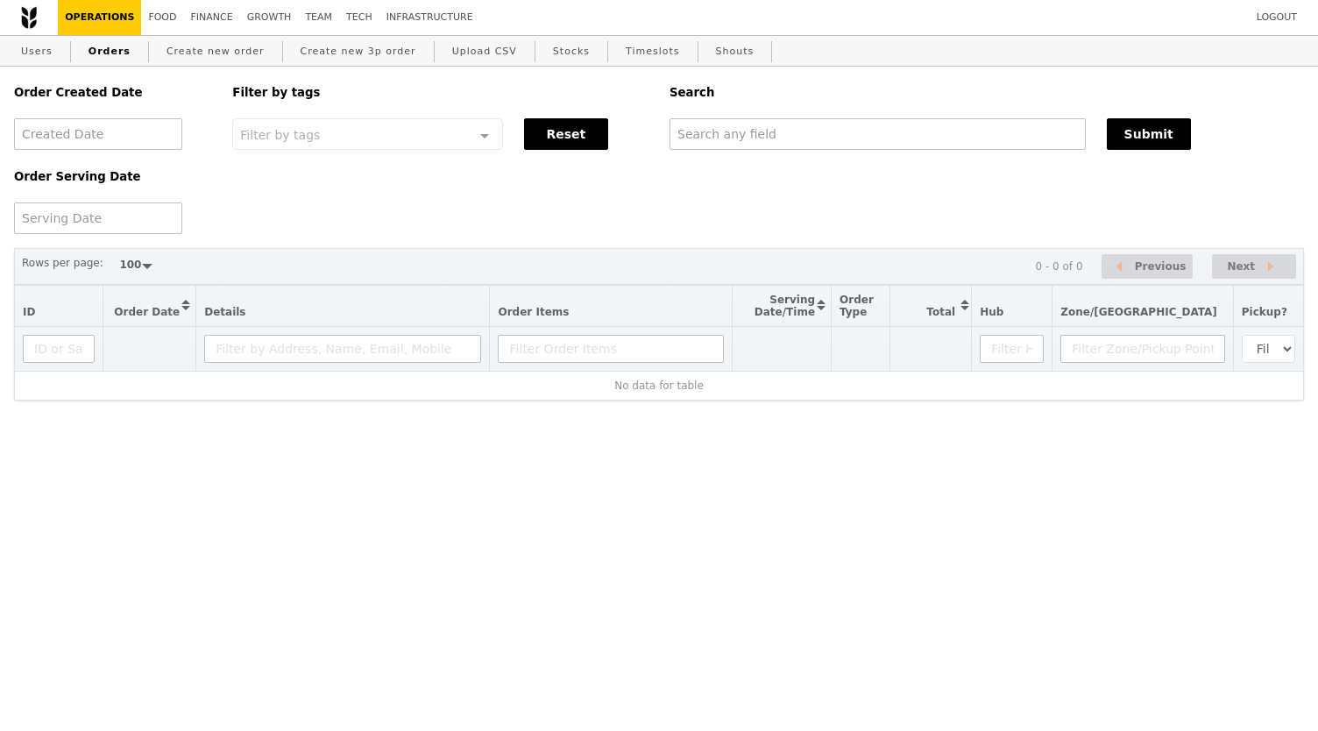
select select "100"
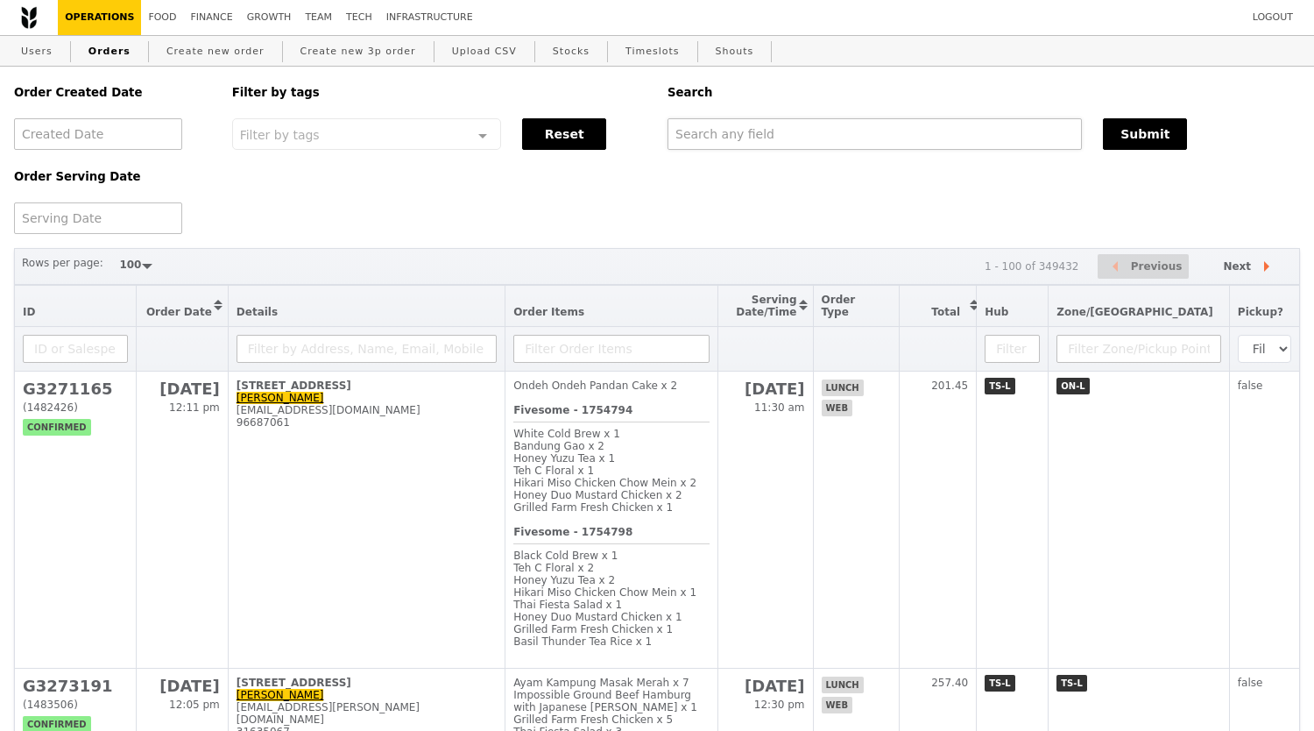
drag, startPoint x: 789, startPoint y: 116, endPoint x: 786, endPoint y: 128, distance: 12.5
click at [789, 116] on div "Search" at bounding box center [984, 93] width 654 height 52
click at [786, 128] on input "text" at bounding box center [875, 134] width 414 height 32
paste input "G3271093"
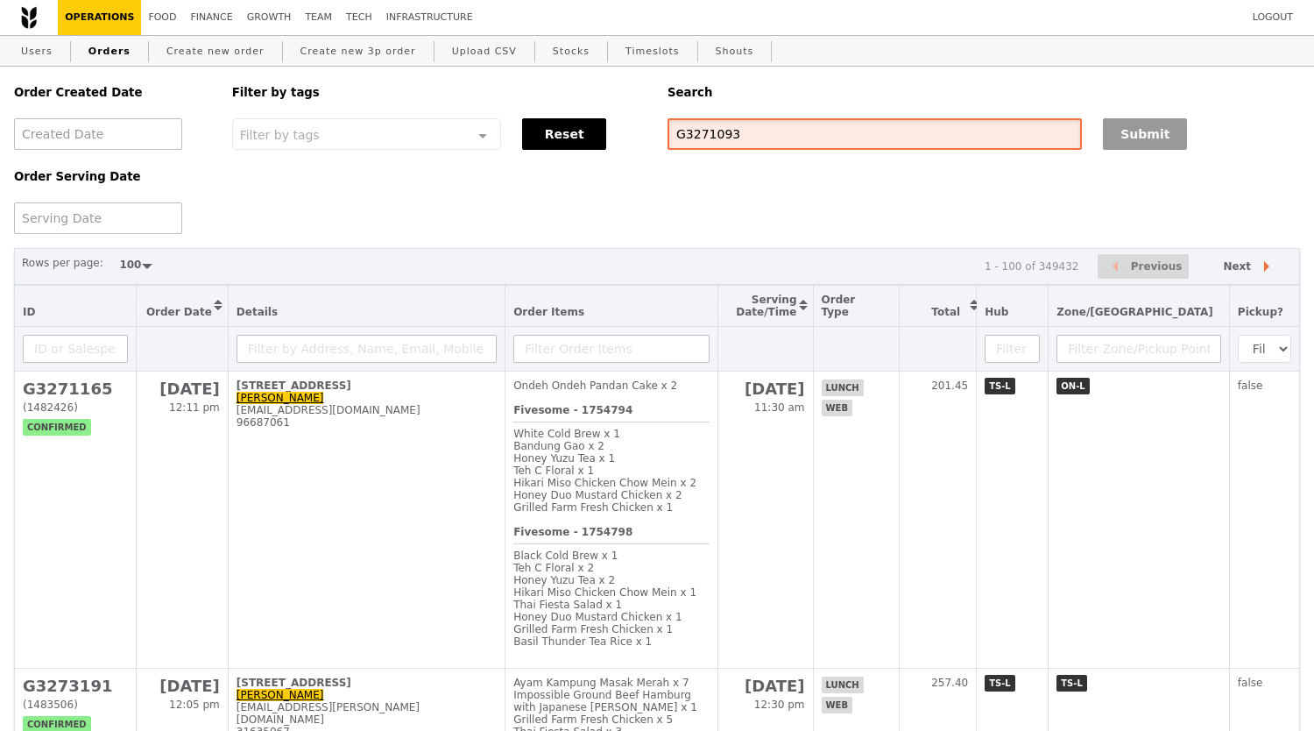
type input "G3271093"
click at [1135, 141] on button "Submit" at bounding box center [1145, 134] width 84 height 32
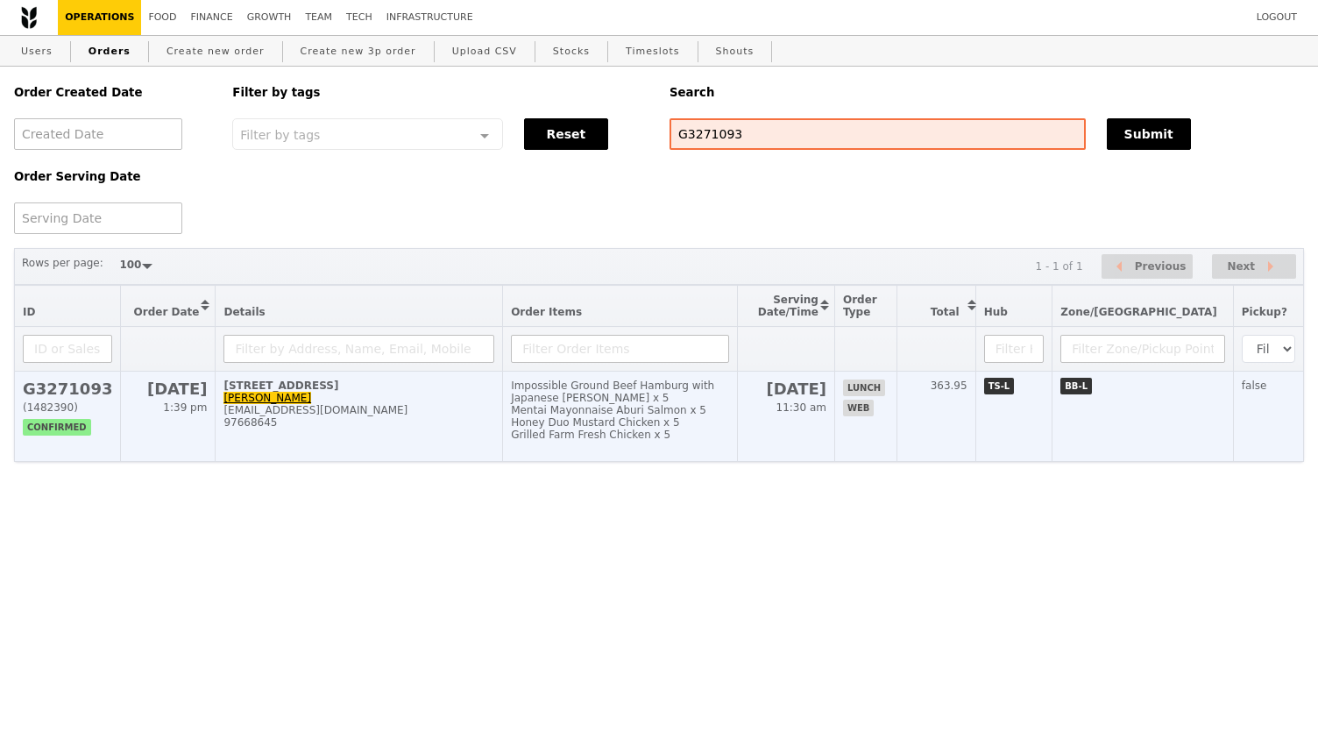
click at [503, 444] on td "18 Jurong Pier Road, #Ground Level-N.A MING ZHE lawmingzhe@hotmail.com 97668645" at bounding box center [359, 417] width 287 height 90
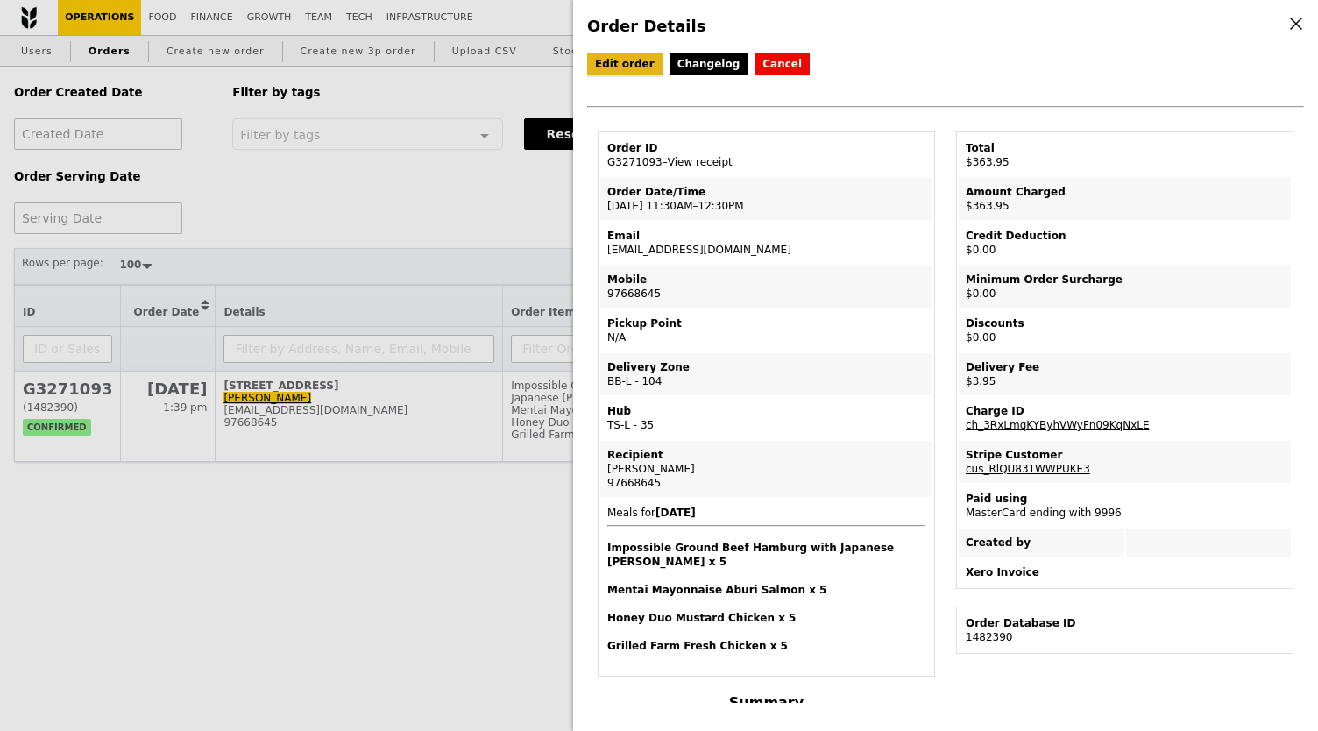
click at [634, 64] on link "Edit order" at bounding box center [624, 64] width 75 height 23
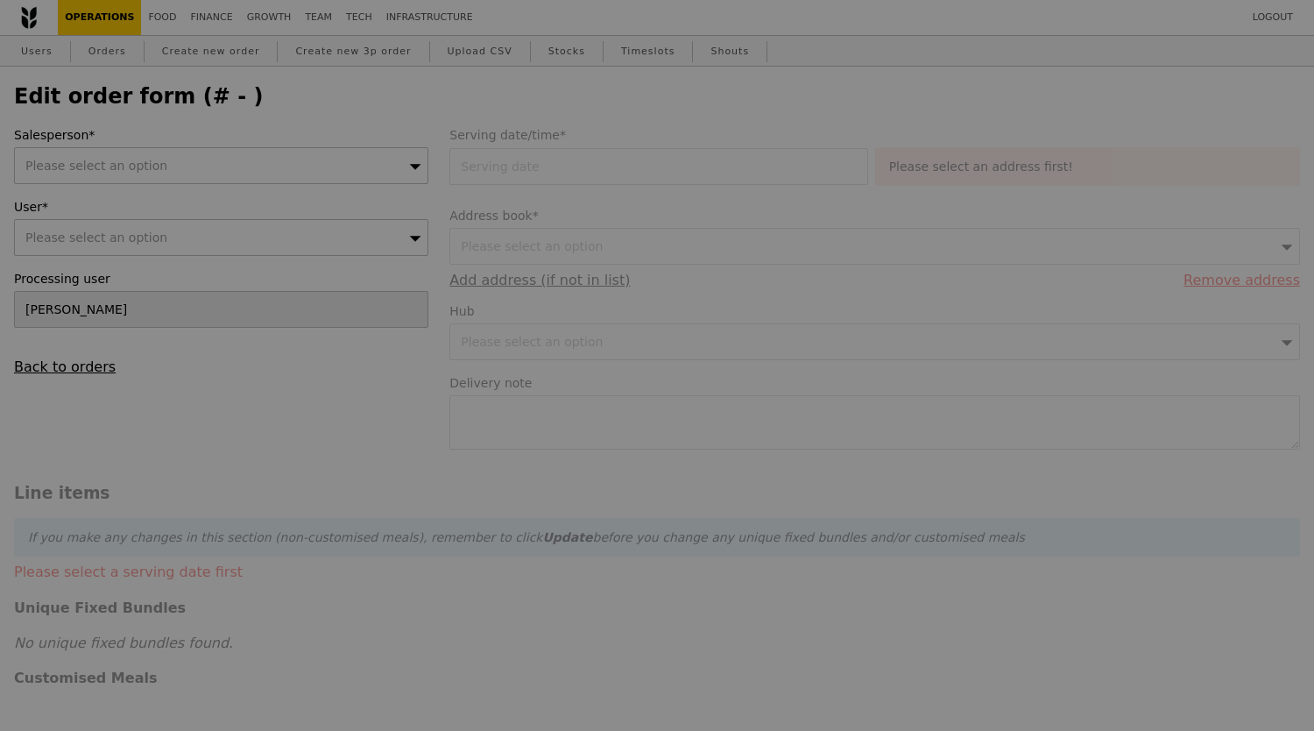
type input "22 Aug 2025"
type textarea "Meet at Jurong Island Pass Office Carpark."
type input "360.00"
type input "2.71"
type input "2.95"
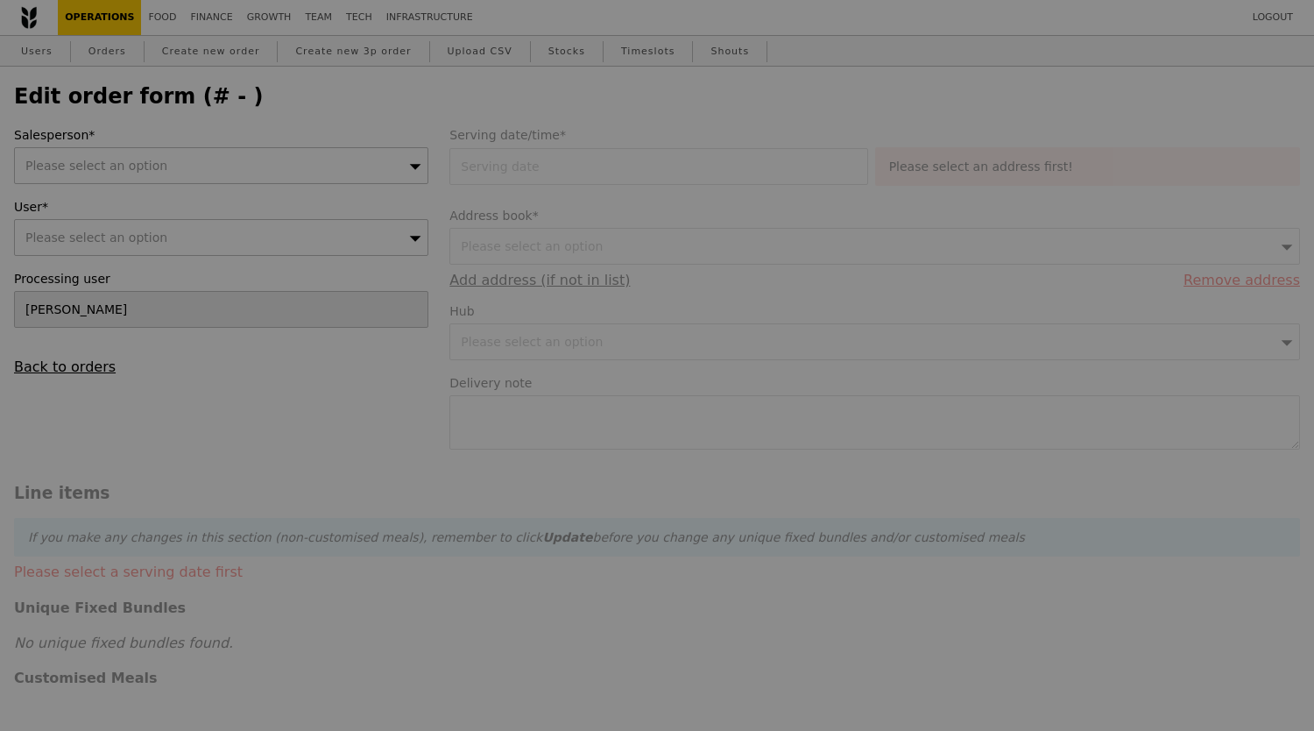
type input "362.95"
type input "Loading..."
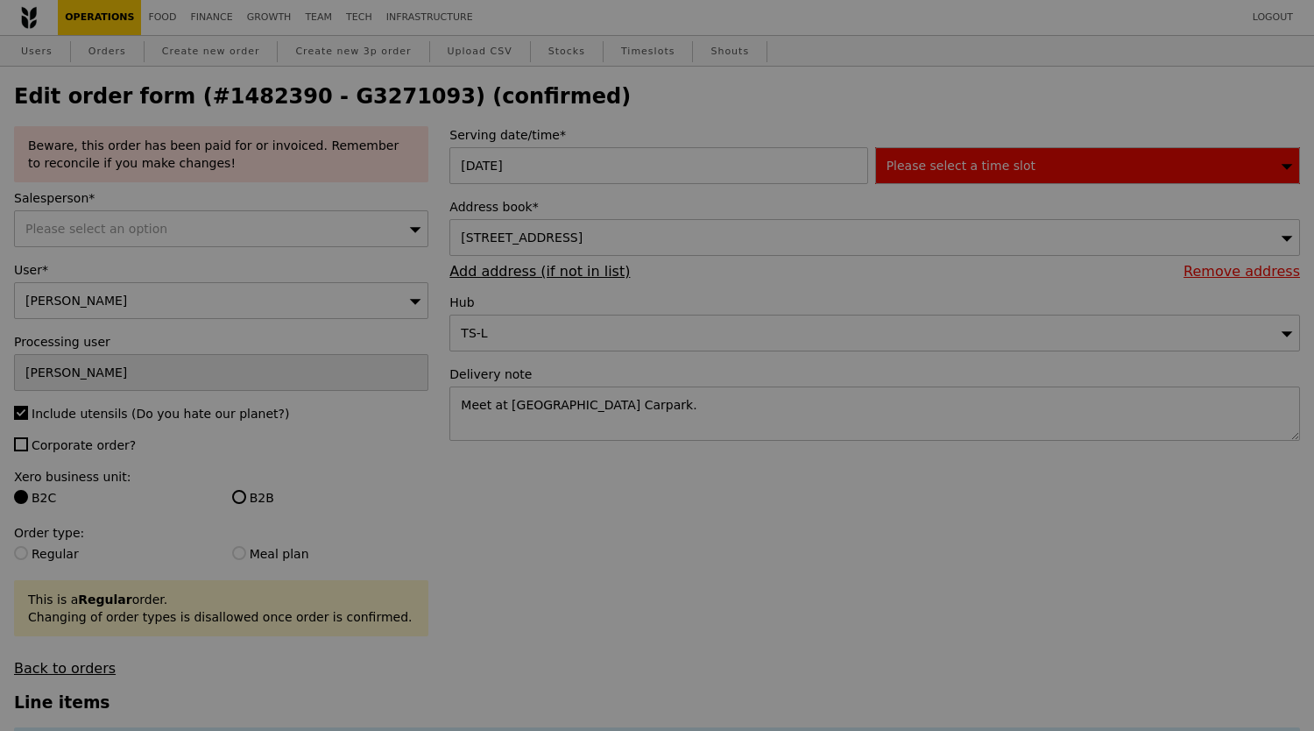
type input "494"
type input "479"
type input "476"
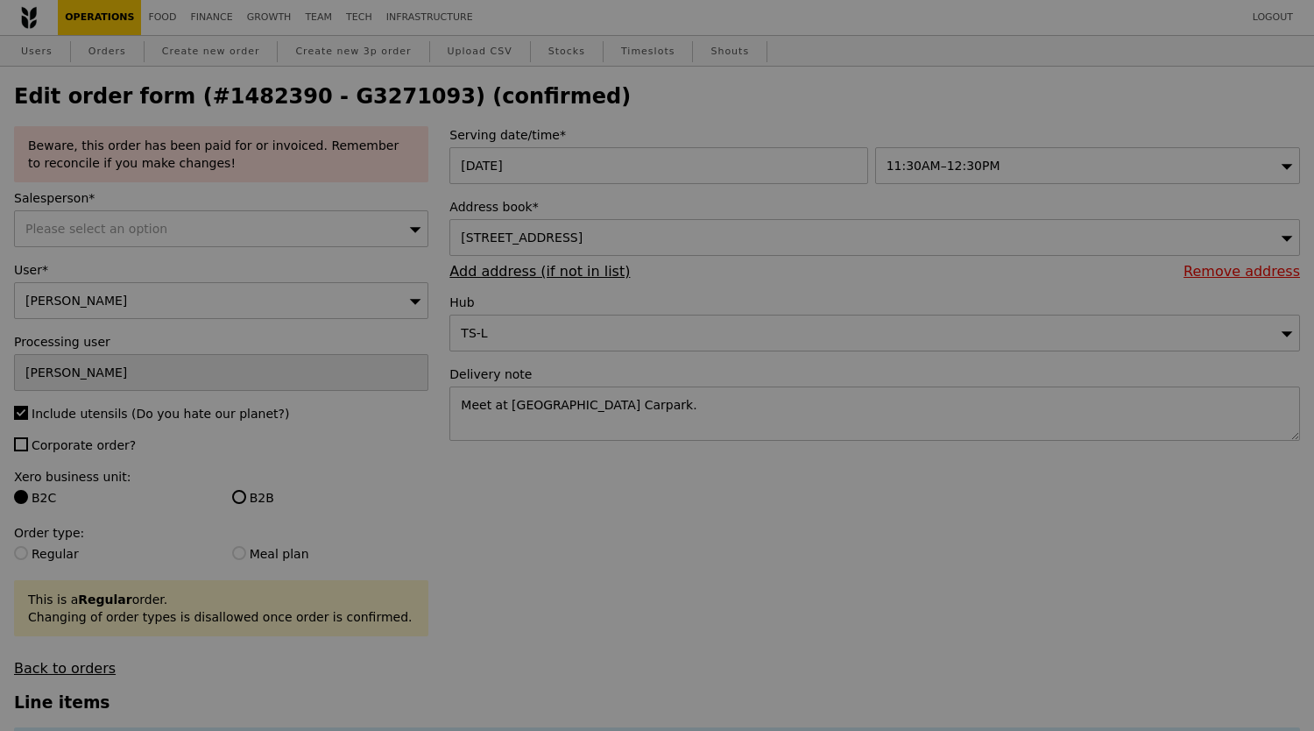
type input "Update"
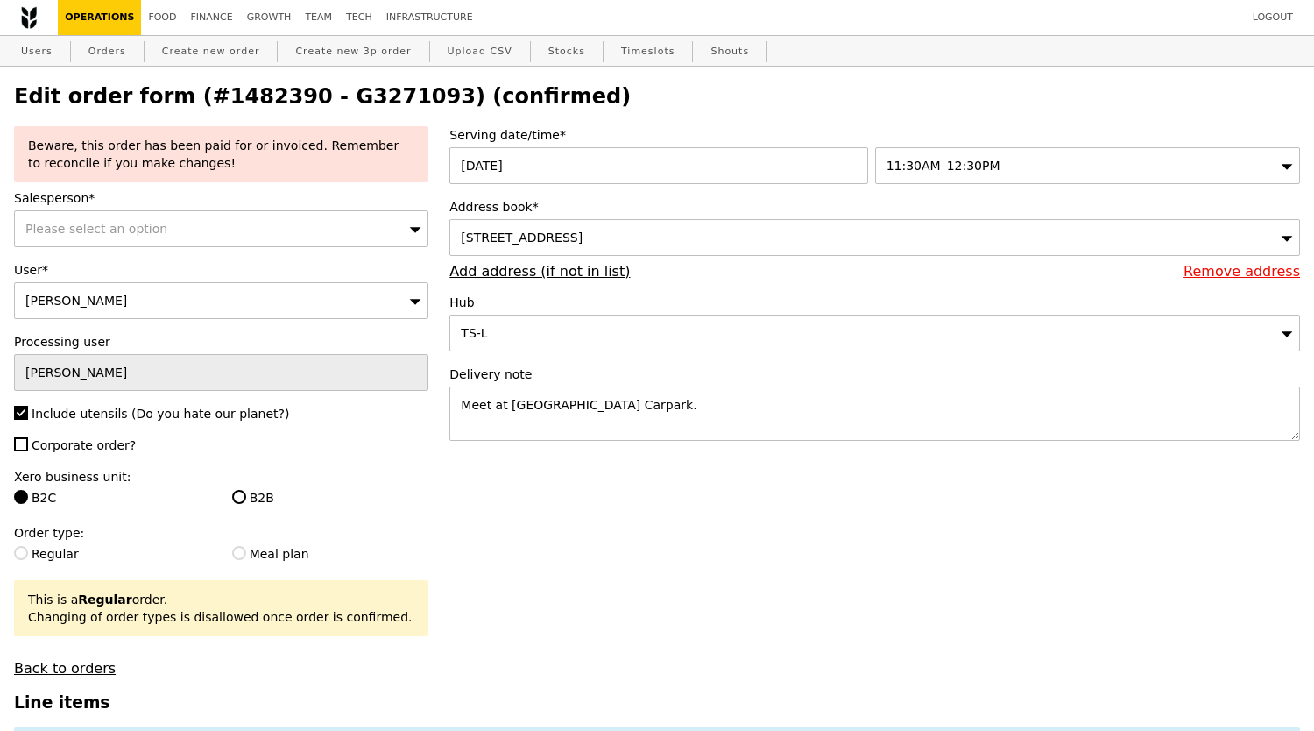
click at [995, 167] on div "11:30AM–12:30PM" at bounding box center [1087, 165] width 425 height 37
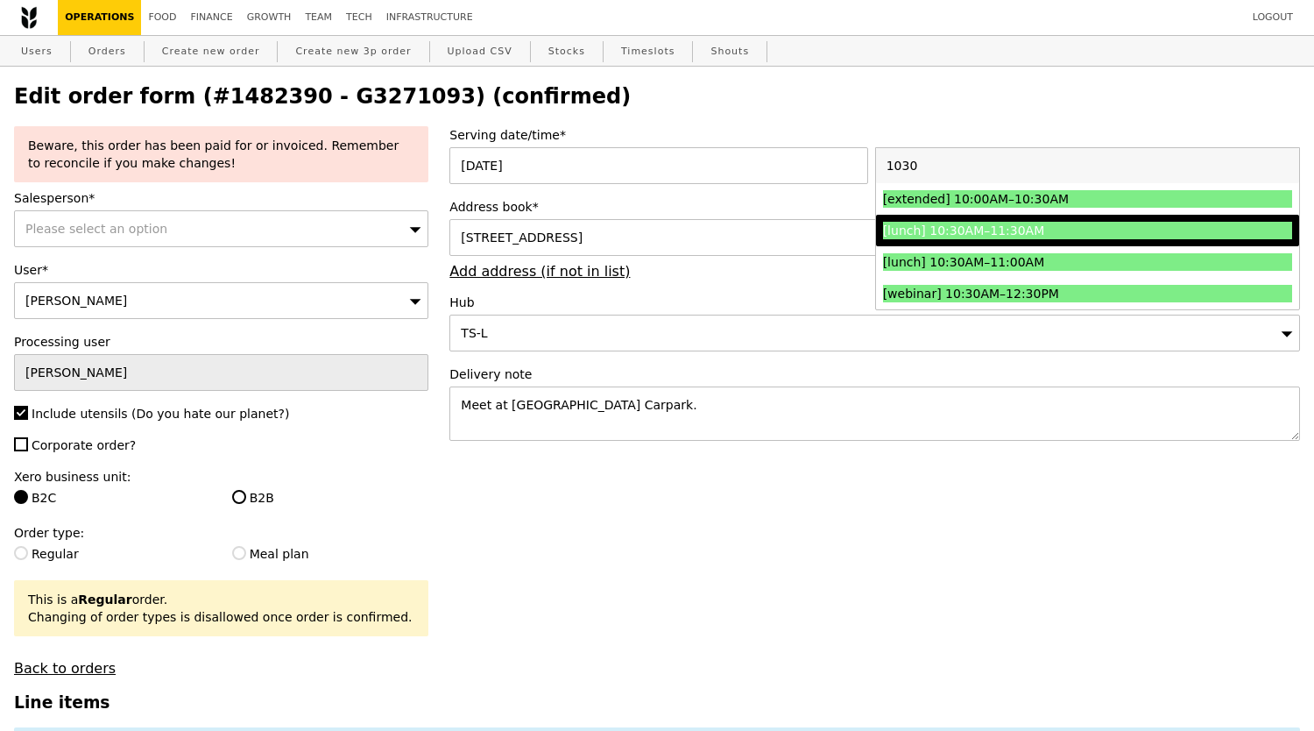
type input "1030"
click at [1059, 237] on div "[lunch] 10:30AM–11:30AM" at bounding box center [1036, 231] width 307 height 18
type input "Loading..."
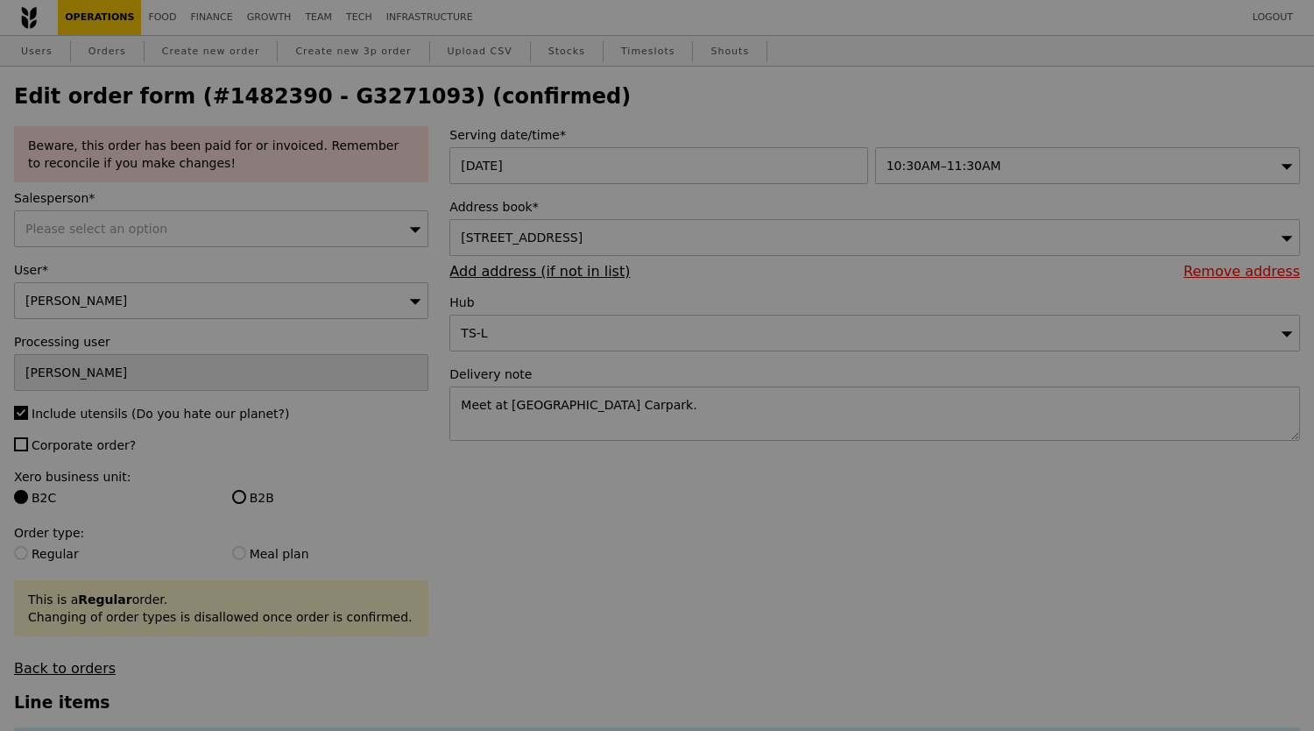
type input "0.00"
type input "3.62"
type input "3.95"
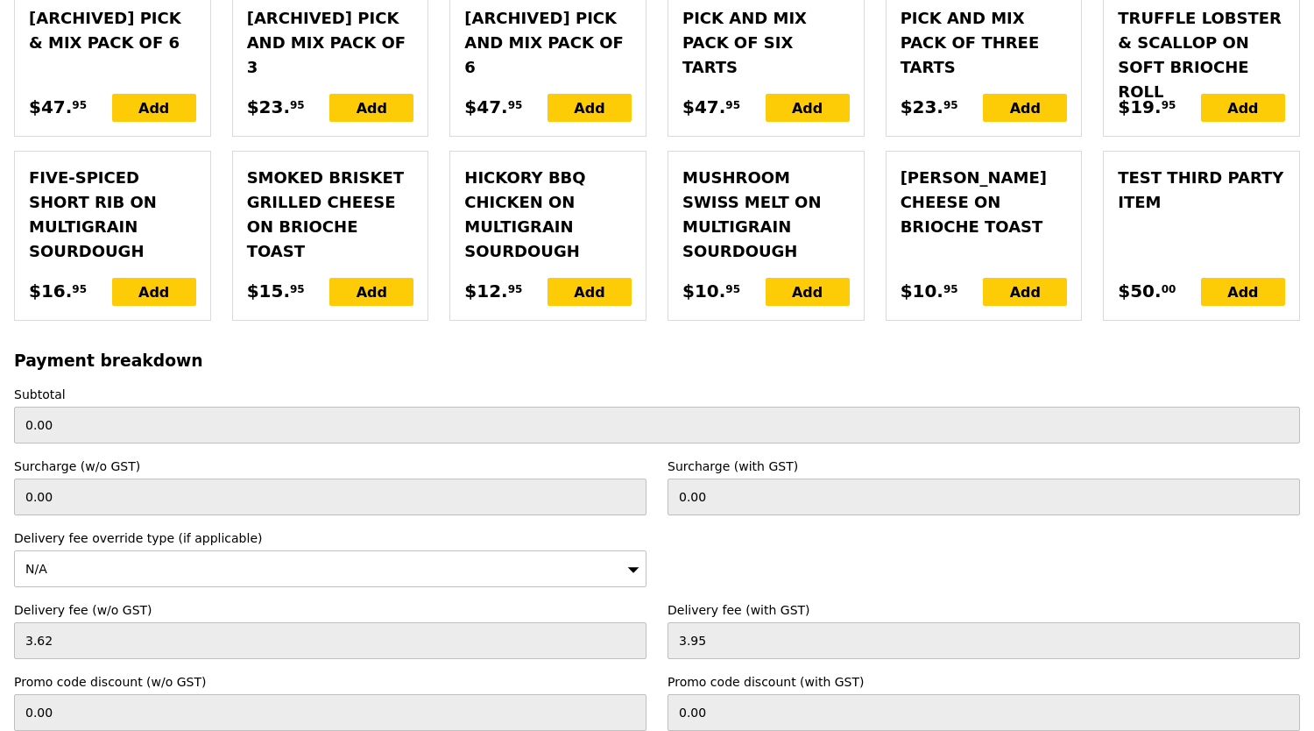
scroll to position [4625, 0]
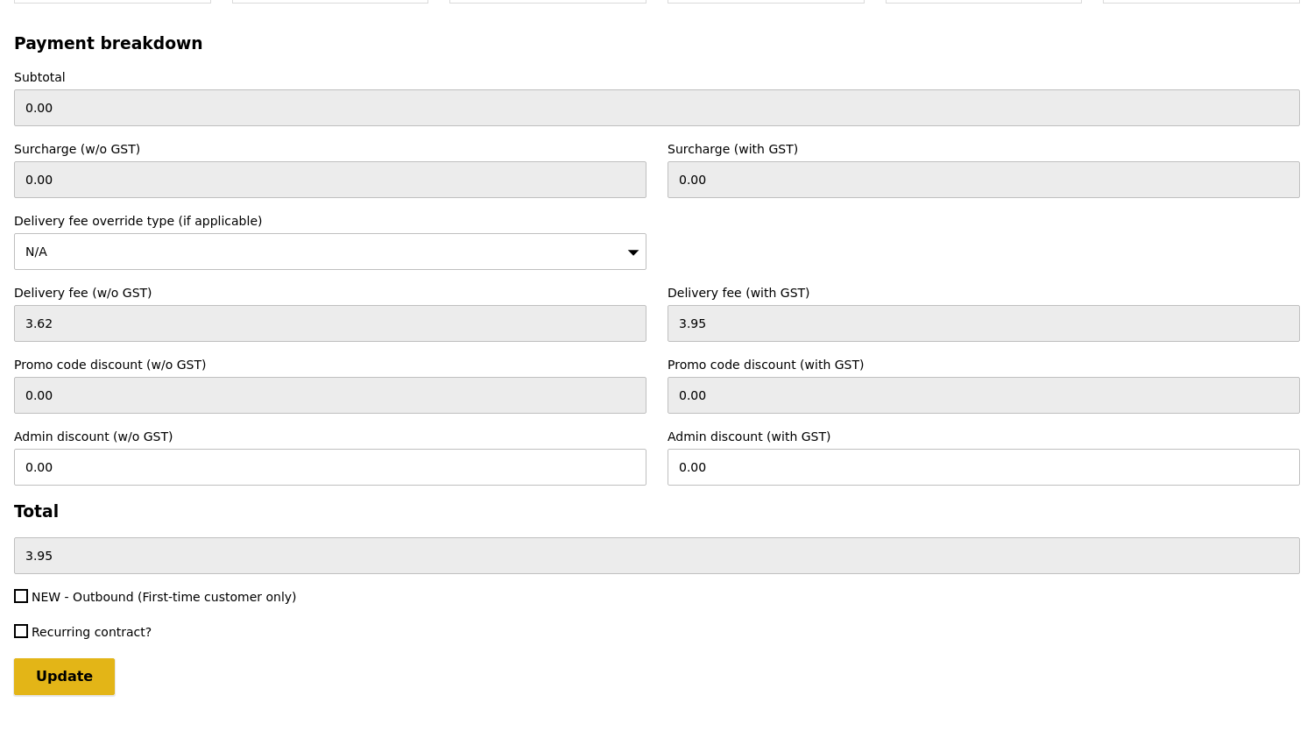
click at [37, 658] on input "Update" at bounding box center [64, 676] width 101 height 37
type input "Loading..."
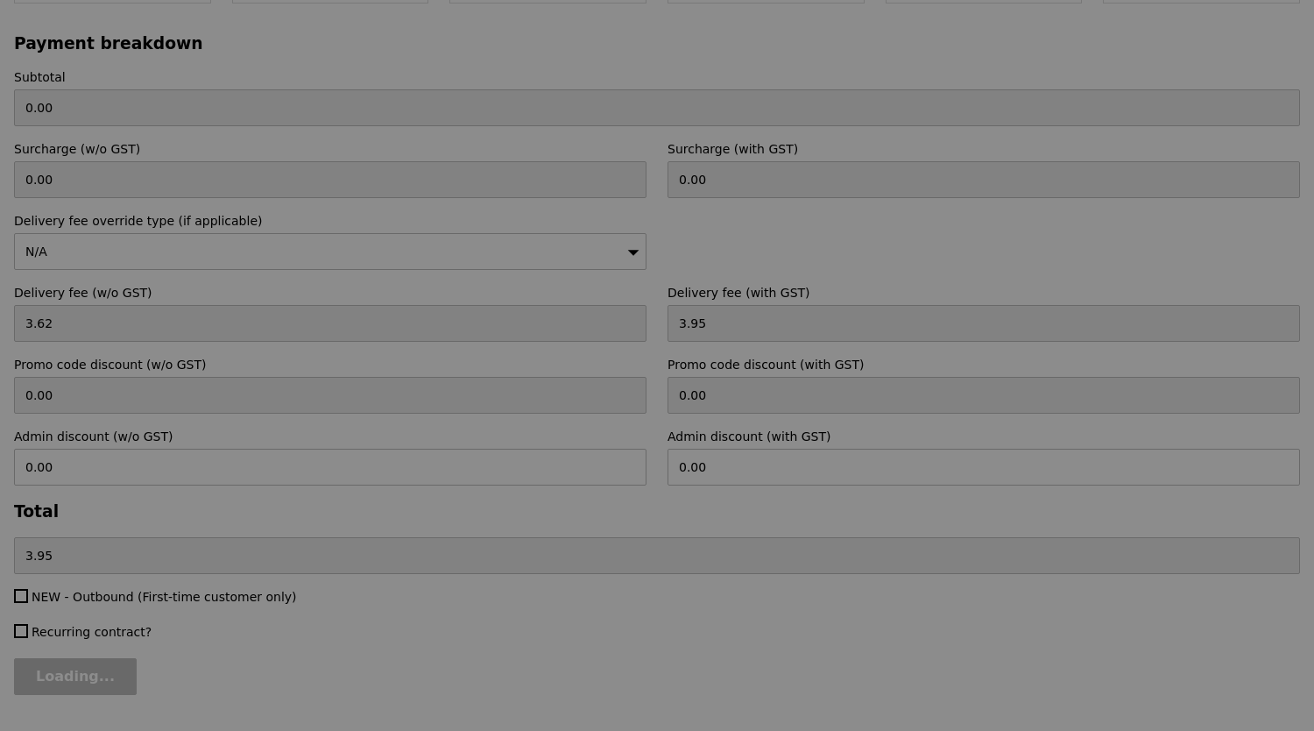
scroll to position [3691, 0]
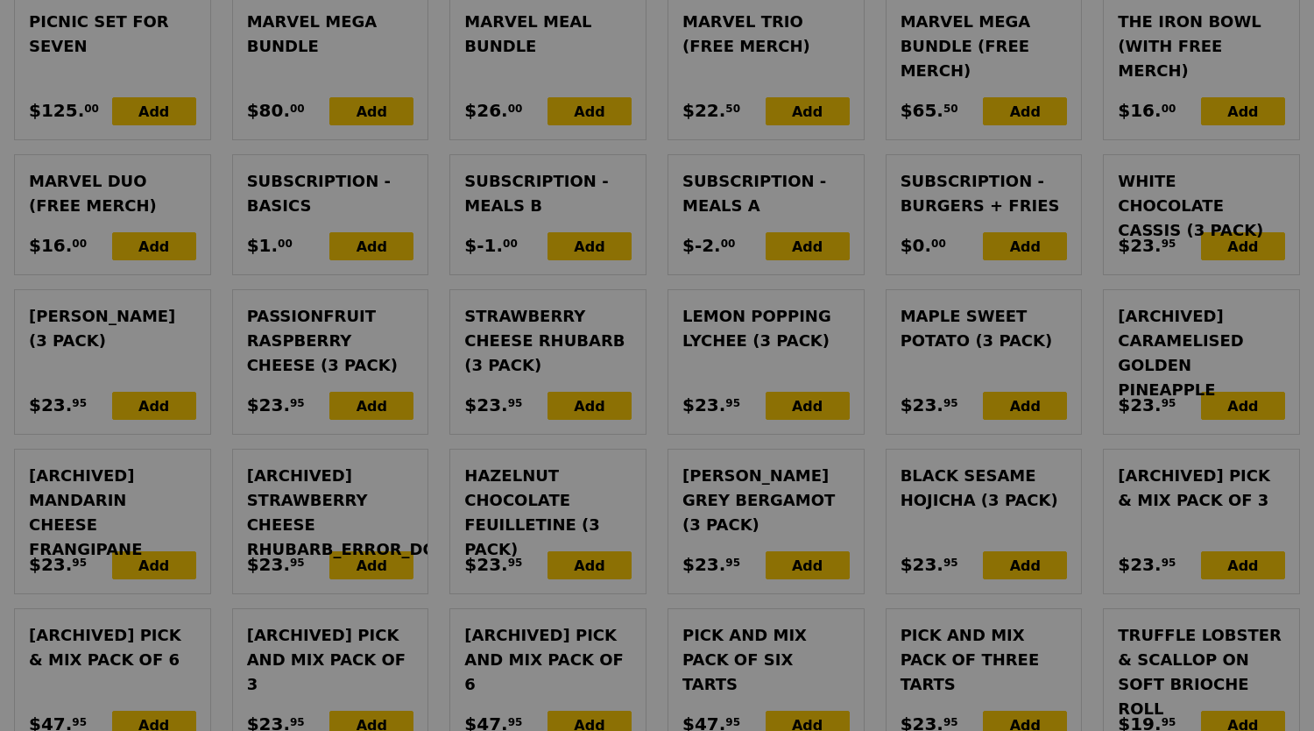
type input "360.00"
type input "2.71"
type input "2.95"
type input "362.95"
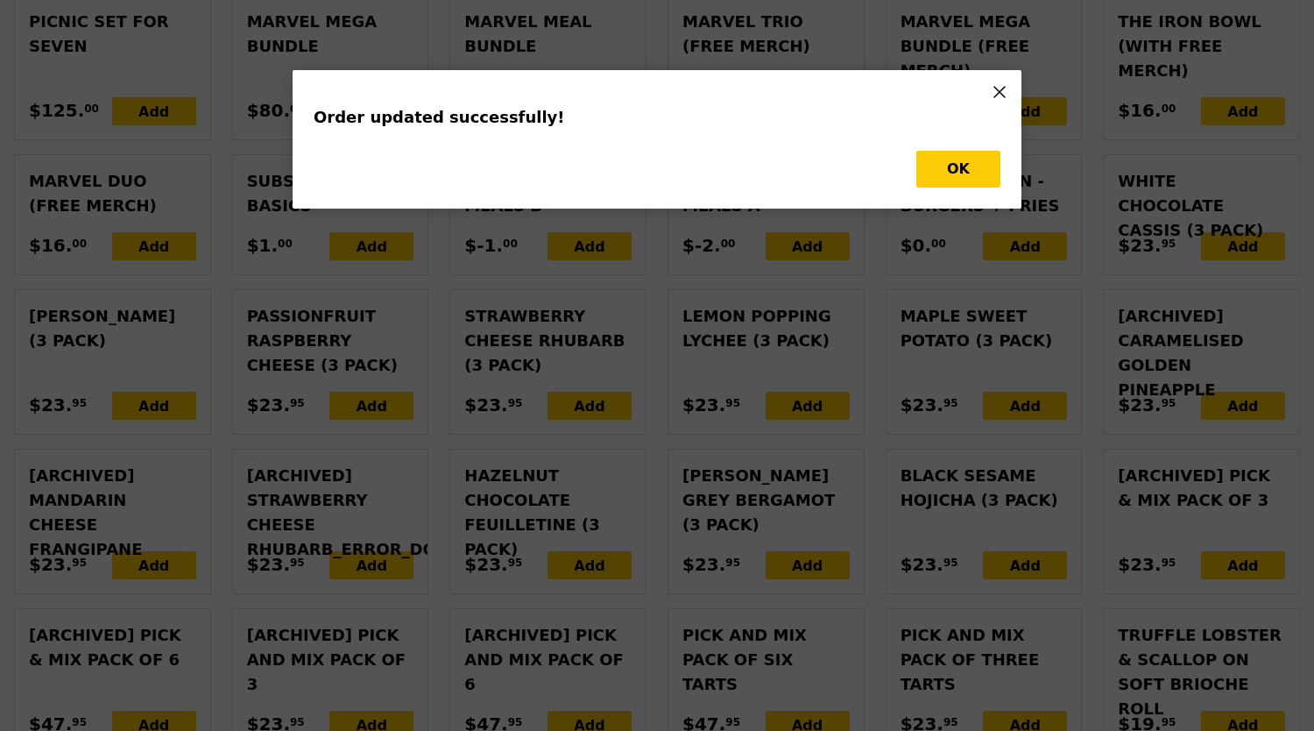
scroll to position [0, 0]
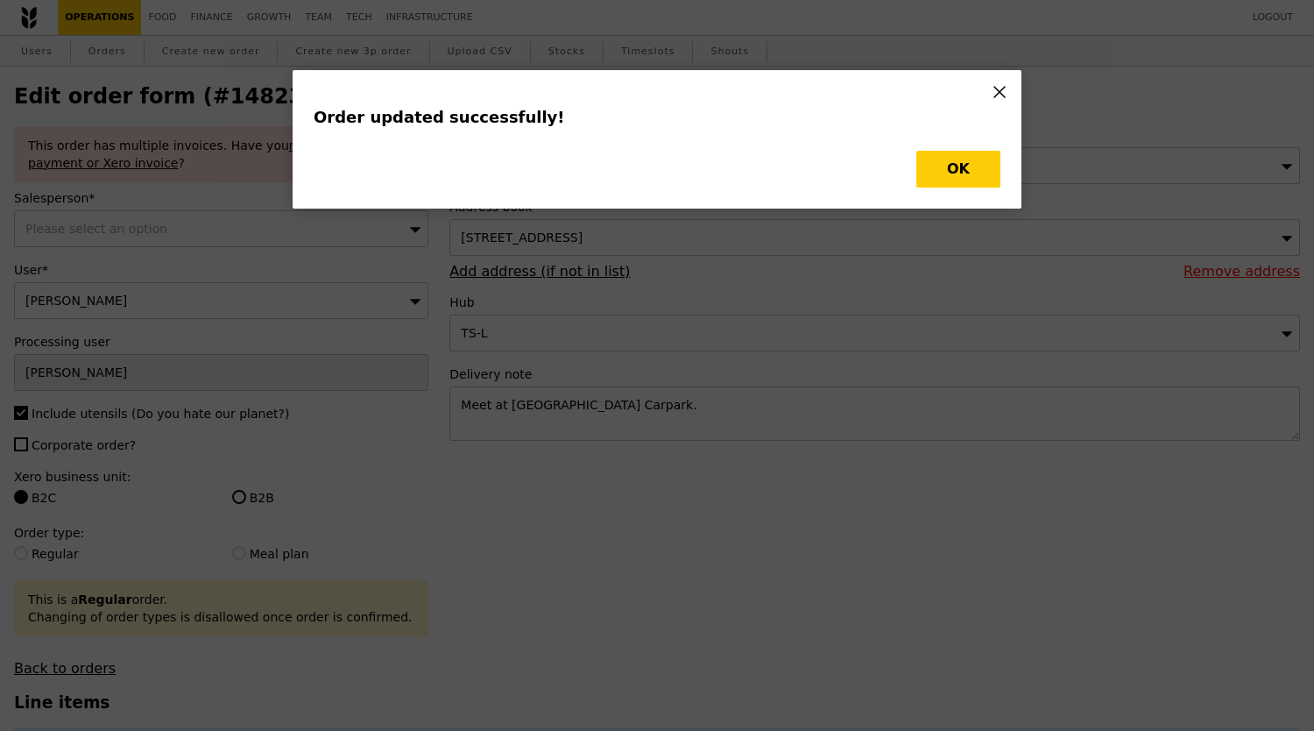
type input "Update"
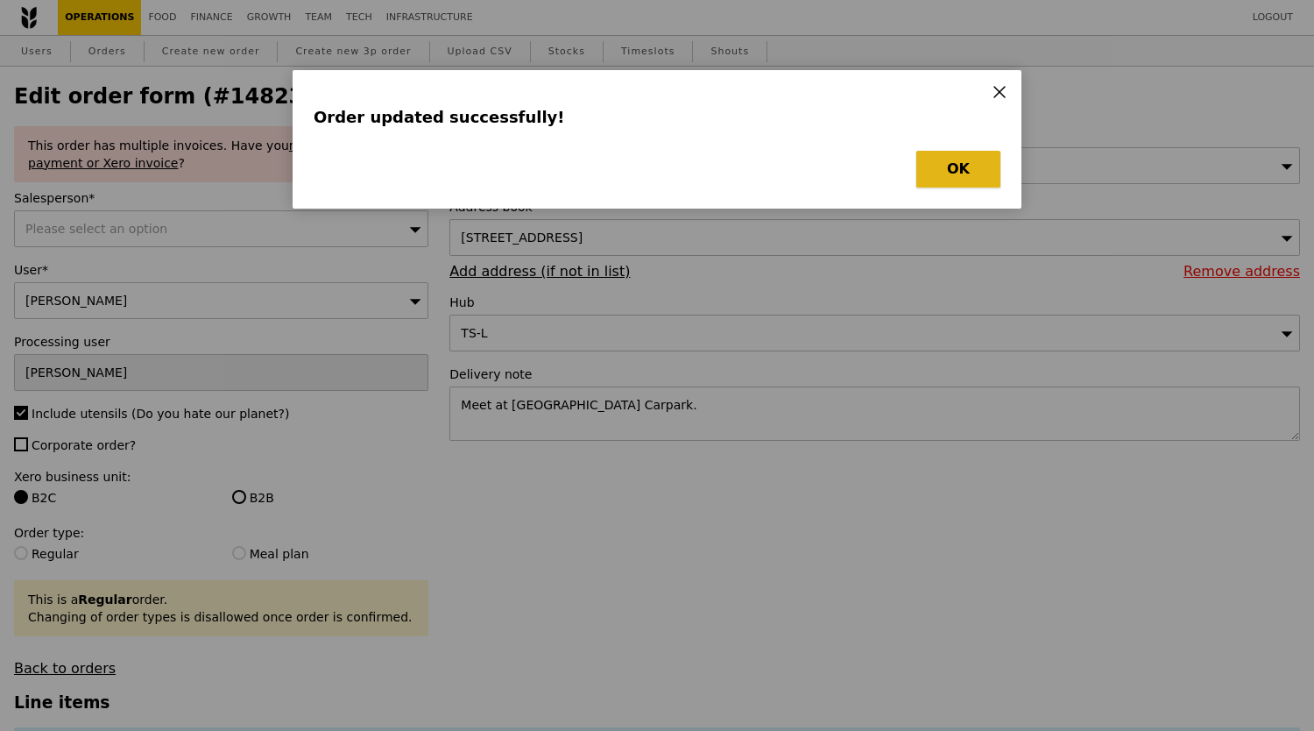
click at [985, 183] on button "OK" at bounding box center [959, 169] width 84 height 37
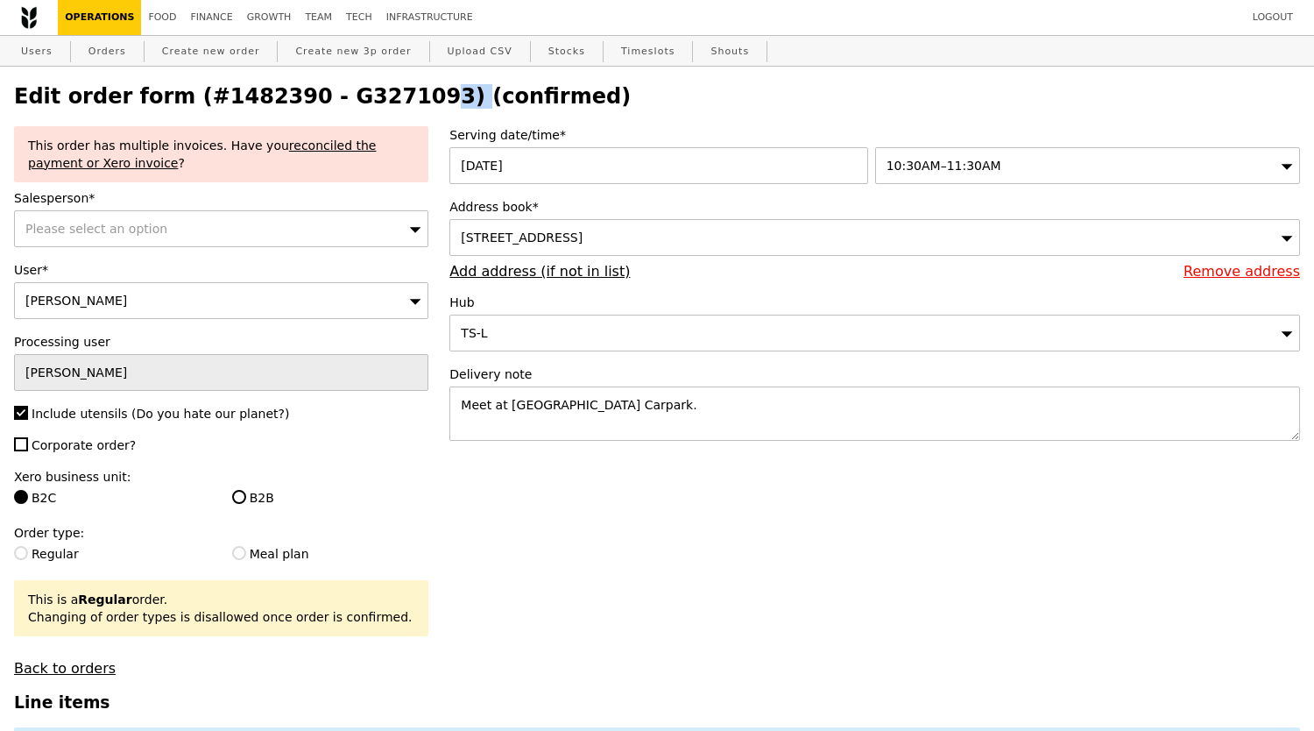
drag, startPoint x: 298, startPoint y: 104, endPoint x: 394, endPoint y: 103, distance: 96.4
click at [394, 103] on h2 "Edit order form (#1482390 - G3271093) (confirmed)" at bounding box center [657, 96] width 1286 height 25
copy h2 "G3271093"
drag, startPoint x: 115, startPoint y: 46, endPoint x: 649, endPoint y: 26, distance: 534.9
click at [114, 46] on link "Orders" at bounding box center [107, 52] width 52 height 32
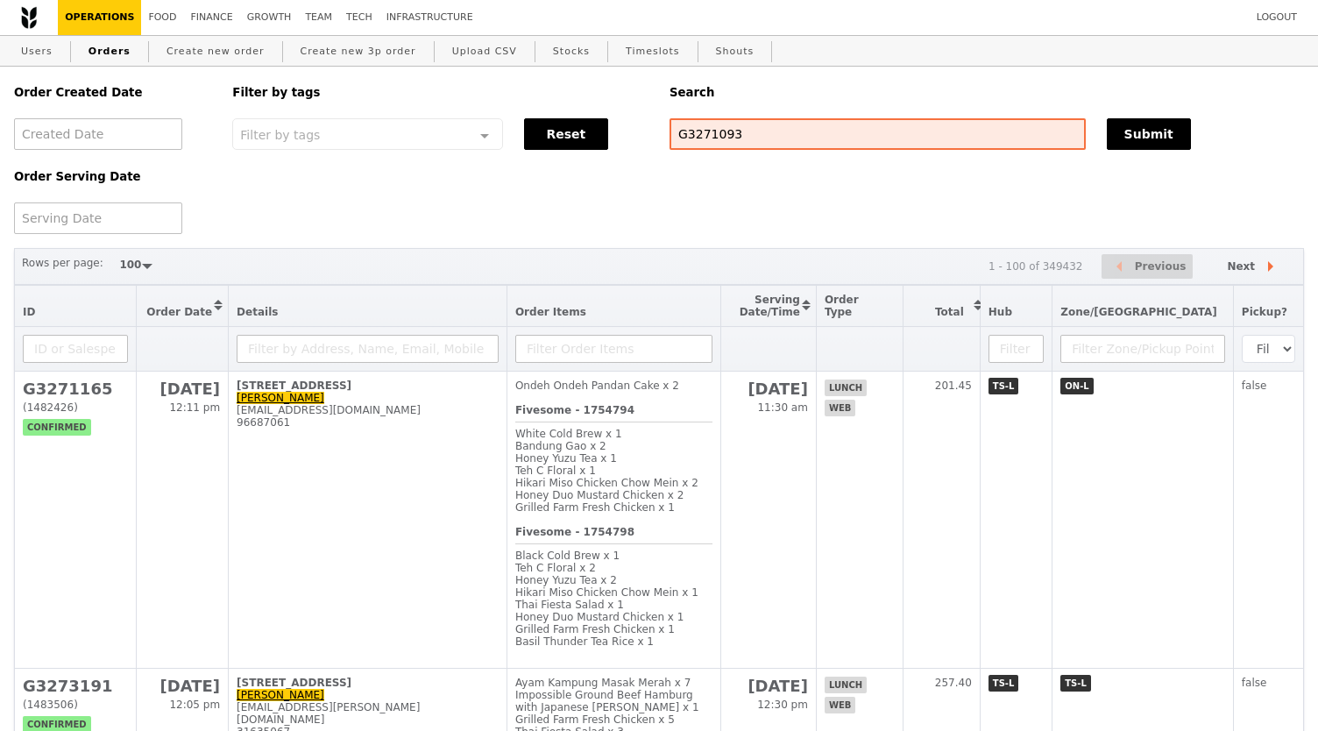
select select "100"
type input "G3271093"
click at [1099, 138] on div "Submit" at bounding box center [1205, 134] width 218 height 32
click at [1137, 132] on button "Submit" at bounding box center [1149, 134] width 84 height 32
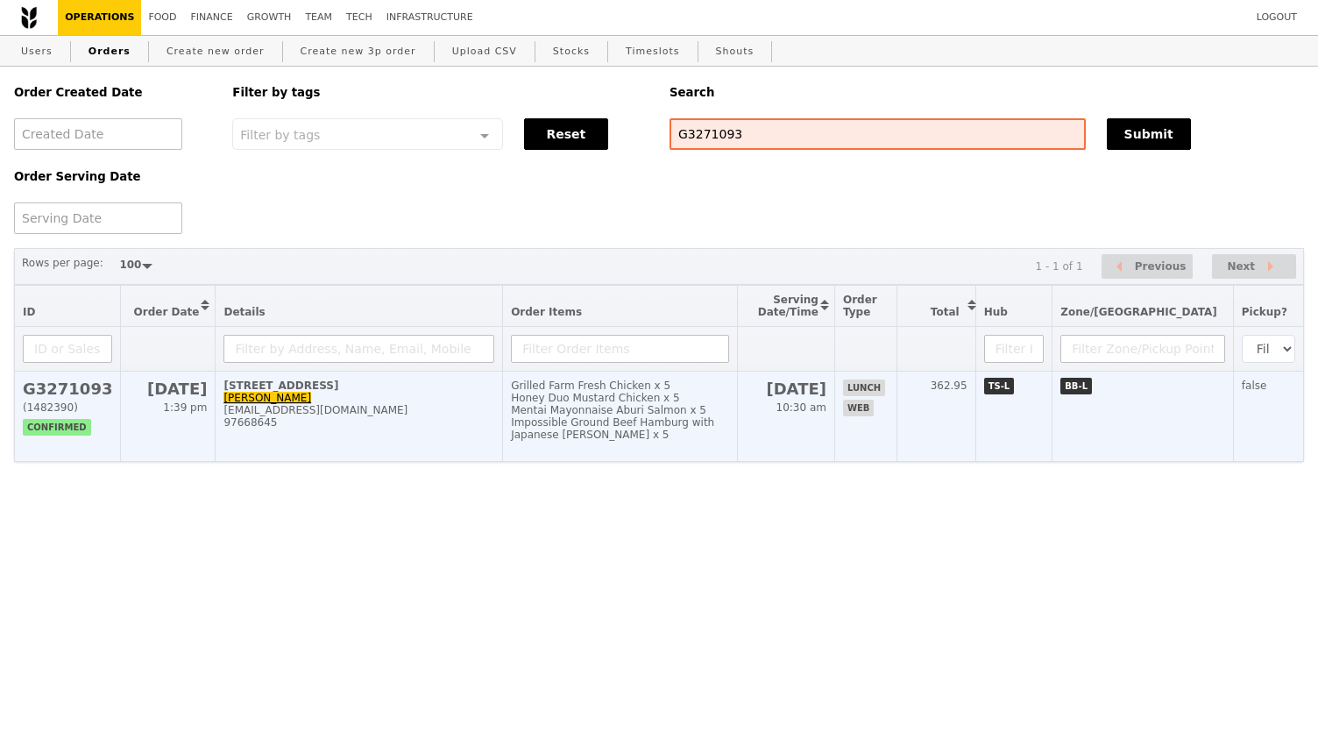
click at [595, 416] on div "Mentai Mayonnaise Aburi Salmon x 5" at bounding box center [620, 410] width 218 height 12
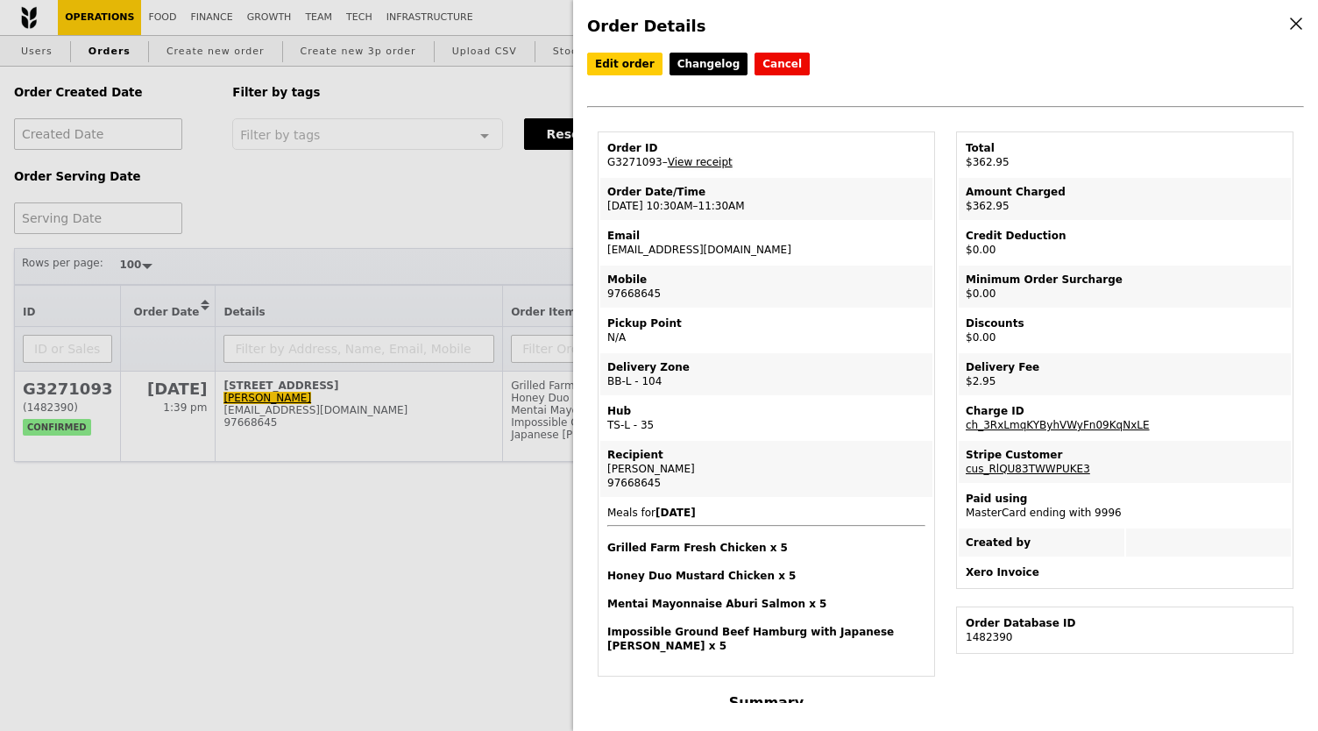
click at [694, 168] on link "View receipt" at bounding box center [700, 162] width 65 height 12
click at [815, 262] on td "Email lawmingzhe@hotmail.com" at bounding box center [766, 243] width 332 height 42
click at [458, 232] on div "Order Details Edit order Changelog Cancel Order ID G3271093 – View receipt Orde…" at bounding box center [659, 365] width 1318 height 731
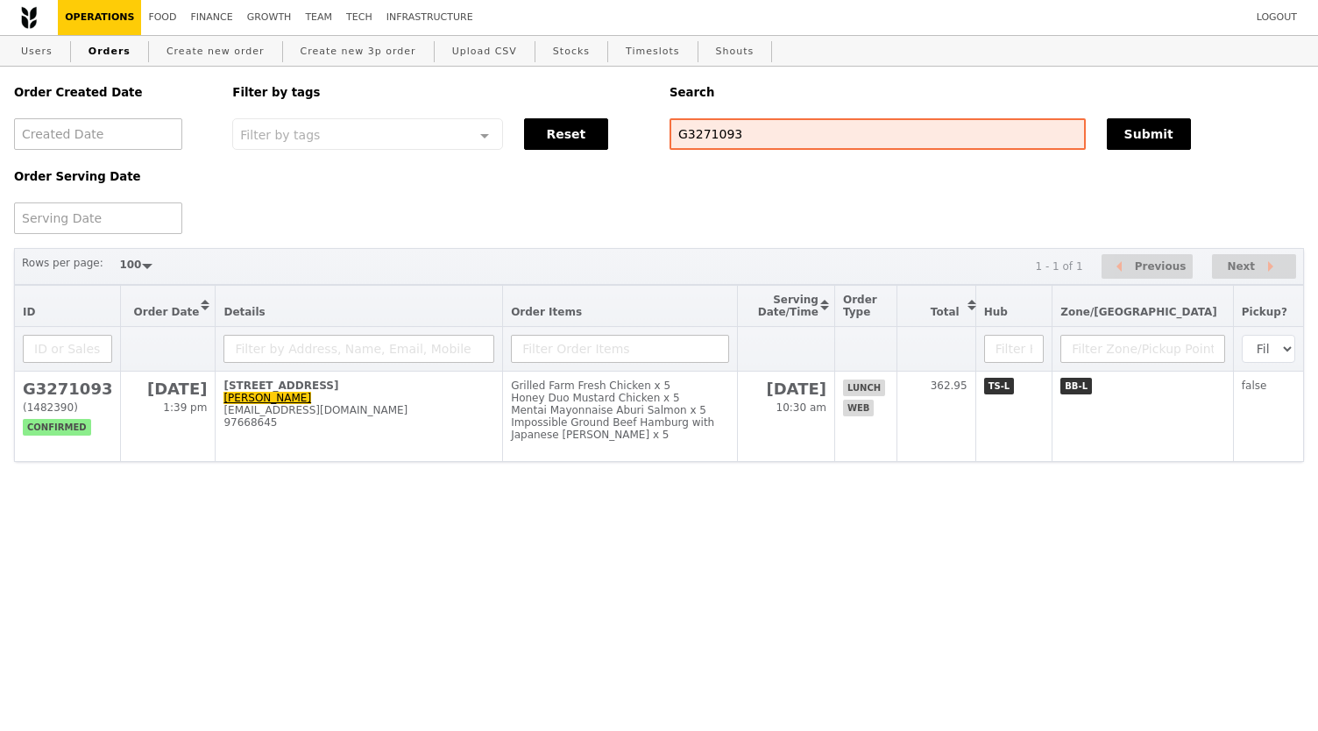
click at [683, 192] on div "Order Created Date Order Serving Date Filter by tags Filter by tags Meal_Plan W…" at bounding box center [659, 150] width 1311 height 167
click at [687, 245] on div "Order Created Date Order Serving Date Filter by tags Filter by tags Meal_Plan W…" at bounding box center [659, 264] width 1290 height 395
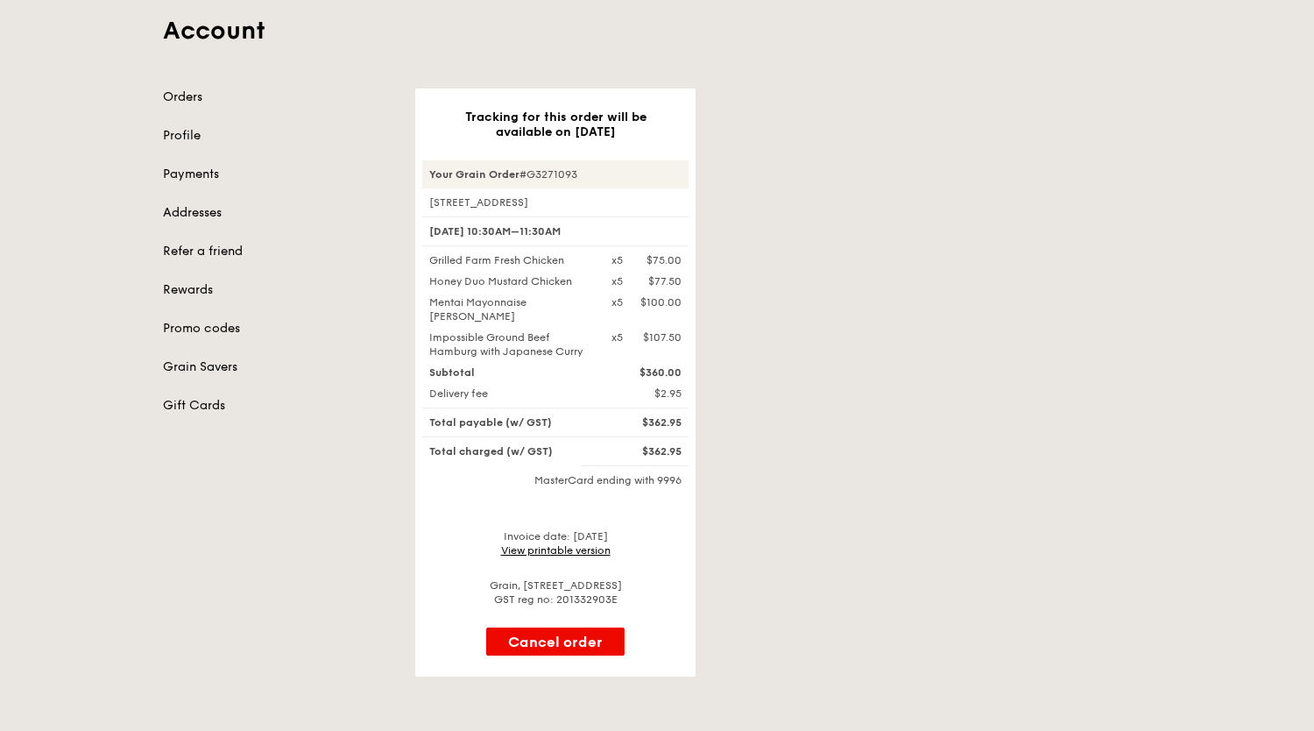
scroll to position [145, 0]
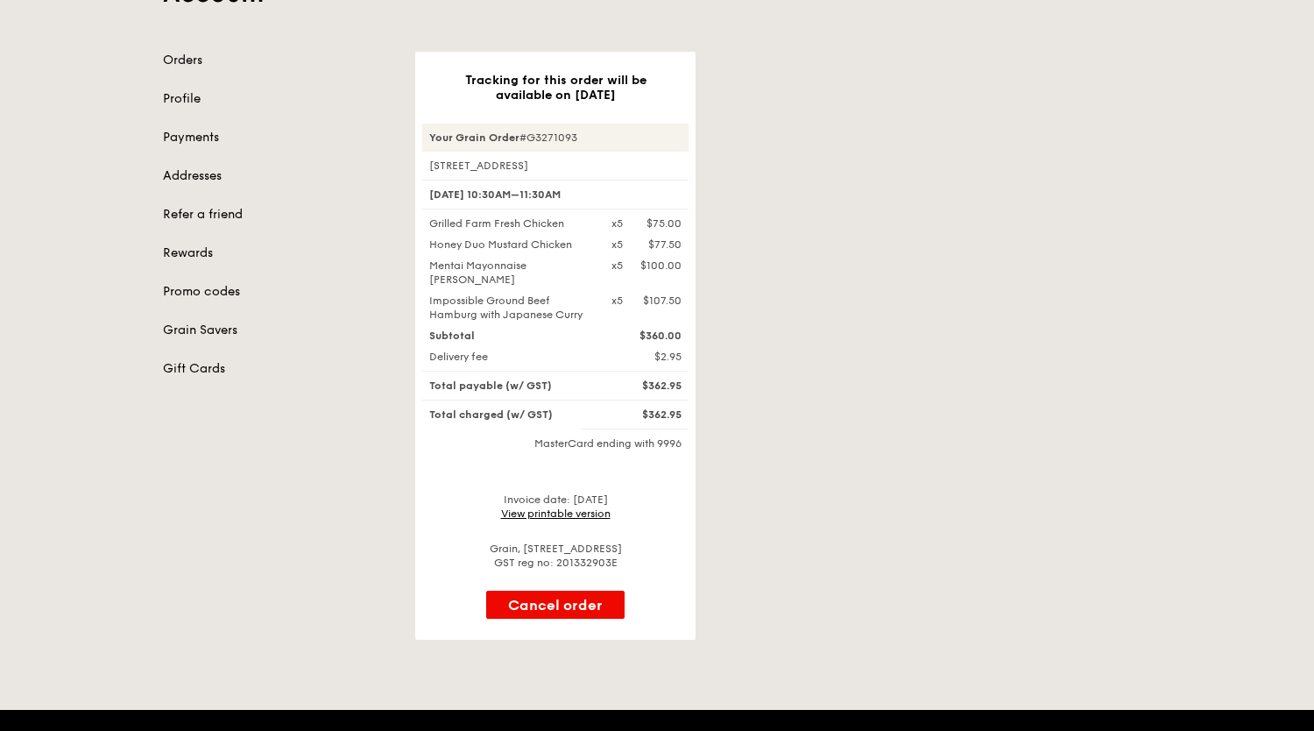
drag, startPoint x: 724, startPoint y: 67, endPoint x: 728, endPoint y: 54, distance: 13.9
click at [724, 67] on div "Tracking for this order will be available on [DATE] Your Grain Order #G3271093 …" at bounding box center [783, 346] width 757 height 588
click at [1150, 213] on div "Tracking for this order will be available on [DATE] Your Grain Order #G3271093 …" at bounding box center [783, 346] width 757 height 588
click at [881, 160] on div "Tracking for this order will be available on [DATE] Your Grain Order #G3271093 …" at bounding box center [783, 346] width 757 height 588
